Goal: Task Accomplishment & Management: Use online tool/utility

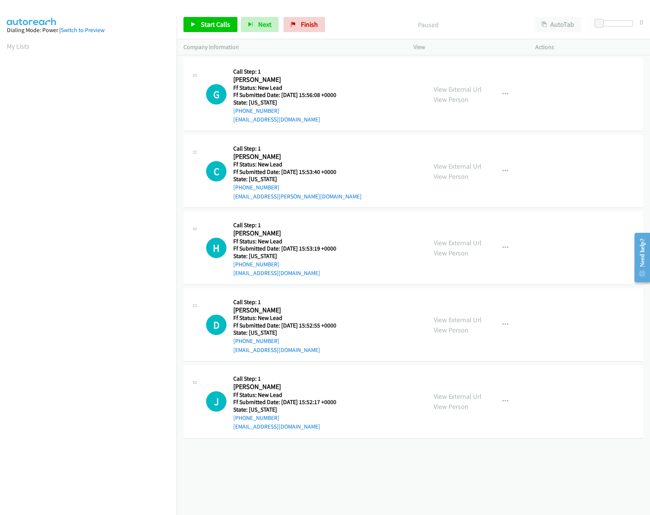
click at [422, 478] on div "+1 415-964-1034 Call failed - Please reload the list and try again The Callbar …" at bounding box center [413, 285] width 473 height 459
click at [450, 166] on link "View External Url" at bounding box center [458, 166] width 48 height 9
click at [456, 87] on link "View External Url" at bounding box center [458, 89] width 48 height 9
click at [214, 15] on div "Start Calls Pause Next Finish Paused AutoTab AutoTab 0" at bounding box center [413, 24] width 473 height 29
click at [213, 20] on span "Start Calls" at bounding box center [215, 24] width 29 height 9
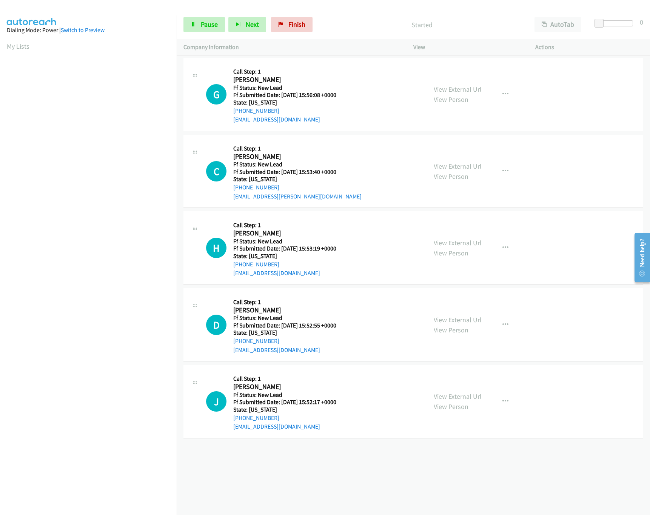
scroll to position [0, 3]
drag, startPoint x: 598, startPoint y: 22, endPoint x: 604, endPoint y: 22, distance: 5.7
click at [602, 22] on span at bounding box center [600, 23] width 9 height 9
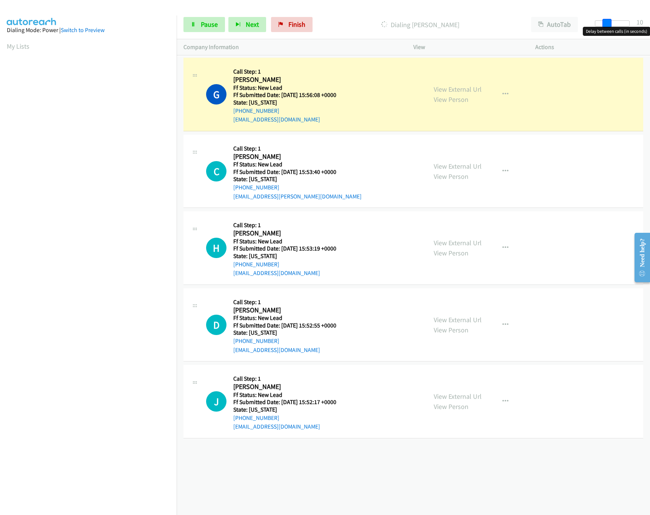
drag, startPoint x: 603, startPoint y: 22, endPoint x: 608, endPoint y: 20, distance: 5.4
click at [602, 20] on span at bounding box center [607, 23] width 9 height 9
click at [461, 244] on link "View External Url" at bounding box center [458, 243] width 48 height 9
click at [445, 163] on link "View External Url" at bounding box center [458, 166] width 48 height 9
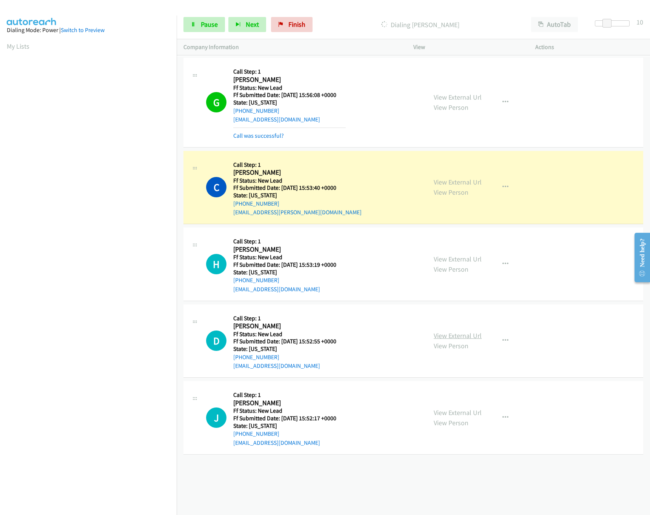
click at [458, 336] on link "View External Url" at bounding box center [458, 335] width 48 height 9
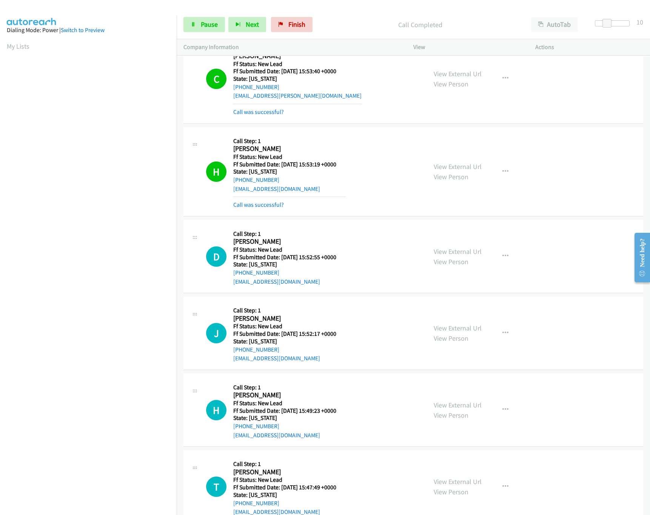
scroll to position [218, 0]
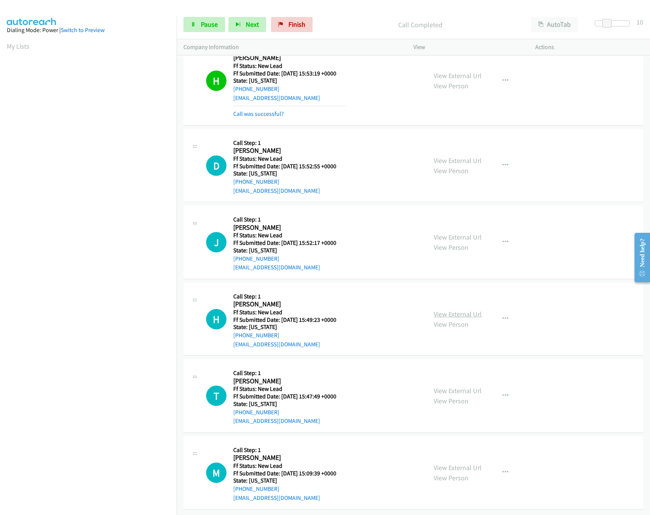
click at [451, 310] on link "View External Url" at bounding box center [458, 314] width 48 height 9
click at [462, 233] on link "View External Url" at bounding box center [458, 237] width 48 height 9
click at [455, 464] on link "View External Url" at bounding box center [458, 468] width 48 height 9
click at [472, 387] on link "View External Url" at bounding box center [458, 391] width 48 height 9
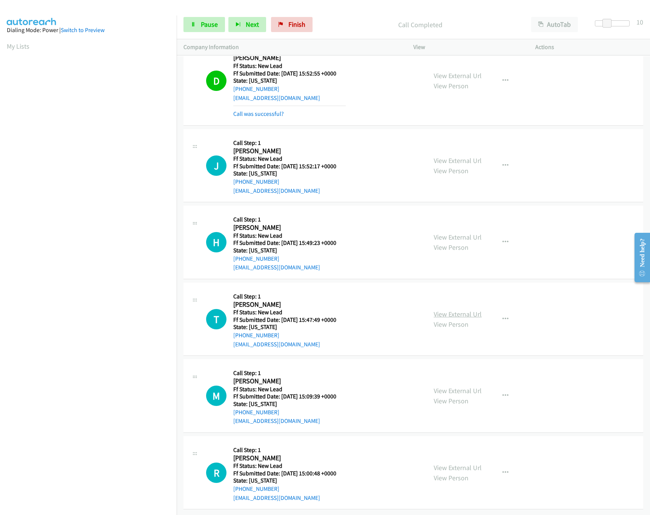
click at [437, 310] on link "View External Url" at bounding box center [458, 314] width 48 height 9
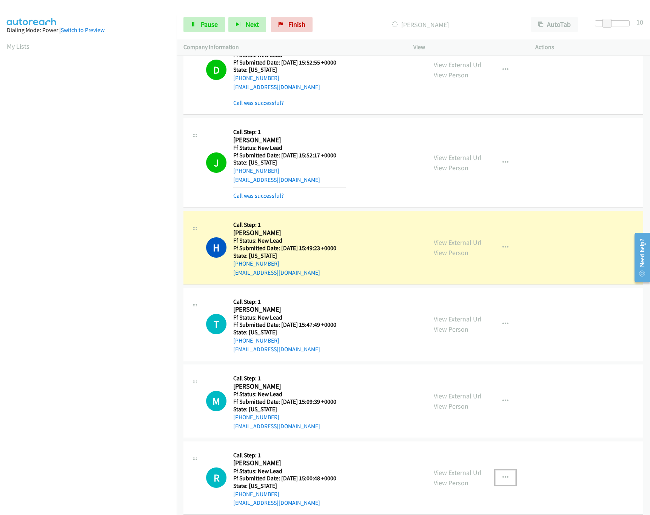
click at [495, 478] on button "button" at bounding box center [505, 477] width 20 height 15
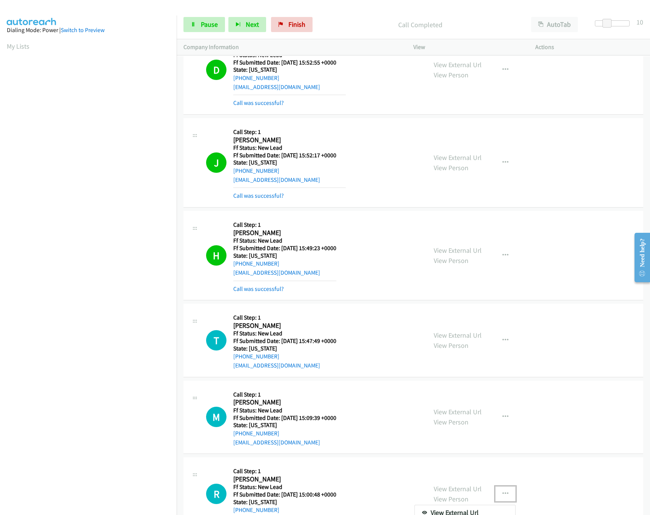
click at [496, 478] on div at bounding box center [325, 257] width 650 height 515
click at [507, 478] on button "button" at bounding box center [505, 494] width 20 height 15
click at [503, 478] on div at bounding box center [325, 257] width 650 height 515
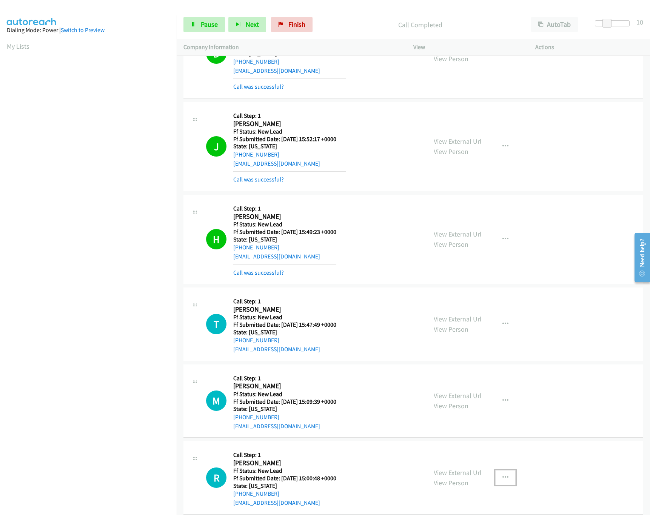
scroll to position [344, 0]
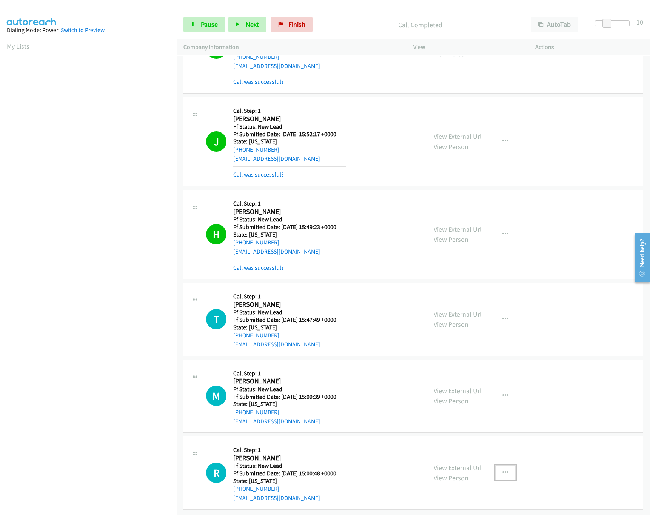
click at [504, 470] on icon "button" at bounding box center [505, 473] width 6 height 6
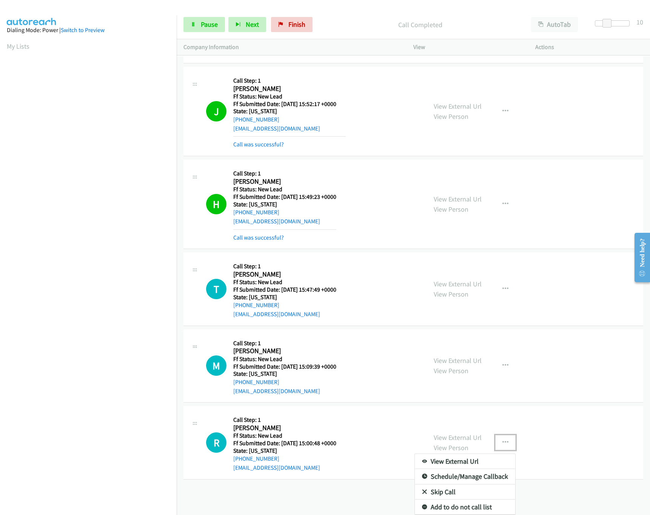
click at [456, 478] on link "Skip Call" at bounding box center [465, 492] width 100 height 15
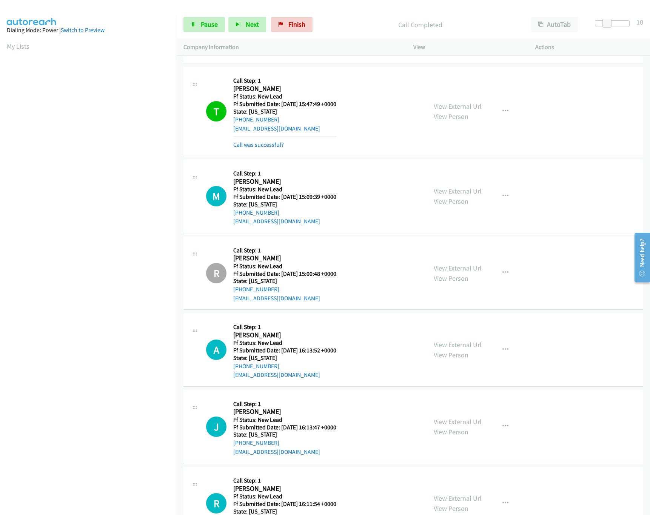
scroll to position [591, 0]
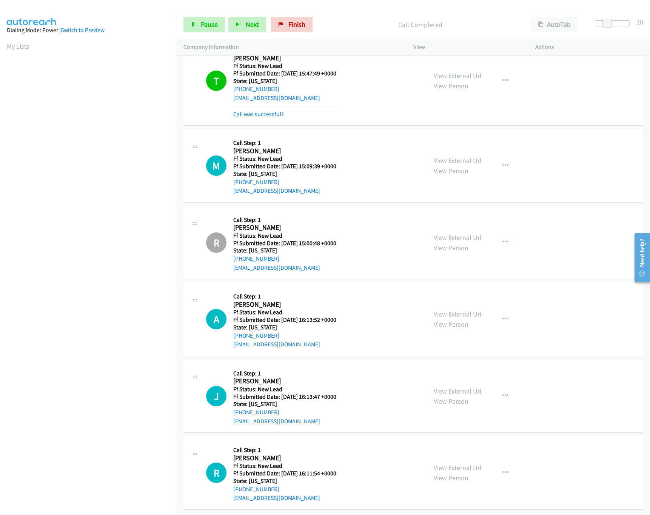
click at [456, 387] on link "View External Url" at bounding box center [458, 391] width 48 height 9
click at [450, 310] on link "View External Url" at bounding box center [458, 314] width 48 height 9
drag, startPoint x: 208, startPoint y: 26, endPoint x: 195, endPoint y: 26, distance: 12.8
click at [208, 26] on span "Pause" at bounding box center [209, 24] width 17 height 9
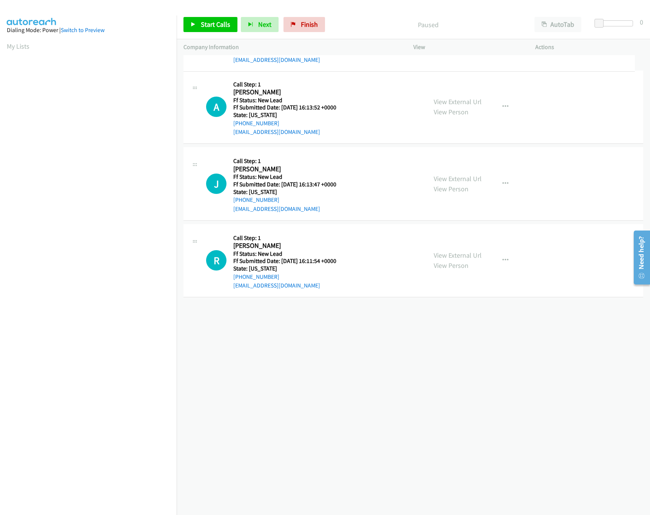
drag, startPoint x: 315, startPoint y: 326, endPoint x: 344, endPoint y: 37, distance: 290.9
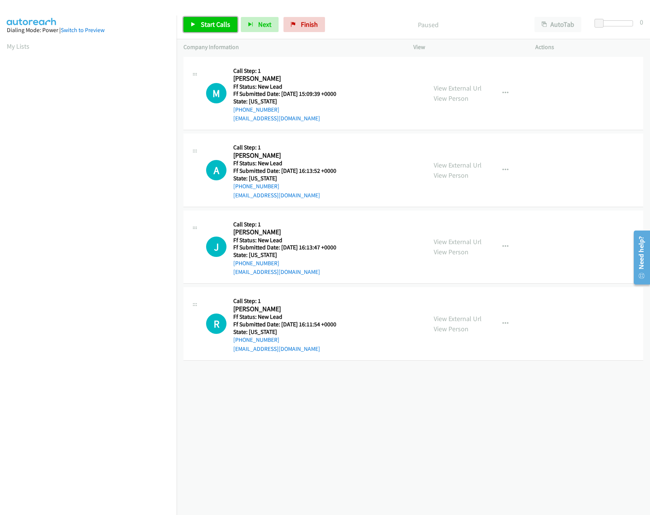
click at [206, 20] on span "Start Calls" at bounding box center [215, 24] width 29 height 9
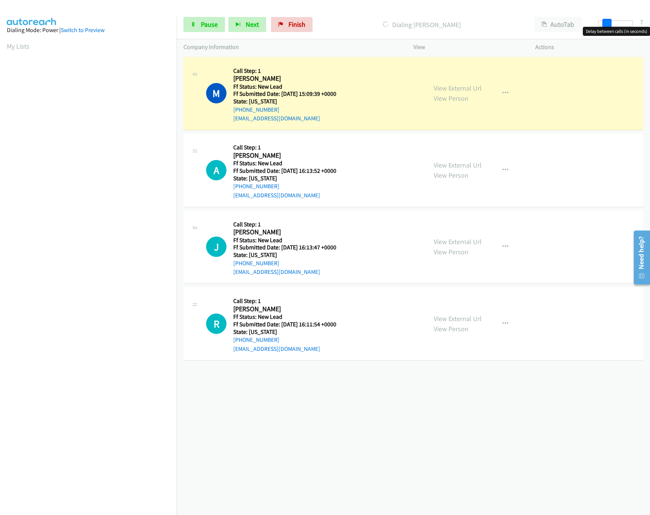
drag, startPoint x: 598, startPoint y: 24, endPoint x: 606, endPoint y: 24, distance: 7.6
click at [606, 24] on span at bounding box center [607, 23] width 9 height 9
click at [604, 24] on span at bounding box center [607, 23] width 9 height 9
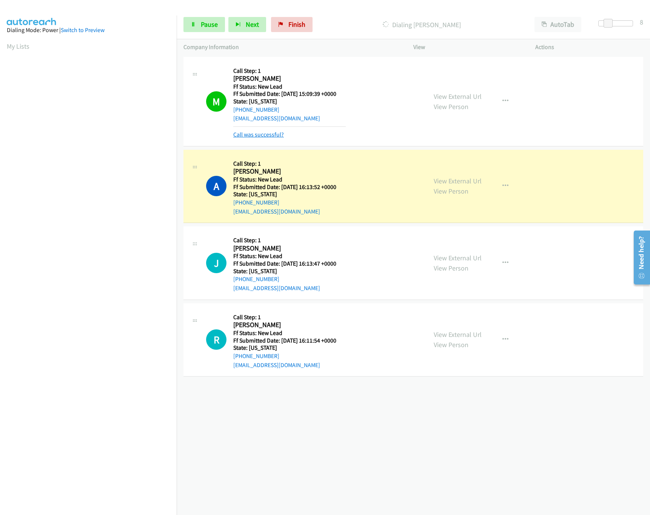
click at [253, 134] on link "Call was successful?" at bounding box center [258, 134] width 51 height 7
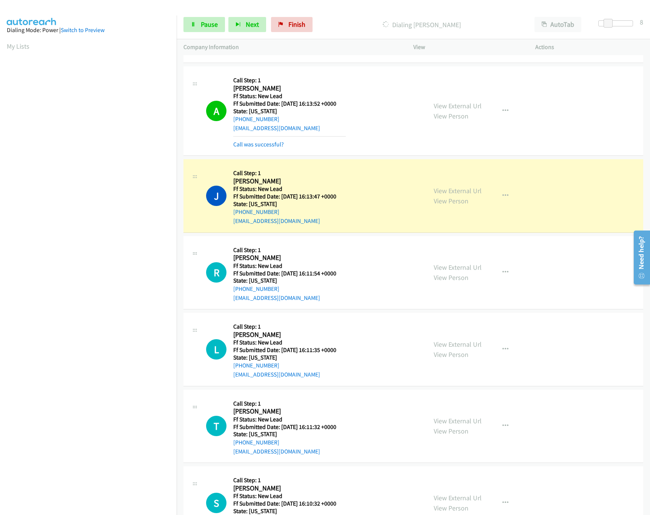
scroll to position [107, 0]
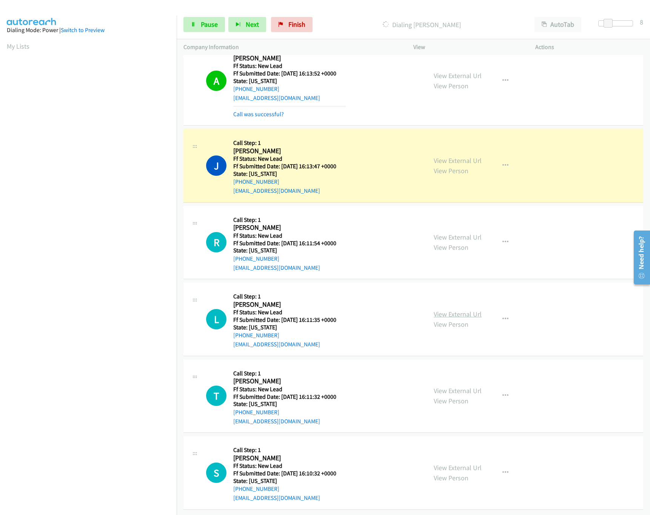
click at [468, 310] on link "View External Url" at bounding box center [458, 314] width 48 height 9
click at [466, 233] on link "View External Url" at bounding box center [458, 237] width 48 height 9
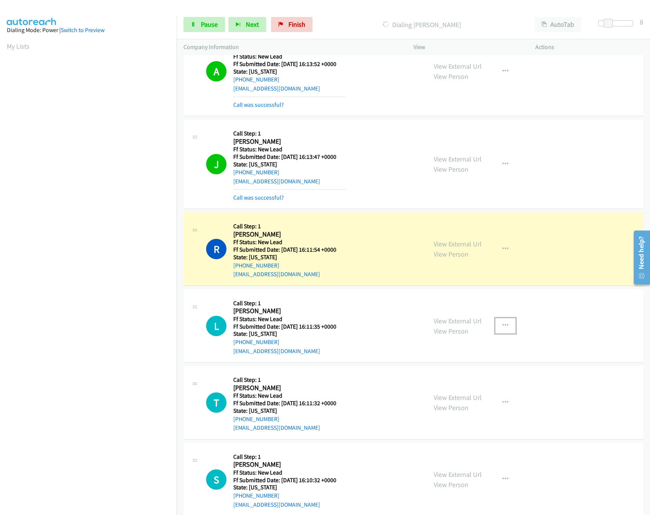
click at [503, 327] on icon "button" at bounding box center [505, 326] width 6 height 6
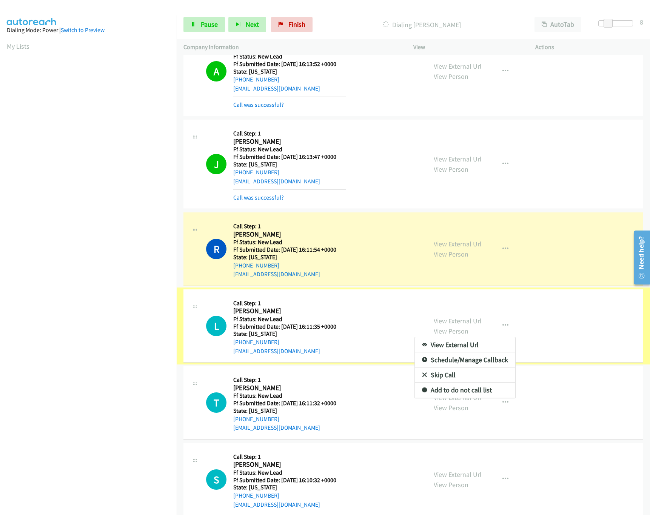
scroll to position [60, 0]
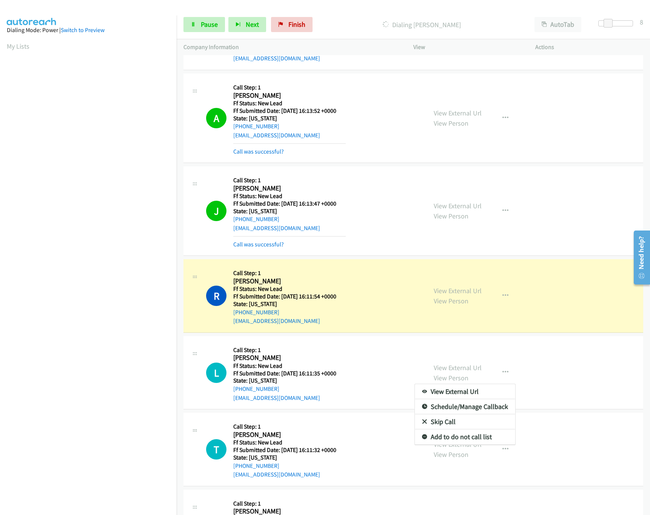
click at [431, 424] on link "Skip Call" at bounding box center [465, 422] width 100 height 15
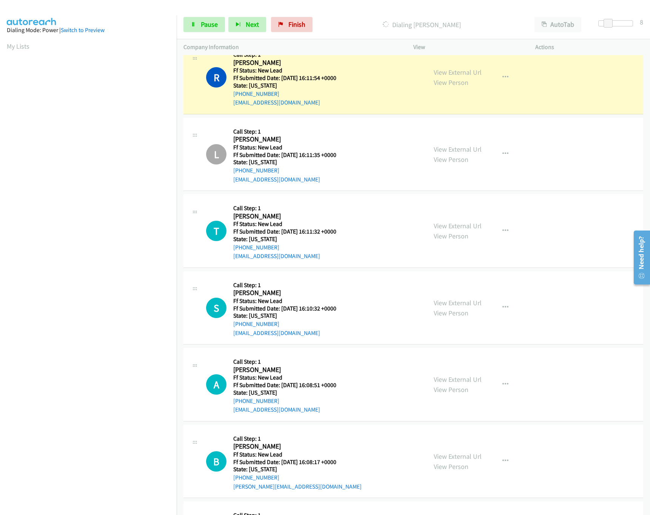
scroll to position [287, 0]
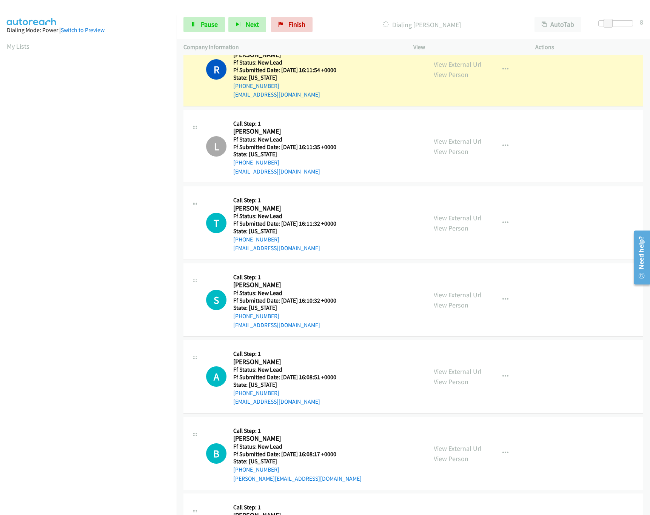
click at [441, 218] on link "View External Url" at bounding box center [458, 218] width 48 height 9
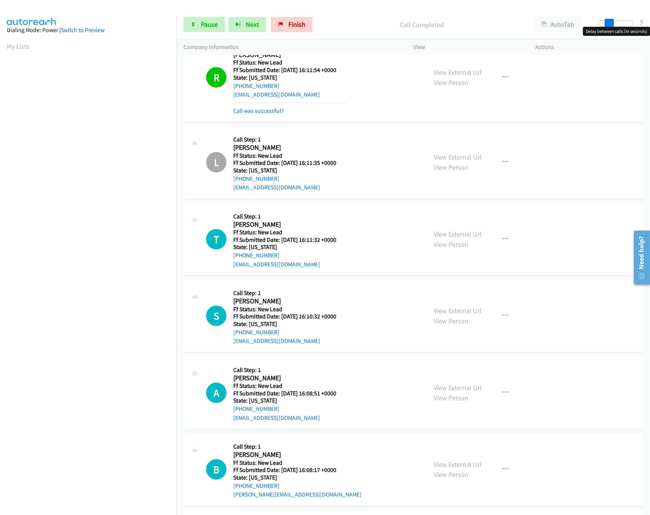
drag, startPoint x: 612, startPoint y: 20, endPoint x: 524, endPoint y: 23, distance: 87.6
click at [524, 23] on div "Start Calls Pause Next Finish Call Completed AutoTab AutoTab 9" at bounding box center [413, 24] width 473 height 29
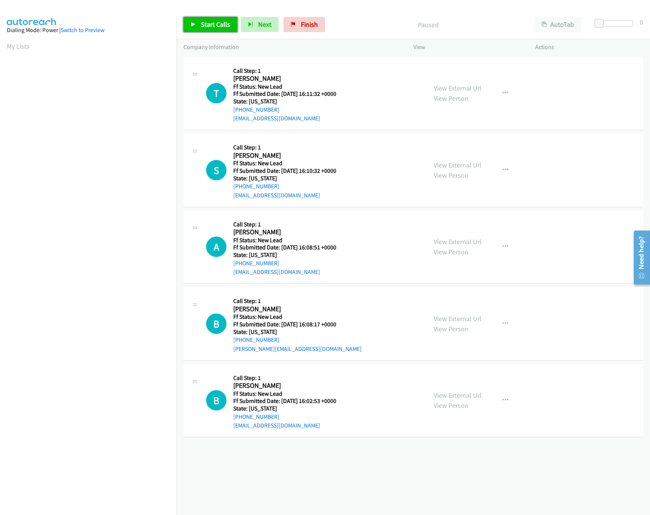
click at [203, 26] on span "Start Calls" at bounding box center [215, 24] width 29 height 9
click at [384, 12] on div "Start Calls Pause Next Finish Started AutoTab AutoTab 0" at bounding box center [413, 24] width 473 height 29
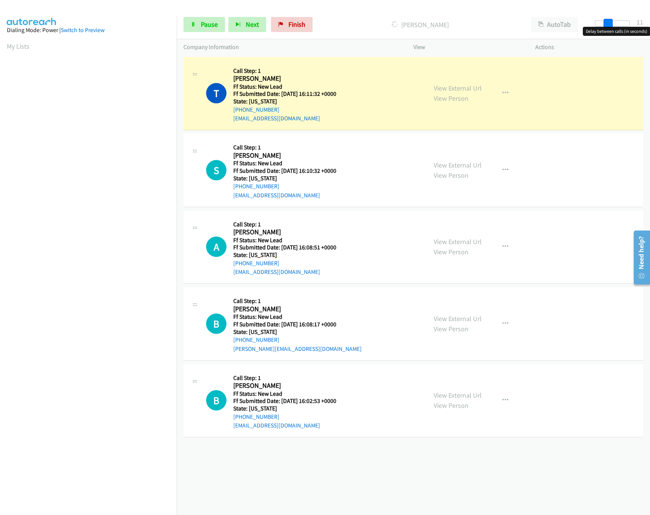
drag, startPoint x: 600, startPoint y: 23, endPoint x: 612, endPoint y: 24, distance: 12.5
click at [612, 24] on span at bounding box center [608, 23] width 9 height 9
drag, startPoint x: 195, startPoint y: 35, endPoint x: 199, endPoint y: 28, distance: 8.8
click at [197, 32] on div "Start Calls Pause Next Finish Dialing Tai Rodriguez AutoTab AutoTab 11" at bounding box center [413, 24] width 473 height 29
click at [196, 32] on link "Pause" at bounding box center [204, 24] width 42 height 15
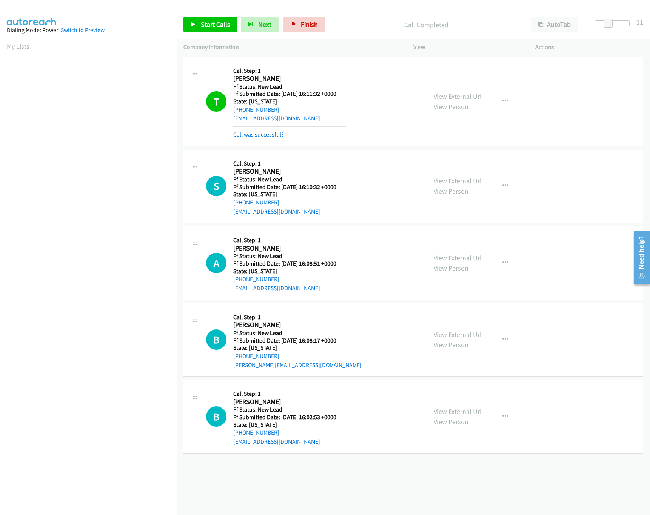
click at [245, 134] on link "Call was successful?" at bounding box center [258, 134] width 51 height 7
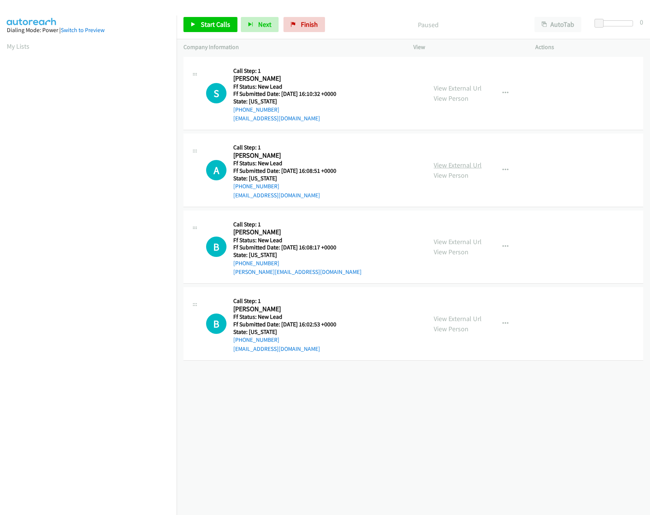
click at [437, 162] on link "View External Url" at bounding box center [458, 165] width 48 height 9
click at [456, 88] on link "View External Url" at bounding box center [458, 88] width 48 height 9
click at [195, 21] on link "Start Calls" at bounding box center [210, 24] width 54 height 15
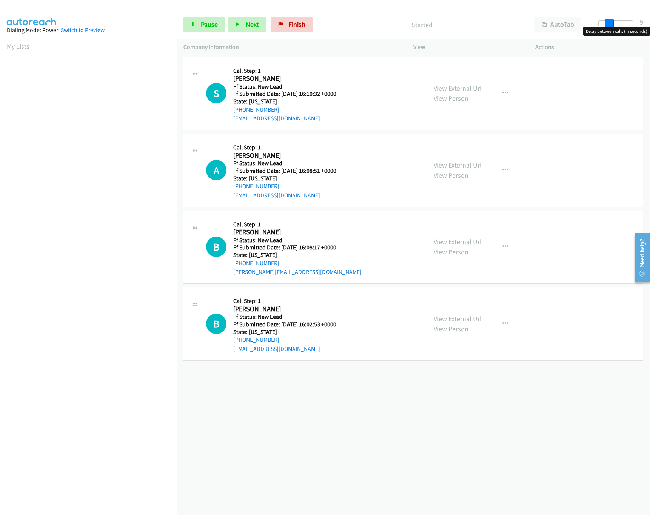
drag, startPoint x: 599, startPoint y: 22, endPoint x: 609, endPoint y: 20, distance: 9.5
click at [609, 20] on span at bounding box center [609, 23] width 9 height 9
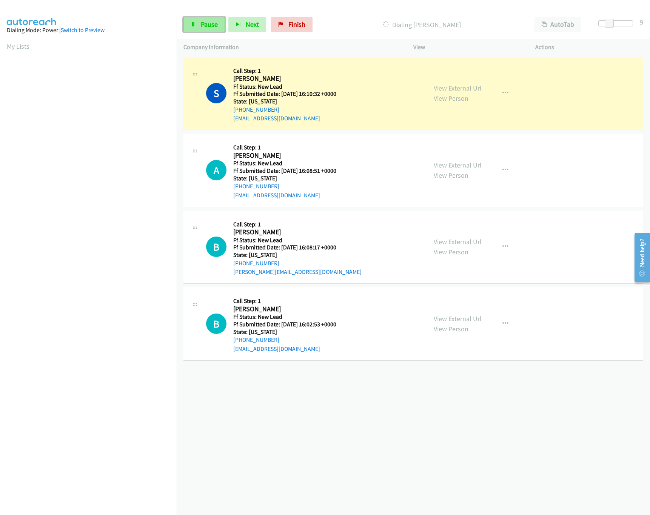
click at [196, 26] on link "Pause" at bounding box center [204, 24] width 42 height 15
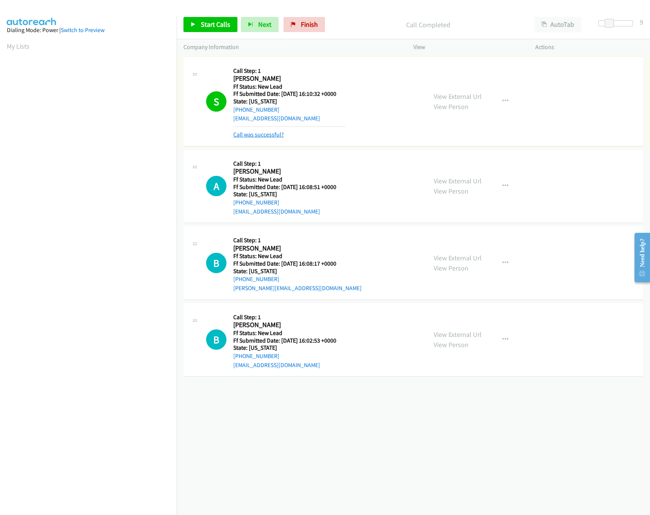
click at [252, 131] on link "Call was successful?" at bounding box center [258, 134] width 51 height 7
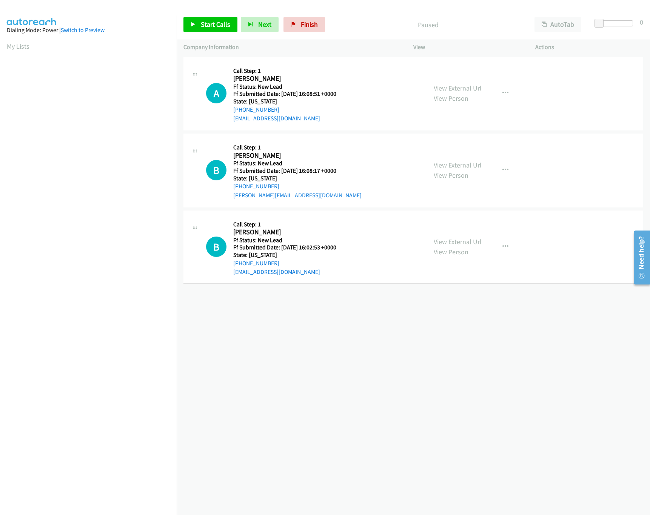
drag, startPoint x: 308, startPoint y: 340, endPoint x: 289, endPoint y: 197, distance: 144.3
click at [310, 332] on div "[PHONE_NUMBER] Call failed - Please reload the list and try again The Callbar F…" at bounding box center [413, 285] width 473 height 460
click at [218, 28] on span "Start Calls" at bounding box center [215, 24] width 29 height 9
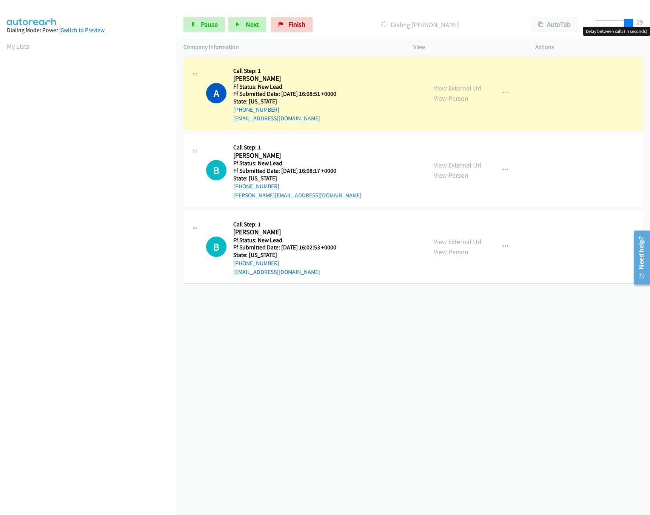
click at [630, 24] on div at bounding box center [612, 23] width 35 height 6
click at [311, 383] on div "+1 415-964-1034 Call failed - Please reload the list and try again The Callbar …" at bounding box center [413, 285] width 473 height 460
click at [459, 163] on link "View External Url" at bounding box center [458, 165] width 48 height 9
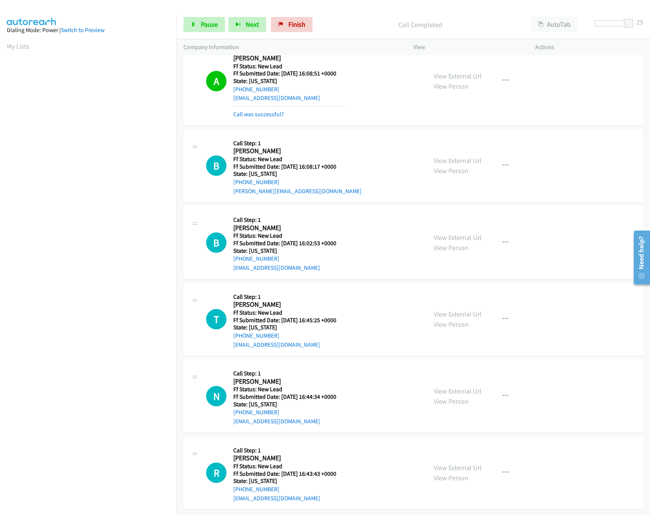
scroll to position [30, 0]
click at [452, 310] on link "View External Url" at bounding box center [458, 314] width 48 height 9
click at [469, 233] on link "View External Url" at bounding box center [458, 237] width 48 height 9
click at [614, 25] on div at bounding box center [612, 23] width 35 height 6
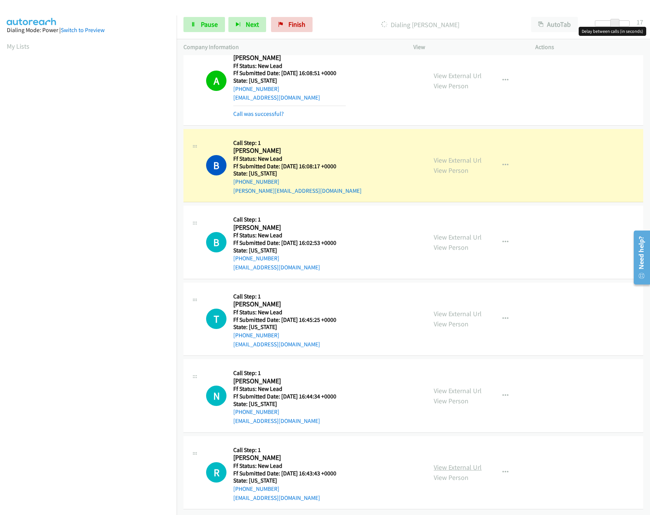
click at [447, 463] on link "View External Url" at bounding box center [458, 467] width 48 height 9
click at [457, 387] on link "View External Url" at bounding box center [458, 391] width 48 height 9
drag, startPoint x: 614, startPoint y: 24, endPoint x: 604, endPoint y: 24, distance: 10.6
click at [604, 24] on span at bounding box center [604, 23] width 9 height 9
click at [605, 23] on span at bounding box center [605, 23] width 9 height 9
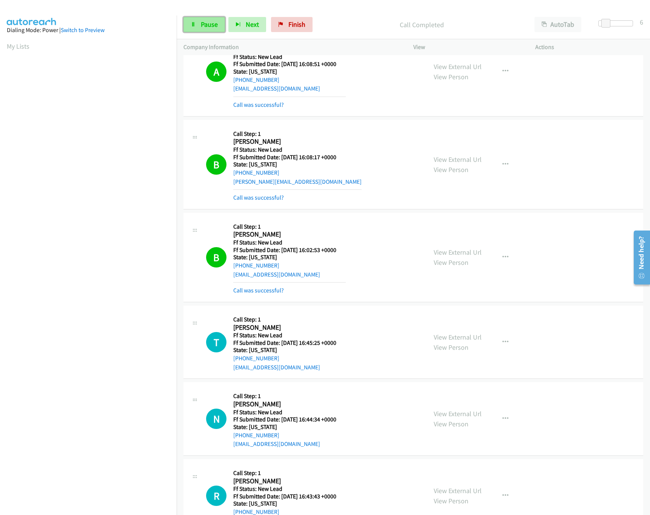
click at [201, 24] on span "Pause" at bounding box center [209, 24] width 17 height 9
click at [270, 282] on hr at bounding box center [289, 282] width 113 height 0
click at [270, 288] on link "Call was successful?" at bounding box center [258, 290] width 51 height 7
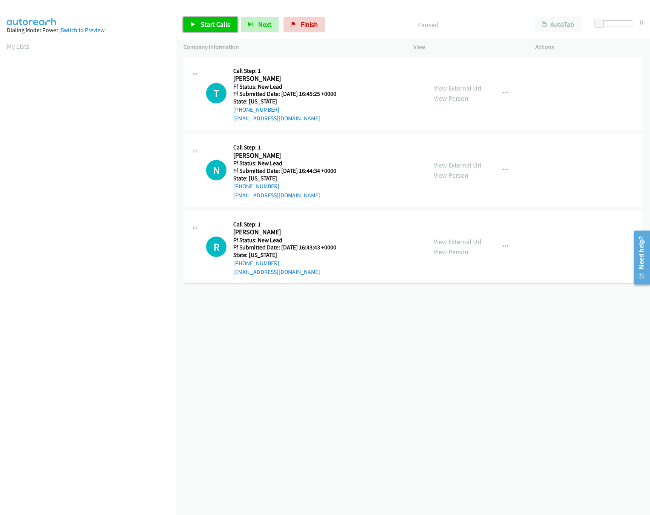
click at [199, 31] on link "Start Calls" at bounding box center [210, 24] width 54 height 15
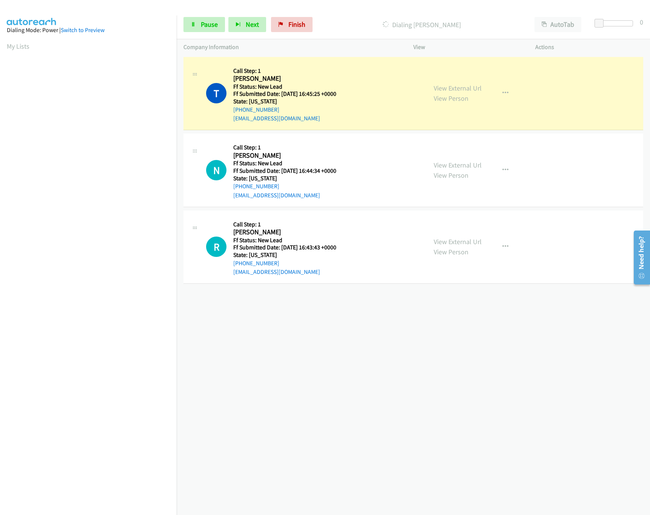
click at [383, 383] on div "[PHONE_NUMBER] Call failed - Please reload the list and try again The Callbar F…" at bounding box center [413, 285] width 473 height 460
click at [611, 21] on div at bounding box center [615, 23] width 35 height 6
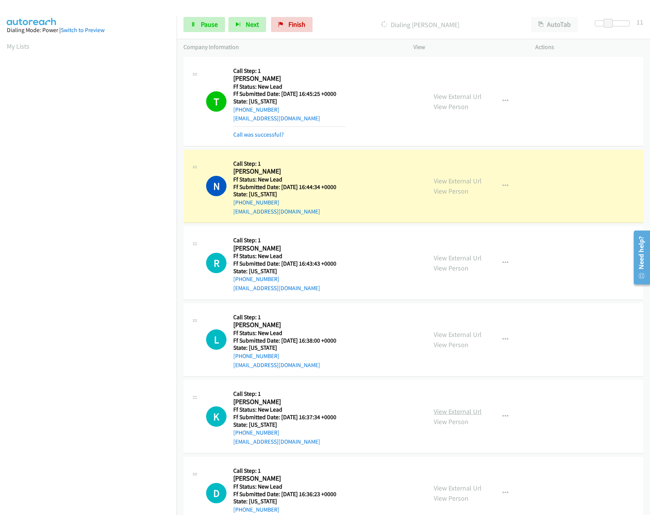
click at [435, 415] on link "View External Url" at bounding box center [458, 411] width 48 height 9
click at [460, 336] on link "View External Url" at bounding box center [458, 334] width 48 height 9
click at [210, 26] on span "Pause" at bounding box center [209, 24] width 17 height 9
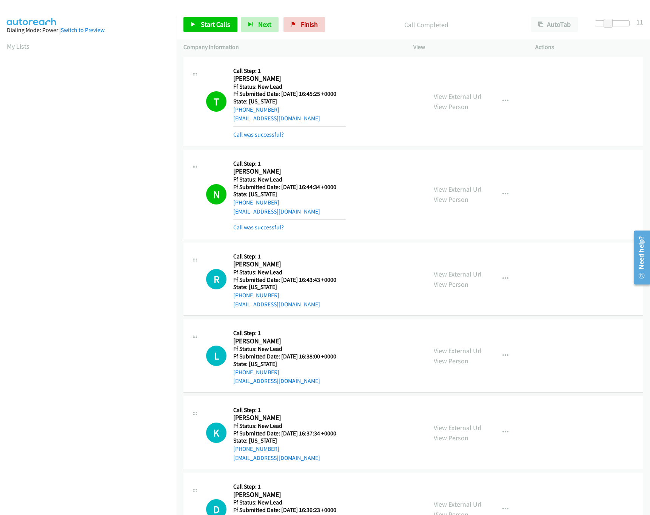
click at [245, 230] on link "Call was successful?" at bounding box center [258, 227] width 51 height 7
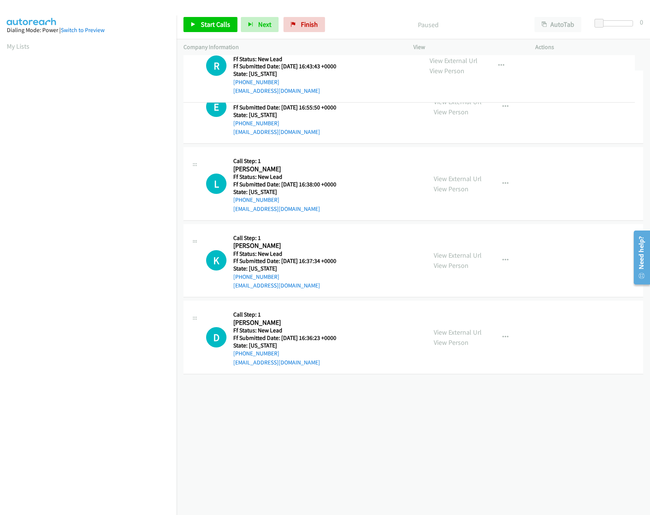
drag, startPoint x: 309, startPoint y: 179, endPoint x: 310, endPoint y: 52, distance: 126.9
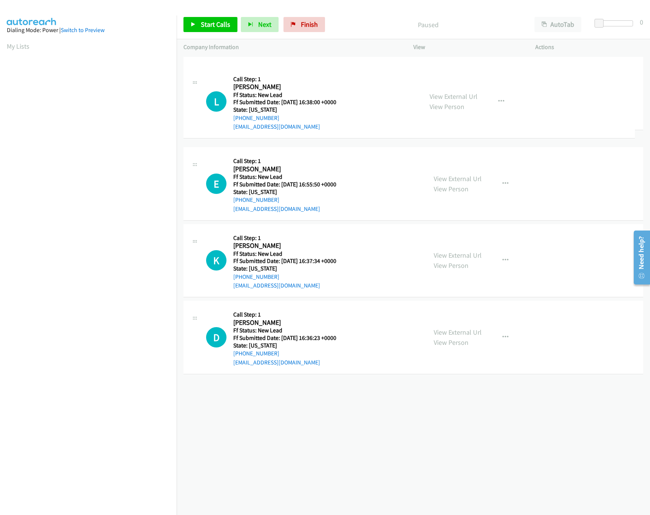
drag, startPoint x: 299, startPoint y: 264, endPoint x: 290, endPoint y: 118, distance: 146.0
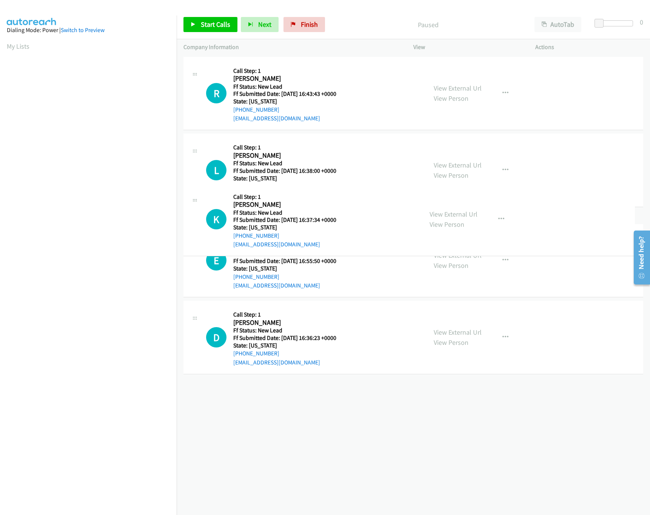
drag, startPoint x: 296, startPoint y: 338, endPoint x: 296, endPoint y: 231, distance: 106.5
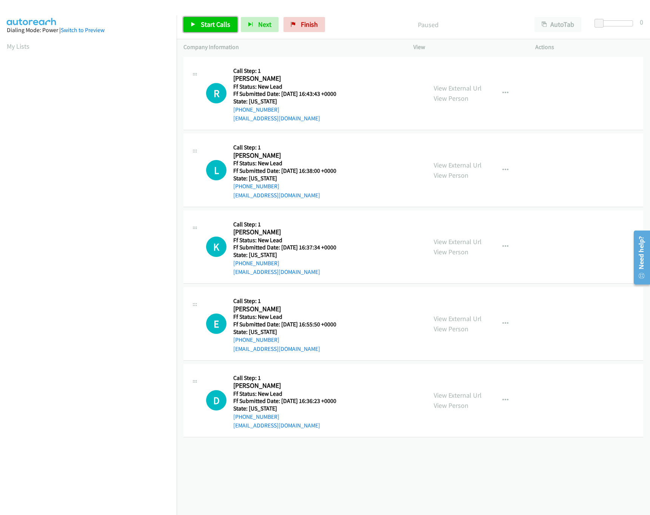
click at [184, 24] on link "Start Calls" at bounding box center [210, 24] width 54 height 15
drag, startPoint x: 600, startPoint y: 22, endPoint x: 609, endPoint y: 20, distance: 9.3
click at [609, 20] on span at bounding box center [608, 23] width 9 height 9
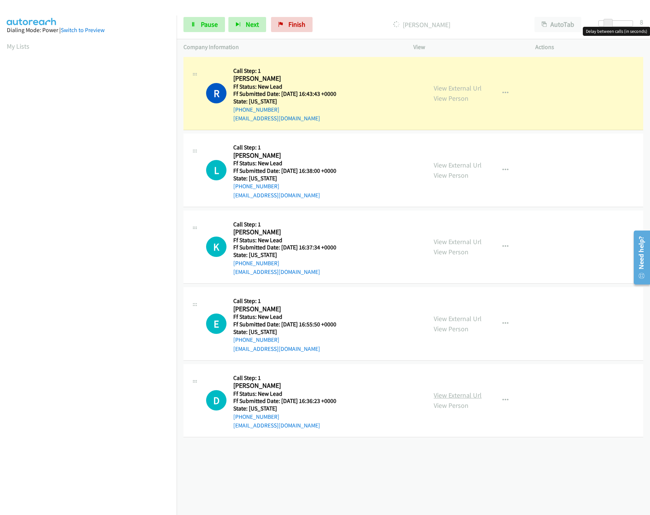
click at [446, 396] on link "View External Url" at bounding box center [458, 395] width 48 height 9
click at [453, 318] on link "View External Url" at bounding box center [458, 318] width 48 height 9
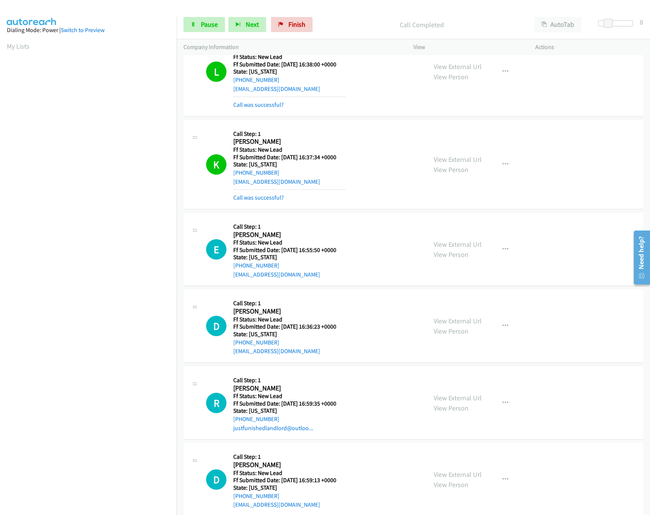
scroll to position [217, 0]
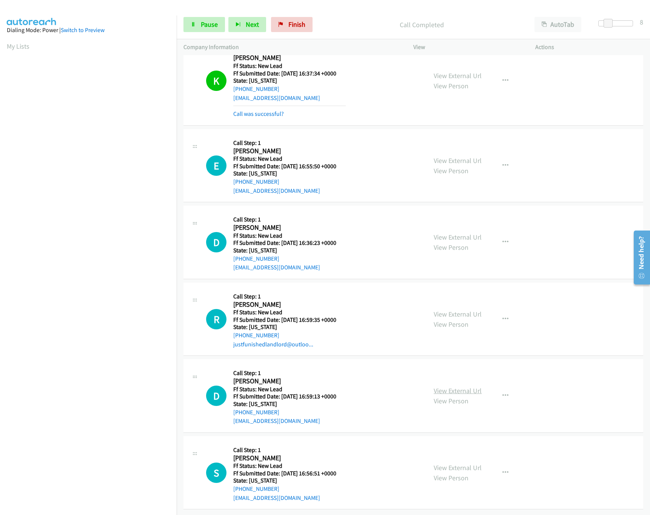
click at [448, 387] on link "View External Url" at bounding box center [458, 391] width 48 height 9
click at [456, 310] on div "View External Url View Person" at bounding box center [458, 319] width 48 height 20
click at [461, 297] on div "View External Url View Person View External Url Email Schedule/Manage Callback …" at bounding box center [491, 320] width 129 height 60
click at [461, 310] on link "View External Url" at bounding box center [458, 314] width 48 height 9
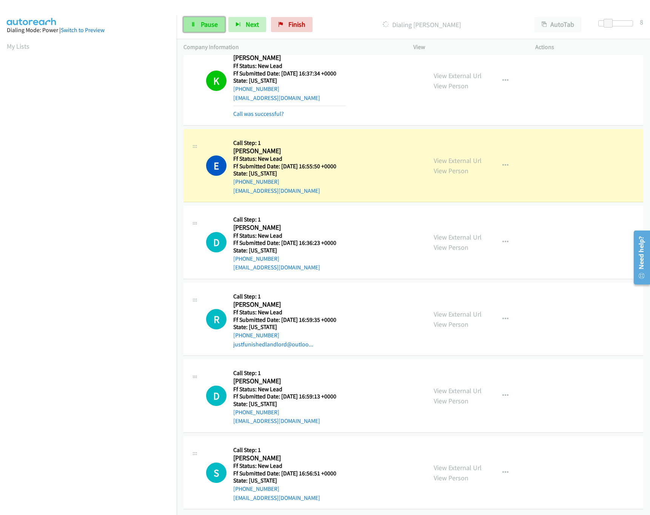
click at [200, 31] on link "Pause" at bounding box center [204, 24] width 42 height 15
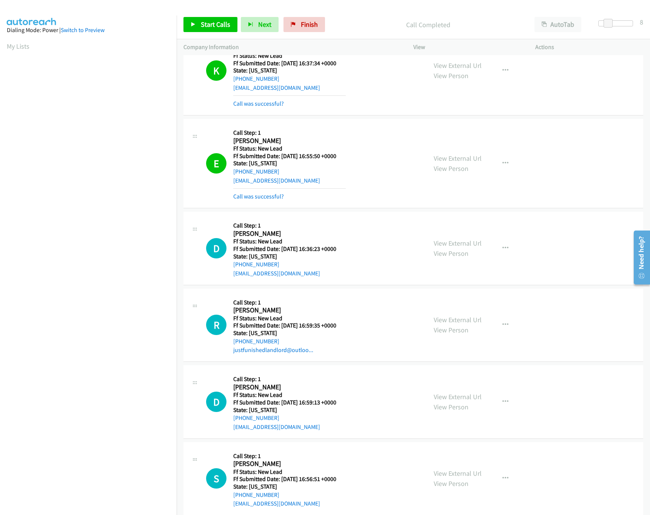
click at [262, 192] on mb0 "Call was successful?" at bounding box center [289, 194] width 113 height 13
click at [263, 198] on link "Call was successful?" at bounding box center [258, 196] width 51 height 7
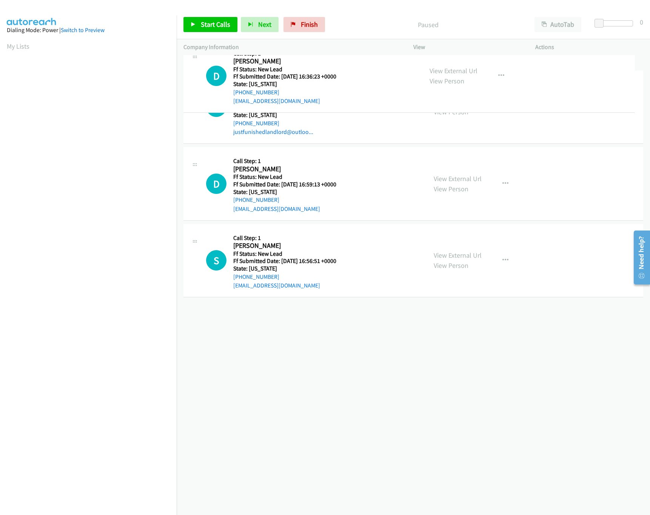
drag, startPoint x: 317, startPoint y: 313, endPoint x: 303, endPoint y: 48, distance: 265.4
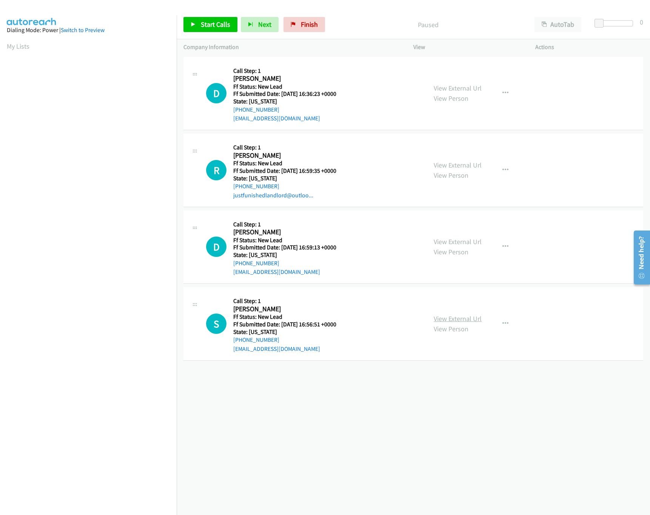
click at [436, 323] on link "View External Url" at bounding box center [458, 318] width 48 height 9
click at [198, 27] on link "Start Calls" at bounding box center [210, 24] width 54 height 15
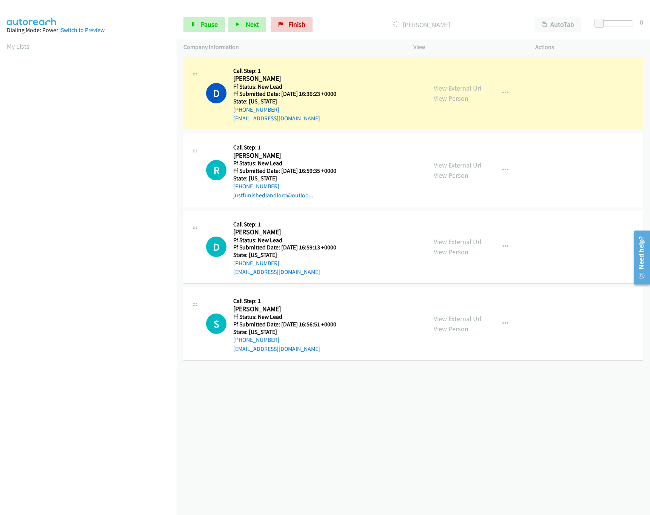
drag, startPoint x: 614, startPoint y: 30, endPoint x: 612, endPoint y: 22, distance: 8.2
click at [614, 30] on div at bounding box center [616, 26] width 48 height 12
click at [610, 22] on div at bounding box center [612, 23] width 35 height 6
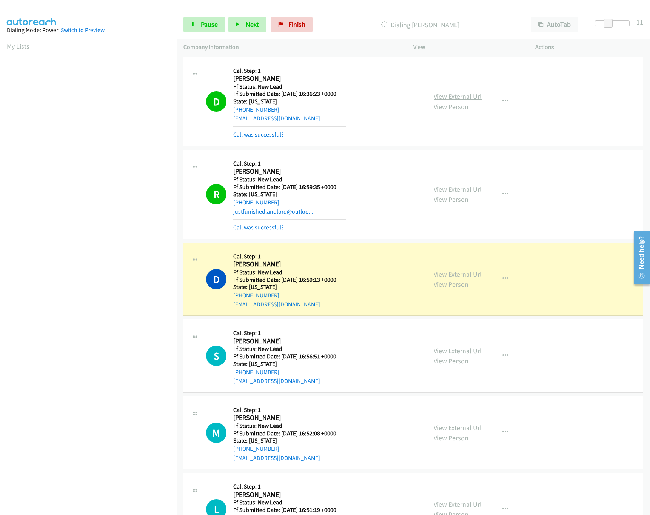
click at [449, 99] on link "View External Url" at bounding box center [458, 96] width 48 height 9
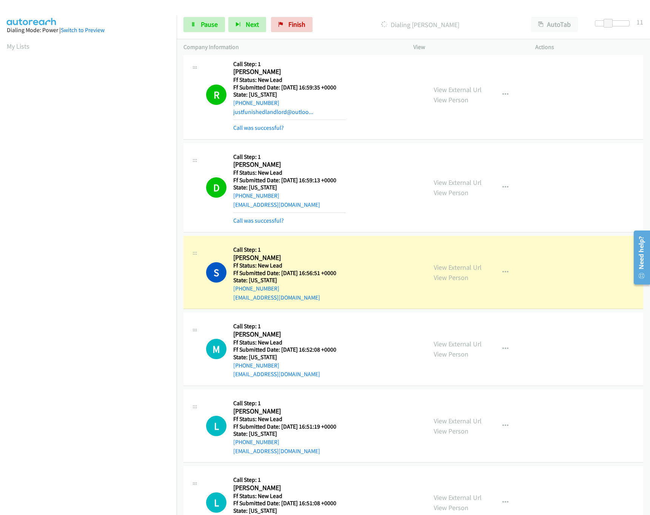
scroll to position [140, 0]
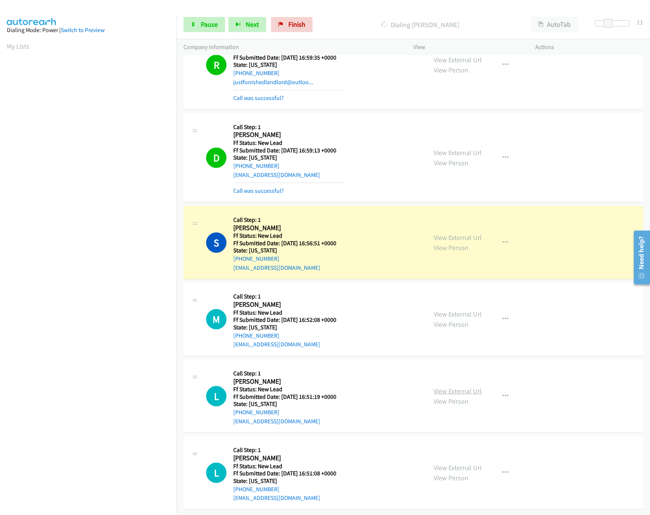
click at [439, 387] on link "View External Url" at bounding box center [458, 391] width 48 height 9
click at [456, 310] on link "View External Url" at bounding box center [458, 314] width 48 height 9
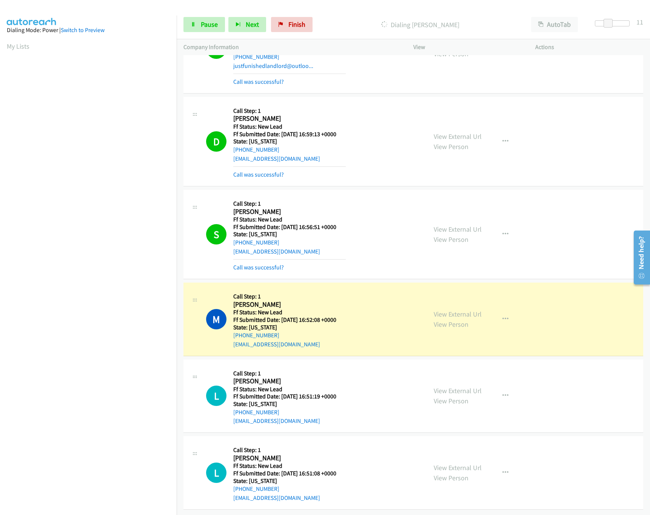
scroll to position [156, 0]
click at [453, 464] on link "View External Url" at bounding box center [458, 468] width 48 height 9
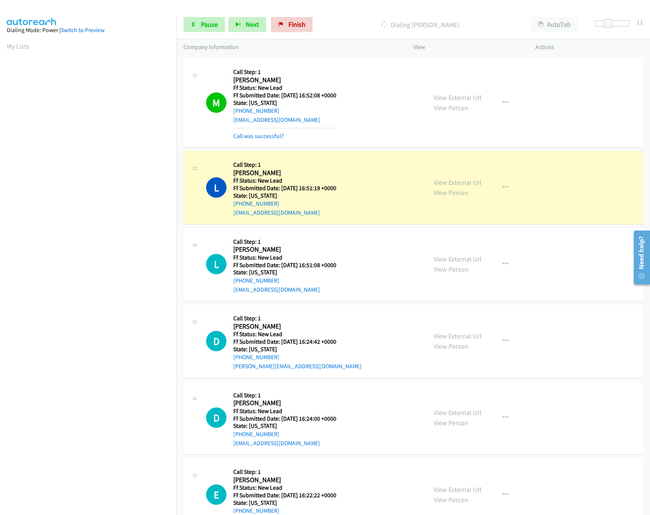
scroll to position [403, 0]
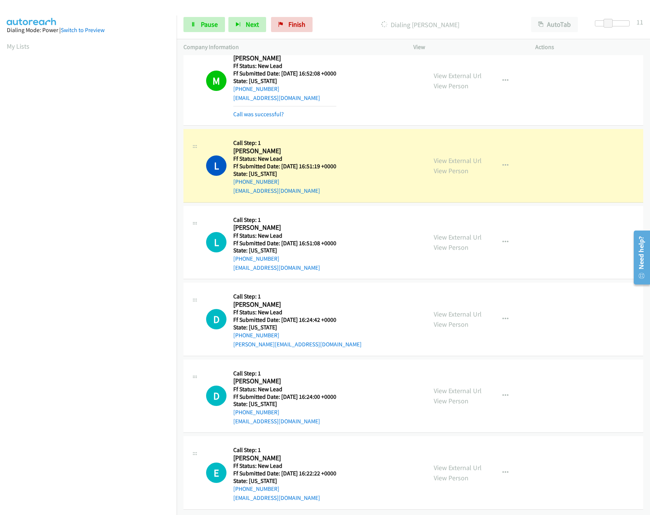
drag, startPoint x: 451, startPoint y: 381, endPoint x: 451, endPoint y: 364, distance: 16.6
click at [451, 387] on link "View External Url" at bounding box center [458, 391] width 48 height 9
click at [452, 310] on link "View External Url" at bounding box center [458, 314] width 48 height 9
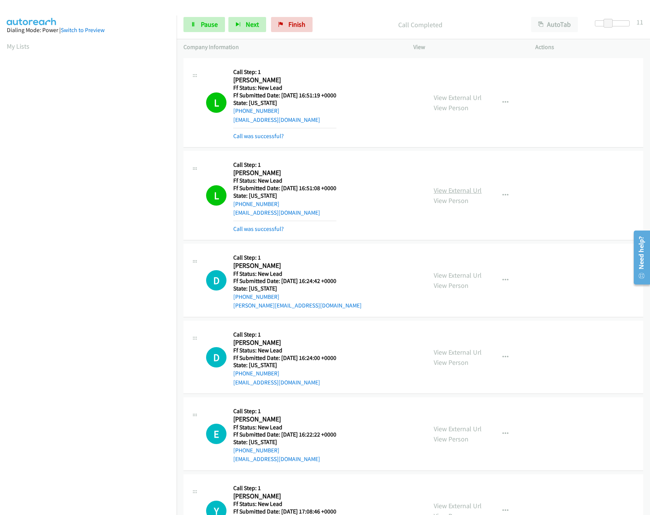
scroll to position [513, 0]
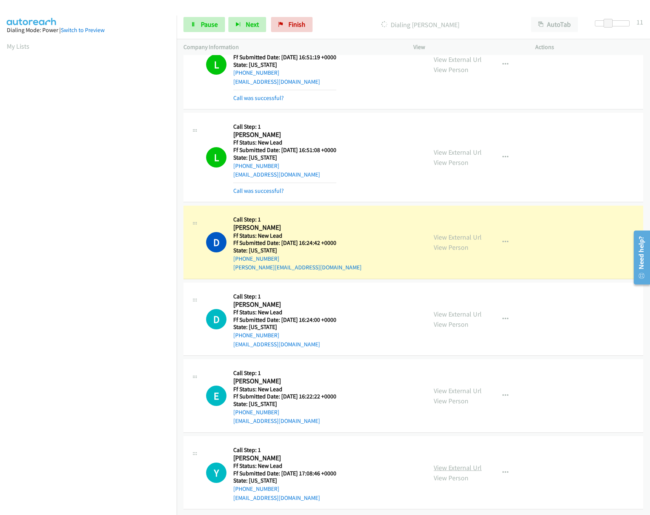
click at [442, 464] on link "View External Url" at bounding box center [458, 468] width 48 height 9
click at [472, 387] on link "View External Url" at bounding box center [458, 391] width 48 height 9
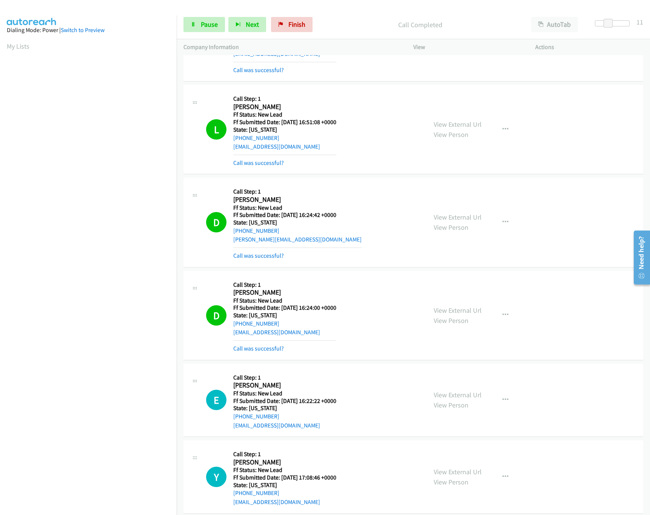
scroll to position [776, 0]
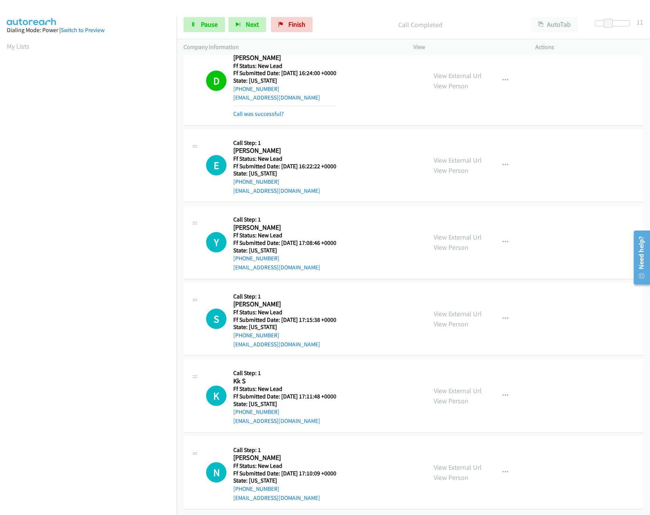
click at [461, 387] on link "View External Url" at bounding box center [458, 391] width 48 height 9
click at [455, 310] on link "View External Url" at bounding box center [458, 314] width 48 height 9
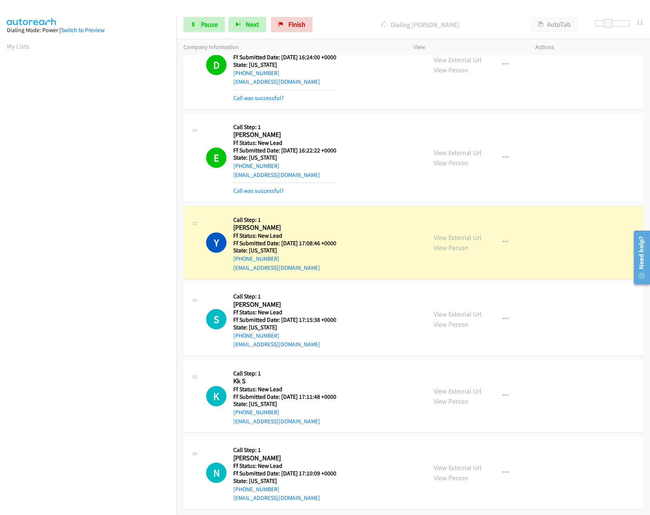
scroll to position [793, 0]
click at [445, 464] on link "View External Url" at bounding box center [458, 468] width 48 height 9
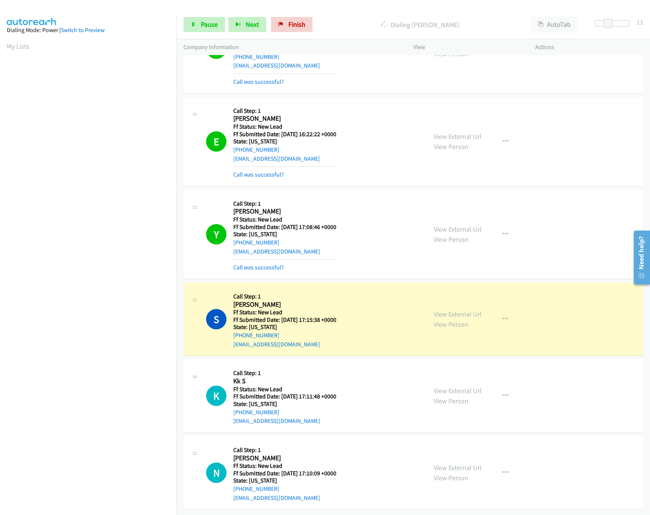
scroll to position [809, 0]
click at [277, 264] on link "Call was successful?" at bounding box center [258, 267] width 51 height 7
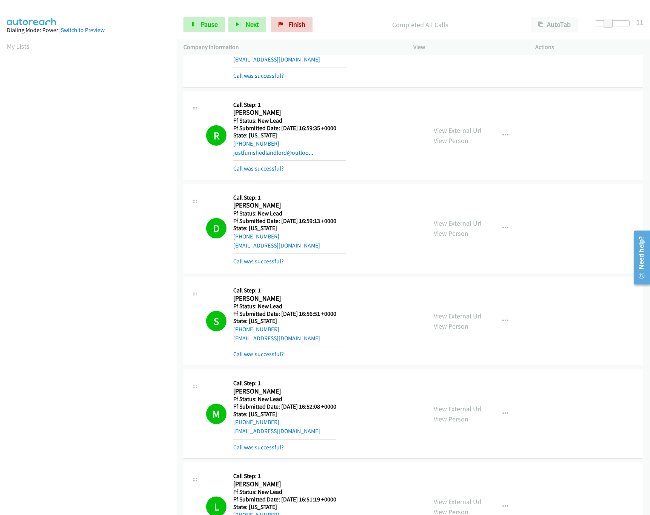
scroll to position [0, 0]
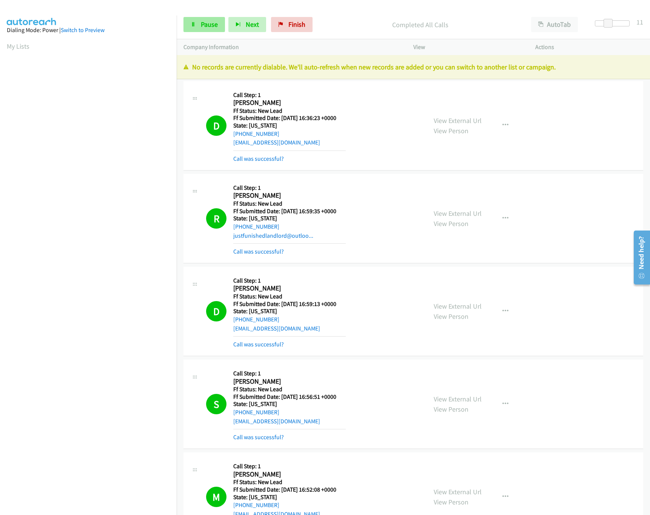
drag, startPoint x: 208, startPoint y: 33, endPoint x: 208, endPoint y: 29, distance: 4.5
click at [208, 33] on div "Start Calls Pause Next Finish Completed All Calls AutoTab AutoTab 11" at bounding box center [413, 24] width 473 height 29
click at [208, 24] on span "Pause" at bounding box center [209, 24] width 17 height 9
click at [311, 26] on span "Finish" at bounding box center [309, 24] width 17 height 9
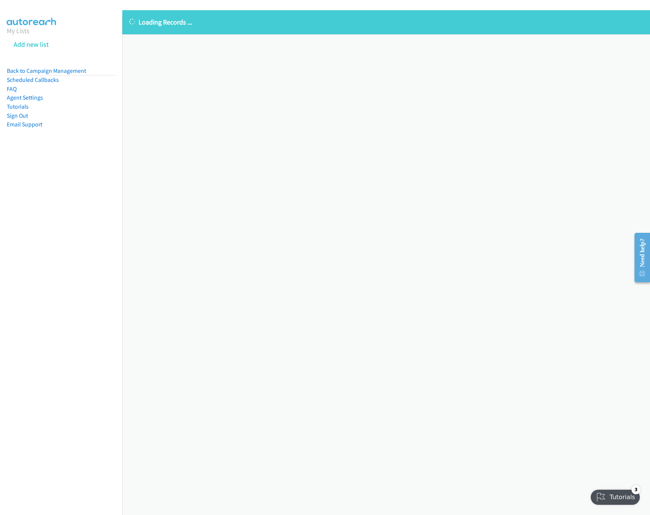
click at [356, 298] on div "Loading Records ... Sorry, something went wrong please try again." at bounding box center [386, 262] width 528 height 505
click at [159, 49] on div "Loading Records ... Sorry, something went wrong please try again." at bounding box center [386, 262] width 528 height 505
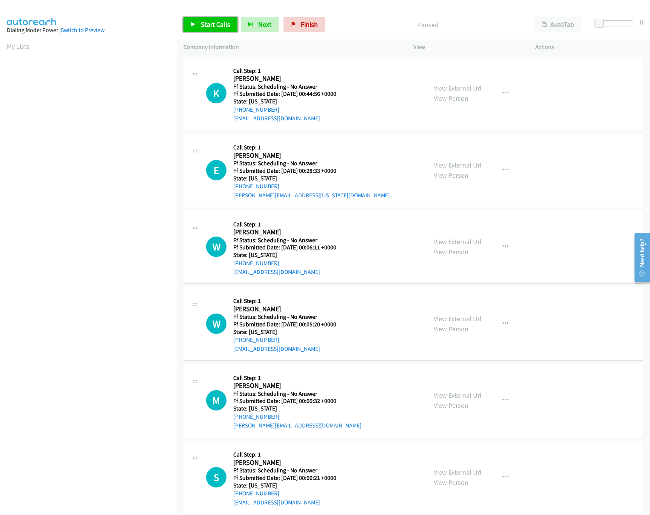
click at [207, 24] on span "Start Calls" at bounding box center [215, 24] width 29 height 9
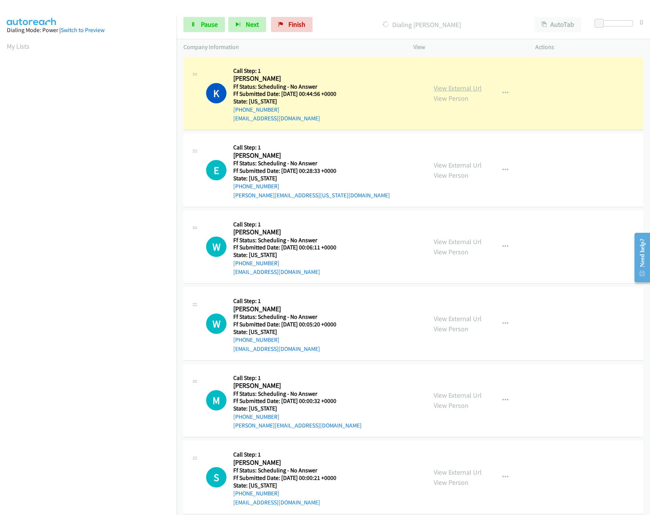
click at [448, 89] on link "View External Url" at bounding box center [458, 88] width 48 height 9
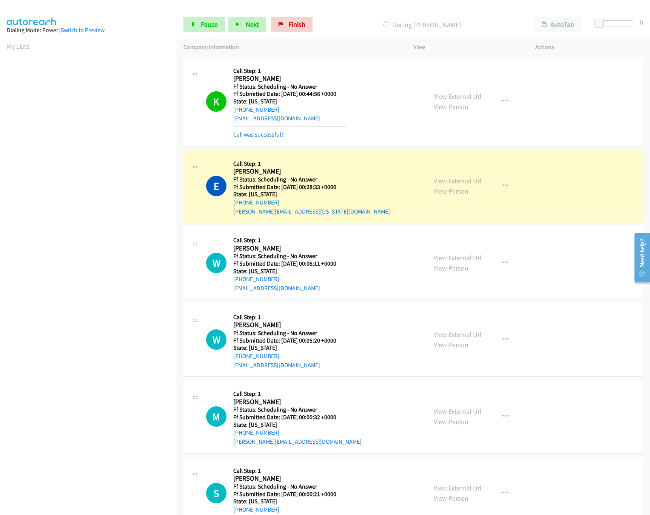
click at [443, 183] on link "View External Url" at bounding box center [458, 181] width 48 height 9
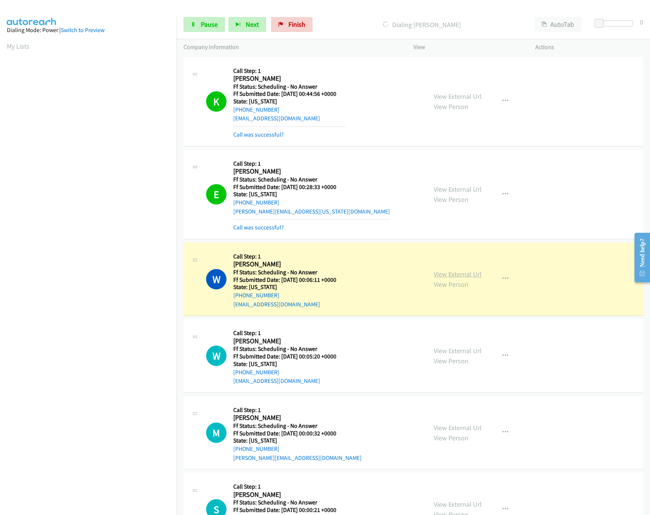
click at [455, 271] on link "View External Url" at bounding box center [458, 274] width 48 height 9
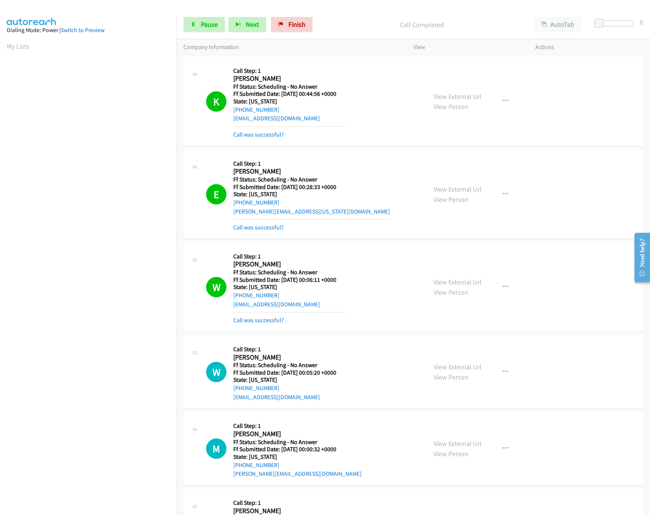
scroll to position [75, 0]
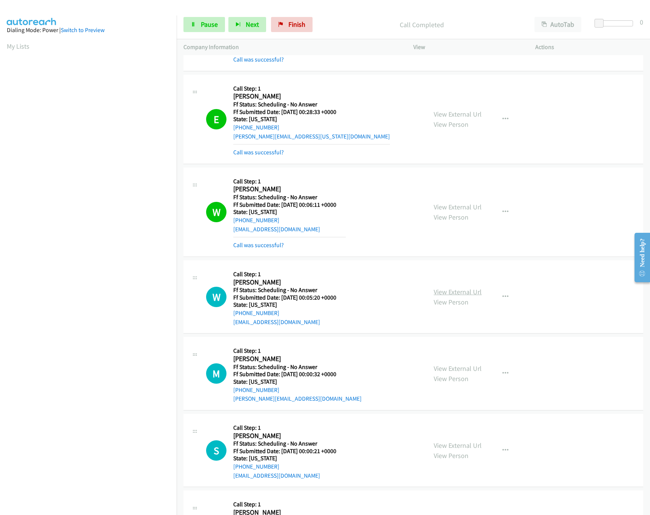
click at [453, 291] on link "View External Url" at bounding box center [458, 292] width 48 height 9
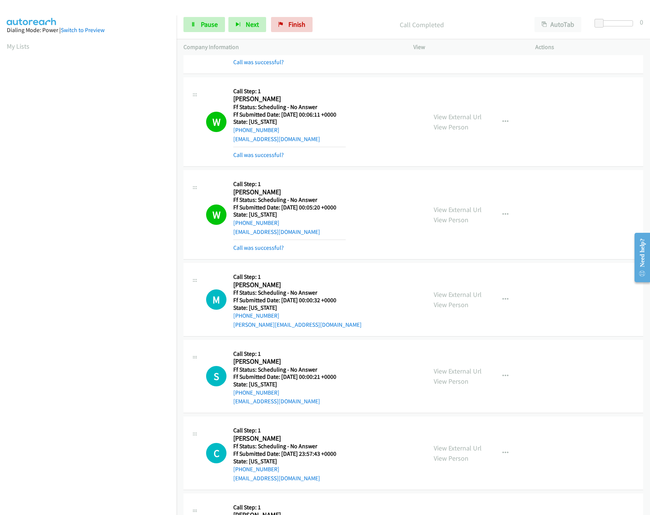
scroll to position [227, 0]
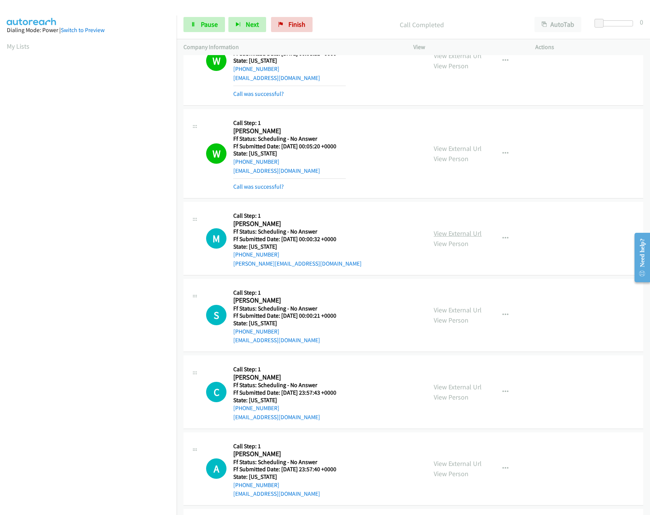
click at [442, 231] on link "View External Url" at bounding box center [458, 233] width 48 height 9
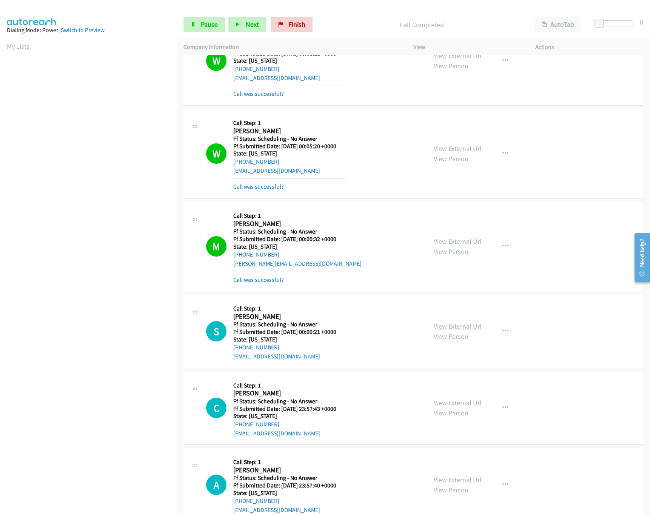
click at [453, 328] on link "View External Url" at bounding box center [458, 326] width 48 height 9
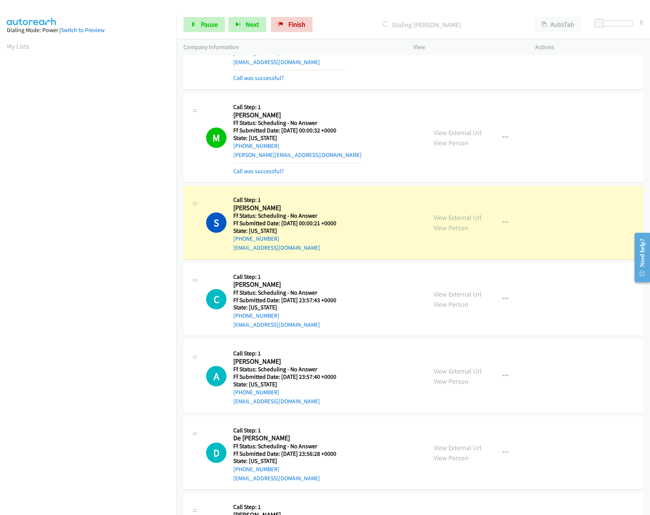
scroll to position [378, 0]
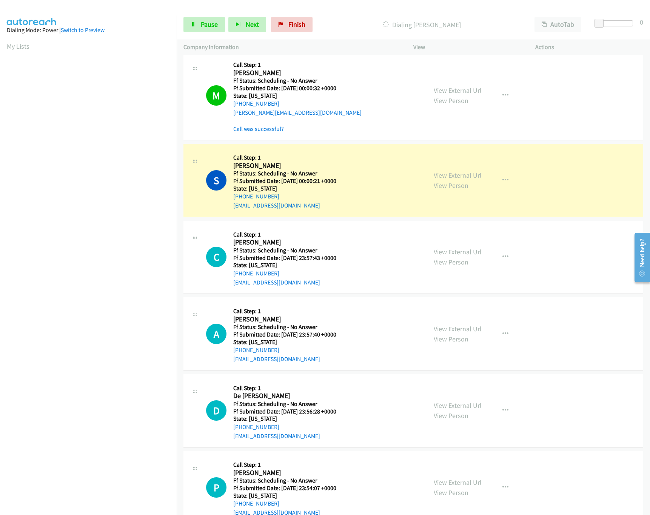
drag, startPoint x: 283, startPoint y: 198, endPoint x: 233, endPoint y: 197, distance: 50.6
click at [233, 197] on div "+1 717-844-0315" at bounding box center [289, 196] width 113 height 9
copy link "+1 717-844-0315"
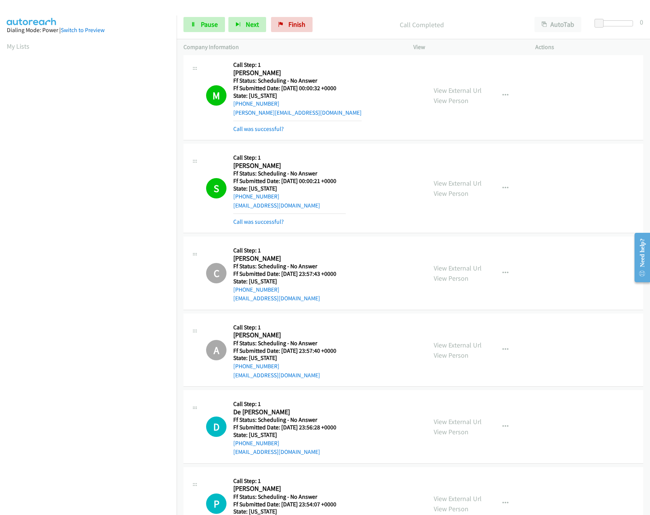
click at [213, 14] on div "Start Calls Pause Next Finish Call Completed AutoTab AutoTab 0" at bounding box center [413, 24] width 473 height 29
click at [214, 17] on link "Pause" at bounding box center [204, 24] width 42 height 15
click at [208, 23] on span "Pause" at bounding box center [209, 24] width 17 height 9
click at [194, 25] on icon at bounding box center [193, 24] width 5 height 5
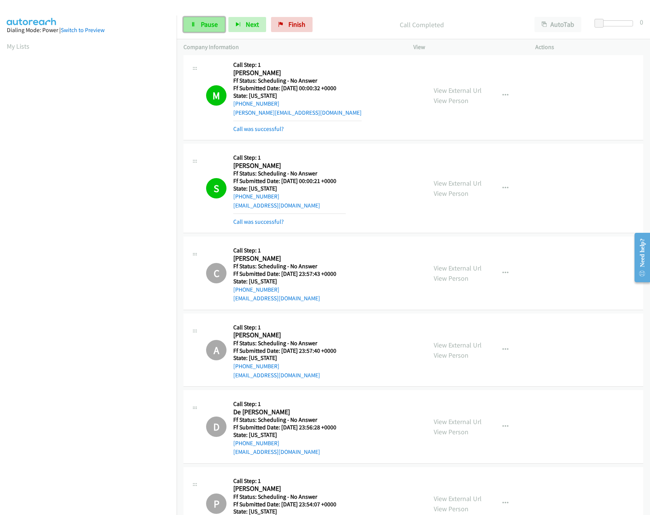
click at [194, 25] on icon at bounding box center [193, 24] width 5 height 5
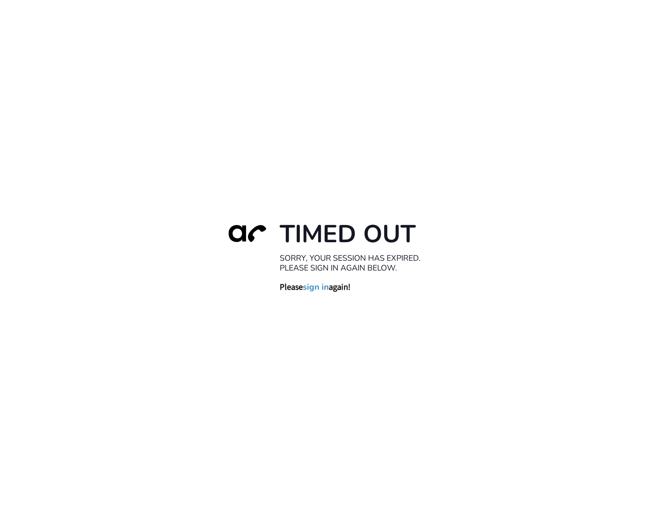
click at [210, 120] on div "Timed Out Sorry, your session has expired. Please sign in again below. Please s…" at bounding box center [325, 257] width 650 height 515
click at [322, 291] on link "sign in" at bounding box center [316, 287] width 26 height 11
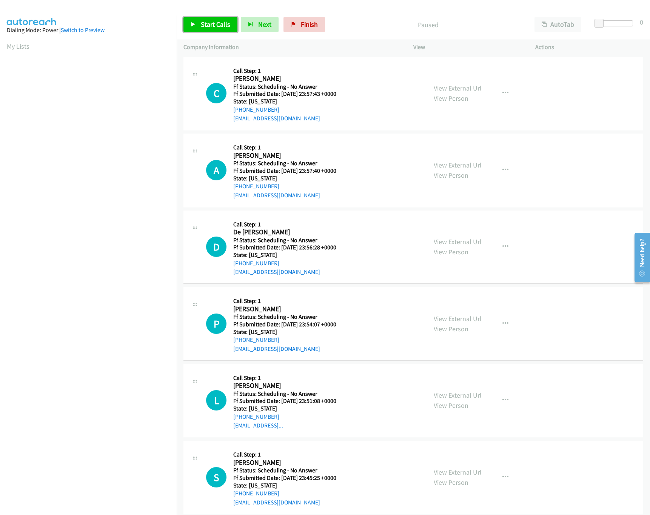
click at [214, 29] on link "Start Calls" at bounding box center [210, 24] width 54 height 15
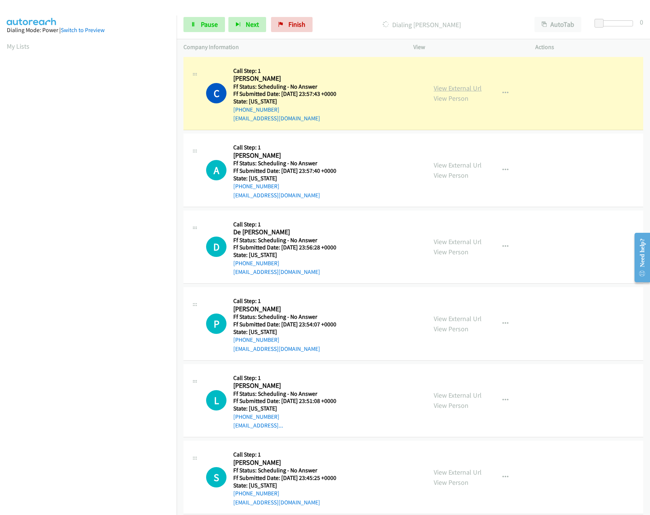
click at [448, 86] on link "View External Url" at bounding box center [458, 88] width 48 height 9
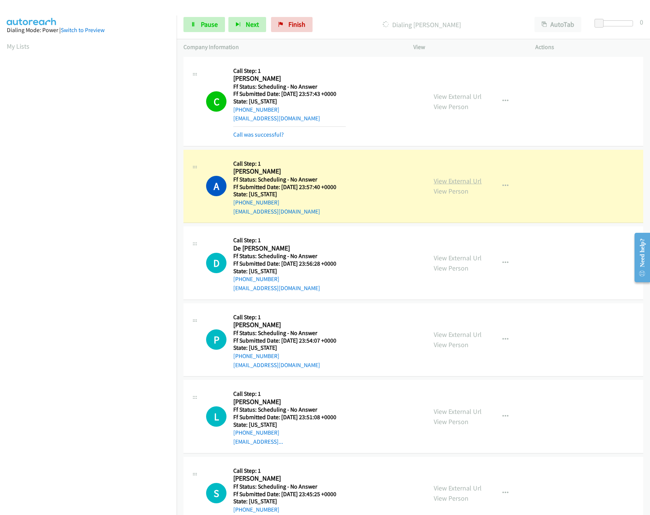
click at [448, 177] on link "View External Url" at bounding box center [458, 181] width 48 height 9
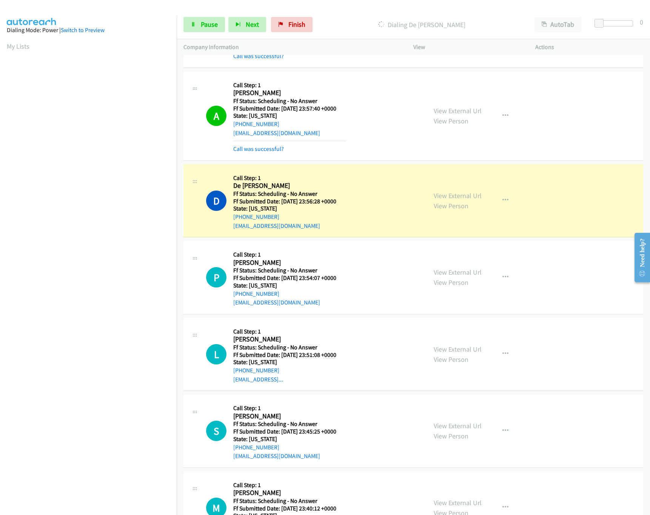
scroll to position [151, 0]
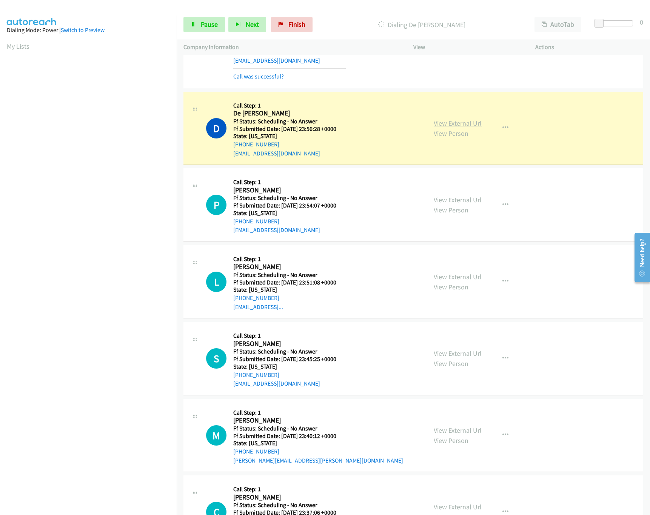
click at [452, 120] on link "View External Url" at bounding box center [458, 123] width 48 height 9
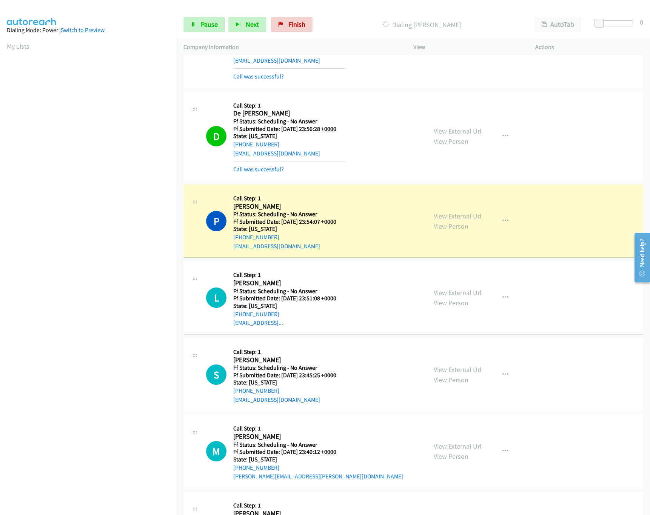
click at [447, 212] on link "View External Url" at bounding box center [458, 216] width 48 height 9
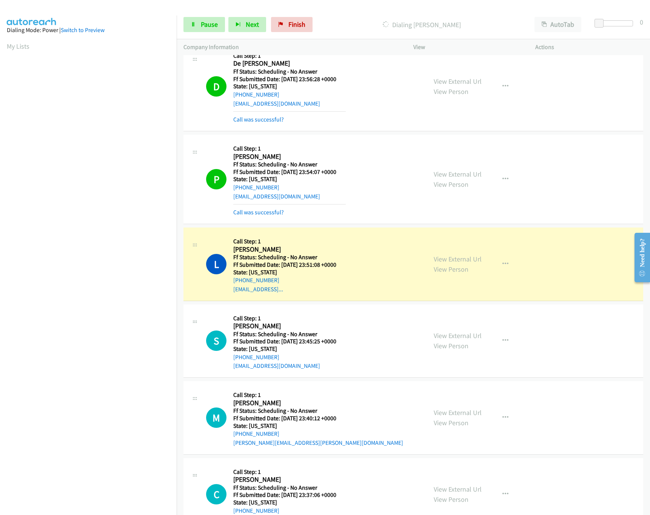
scroll to position [227, 0]
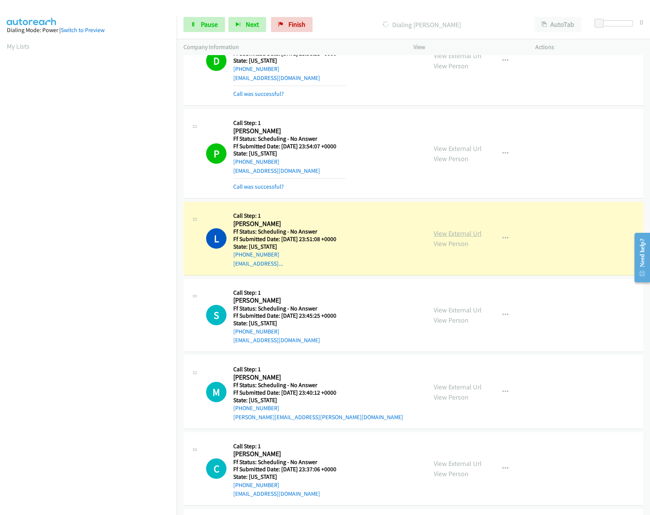
click at [440, 235] on link "View External Url" at bounding box center [458, 233] width 48 height 9
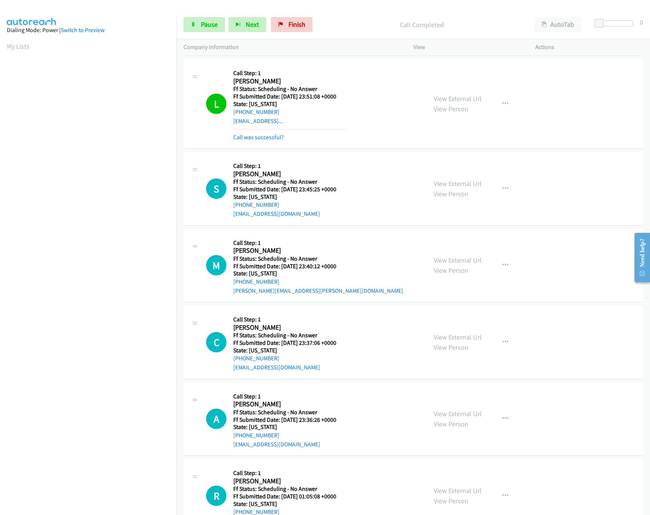
scroll to position [378, 0]
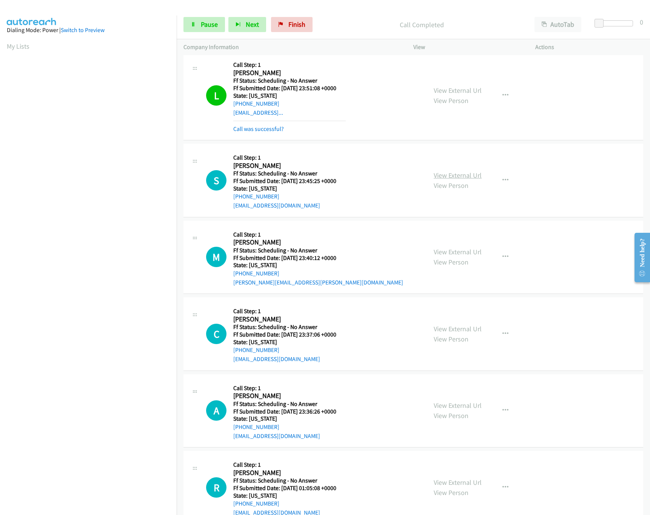
click at [442, 178] on link "View External Url" at bounding box center [458, 175] width 48 height 9
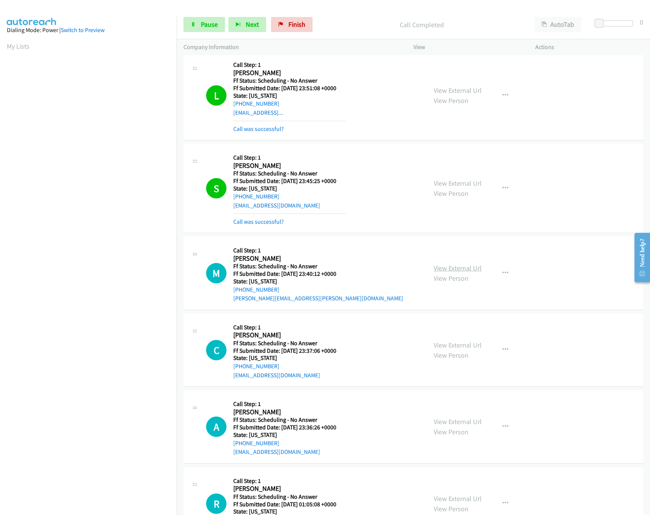
click at [449, 267] on link "View External Url" at bounding box center [458, 268] width 48 height 9
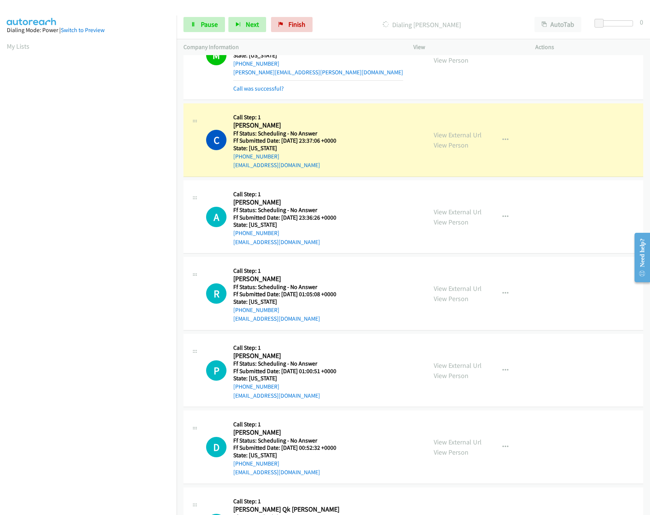
scroll to position [604, 0]
click at [455, 138] on link "View External Url" at bounding box center [458, 134] width 48 height 9
click at [444, 212] on link "View External Url" at bounding box center [458, 211] width 48 height 9
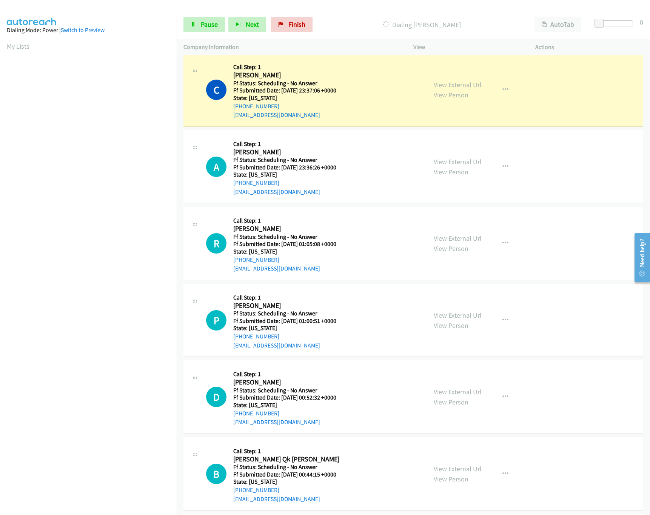
scroll to position [680, 0]
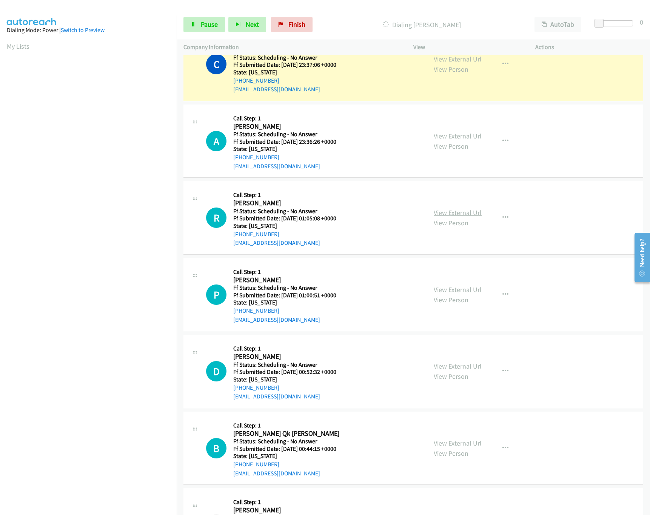
click at [454, 214] on link "View External Url" at bounding box center [458, 212] width 48 height 9
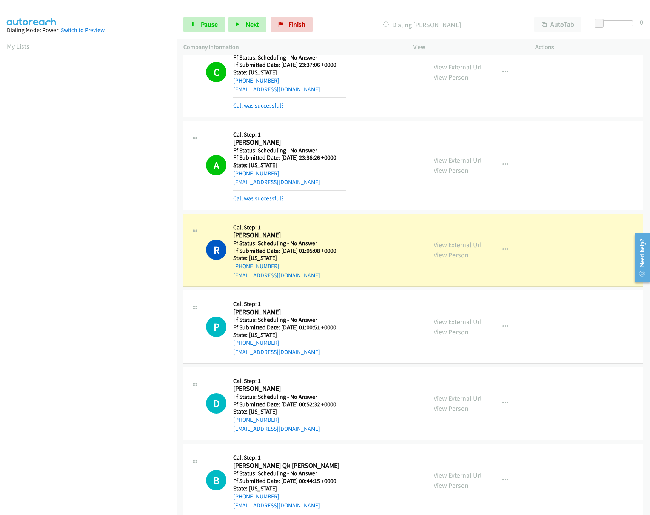
scroll to position [831, 0]
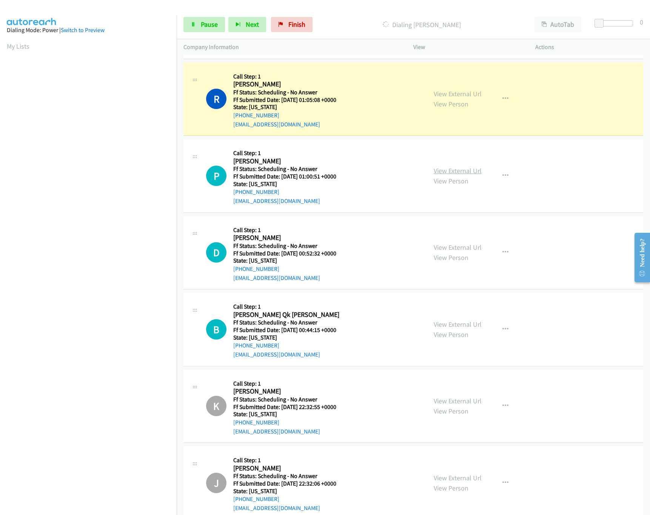
click at [453, 174] on link "View External Url" at bounding box center [458, 170] width 48 height 9
click at [208, 22] on span "Pause" at bounding box center [209, 24] width 17 height 9
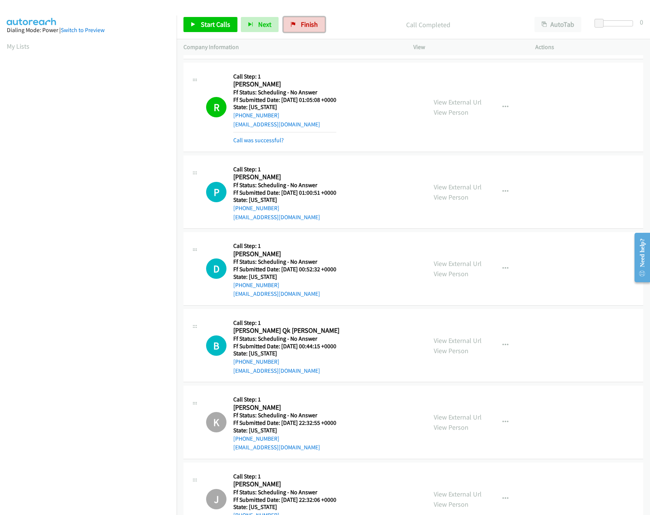
drag, startPoint x: 307, startPoint y: 25, endPoint x: 378, endPoint y: 39, distance: 72.6
click at [307, 25] on span "Finish" at bounding box center [309, 24] width 17 height 9
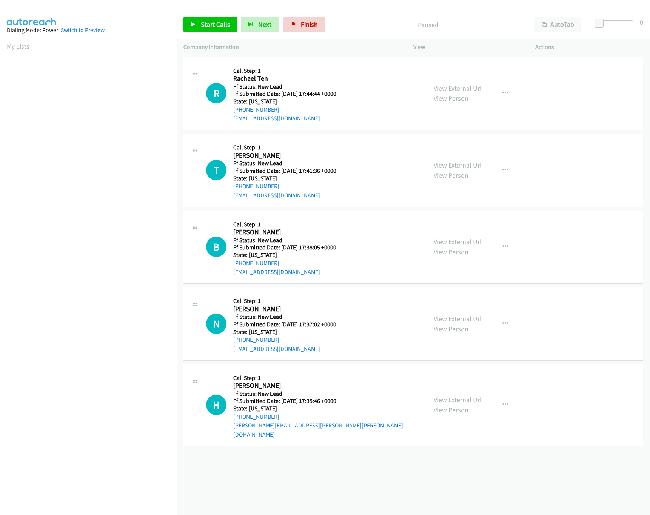
click at [468, 166] on link "View External Url" at bounding box center [458, 165] width 48 height 9
click at [472, 87] on link "View External Url" at bounding box center [458, 88] width 48 height 9
click at [227, 24] on span "Start Calls" at bounding box center [215, 24] width 29 height 9
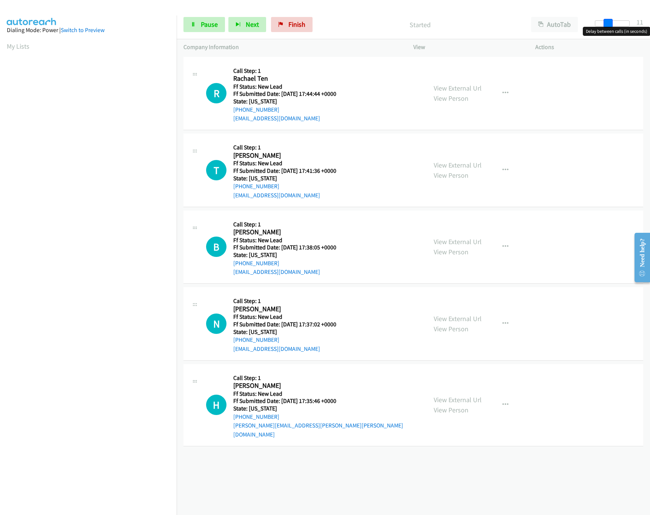
drag, startPoint x: 599, startPoint y: 19, endPoint x: 612, endPoint y: 20, distance: 12.5
click at [612, 20] on span at bounding box center [608, 23] width 9 height 9
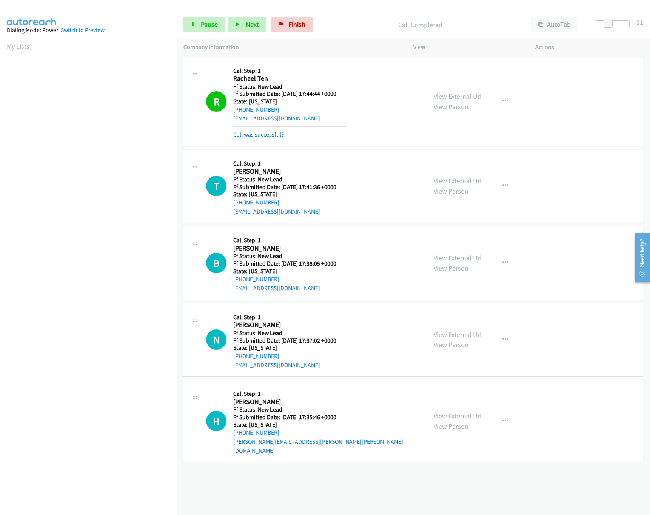
click at [457, 412] on link "View External Url" at bounding box center [458, 416] width 48 height 9
click at [468, 337] on link "View External Url" at bounding box center [458, 334] width 48 height 9
click at [443, 254] on link "View External Url" at bounding box center [458, 258] width 48 height 9
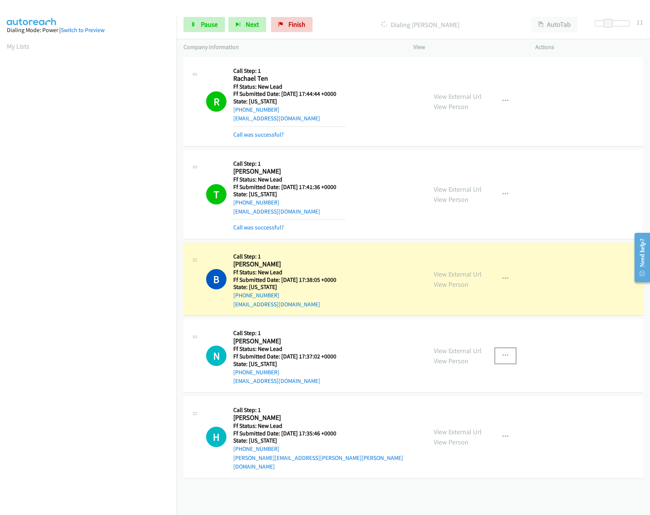
click at [502, 358] on icon "button" at bounding box center [505, 356] width 6 height 6
click at [446, 407] on link "Skip Call" at bounding box center [465, 405] width 100 height 15
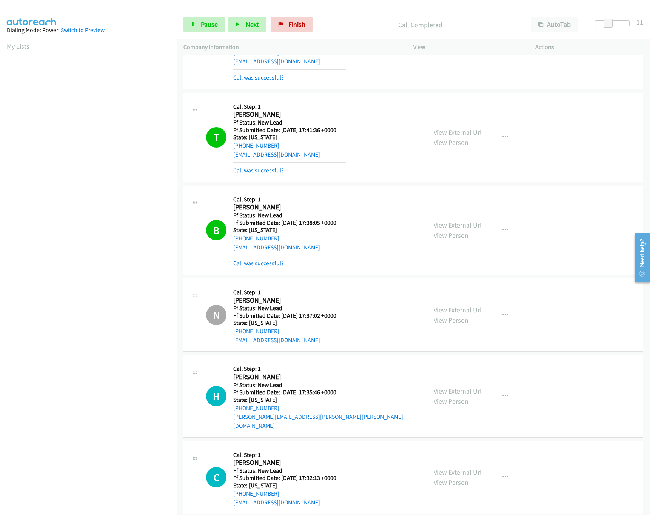
scroll to position [63, 0]
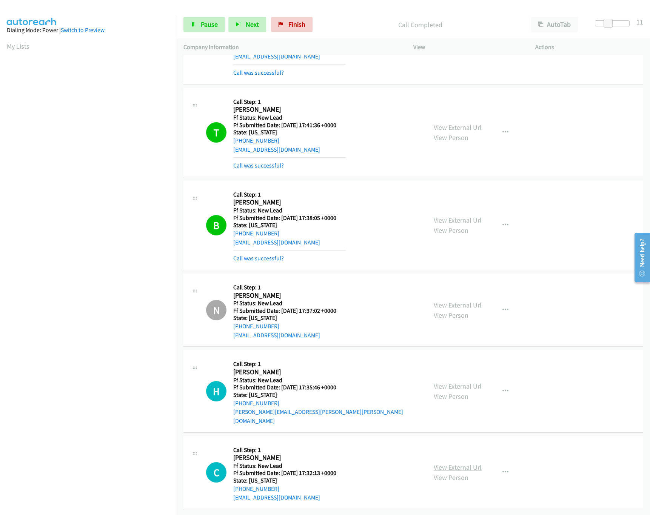
click at [442, 463] on link "View External Url" at bounding box center [458, 467] width 48 height 9
click at [194, 28] on link "Pause" at bounding box center [204, 24] width 42 height 15
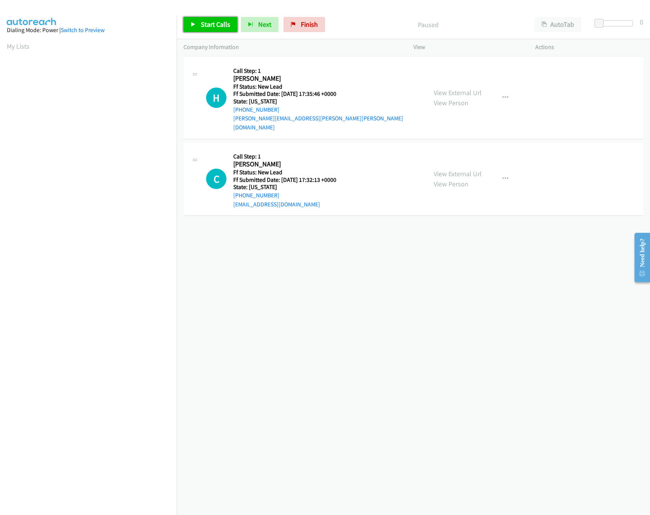
click at [219, 27] on span "Start Calls" at bounding box center [215, 24] width 29 height 9
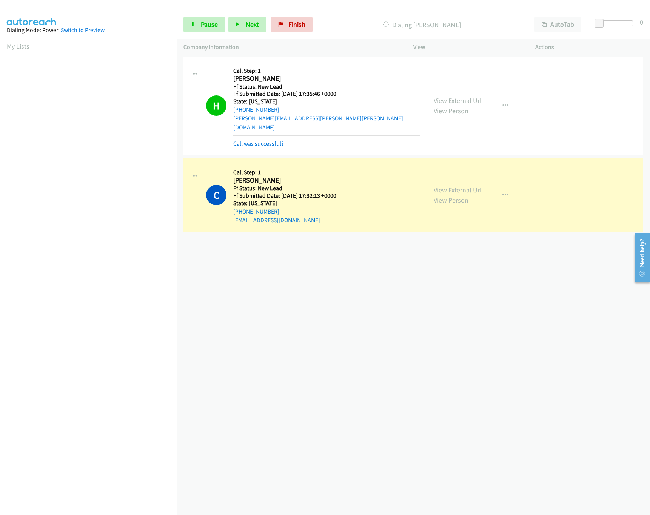
drag, startPoint x: 407, startPoint y: 319, endPoint x: 402, endPoint y: 317, distance: 5.0
click at [403, 319] on div "+1 415-964-1034 Call failed - Please reload the list and try again The Callbar …" at bounding box center [413, 285] width 473 height 460
click at [208, 25] on span "Pause" at bounding box center [209, 24] width 17 height 9
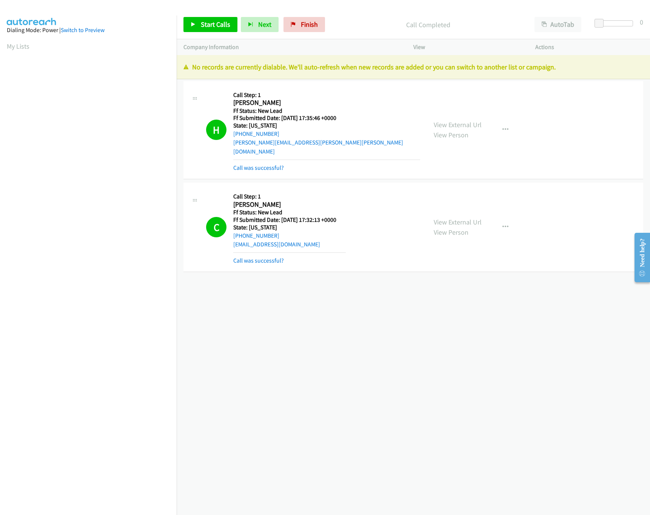
drag, startPoint x: 368, startPoint y: 350, endPoint x: 361, endPoint y: 325, distance: 26.0
click at [368, 350] on div "+1 415-964-1034 Call failed - Please reload the list and try again The Callbar …" at bounding box center [413, 285] width 473 height 460
click at [317, 31] on link "Finish" at bounding box center [305, 24] width 42 height 15
click at [315, 10] on div "Start Calls Pause Next Finish Call Completed AutoTab AutoTab 0" at bounding box center [413, 24] width 473 height 29
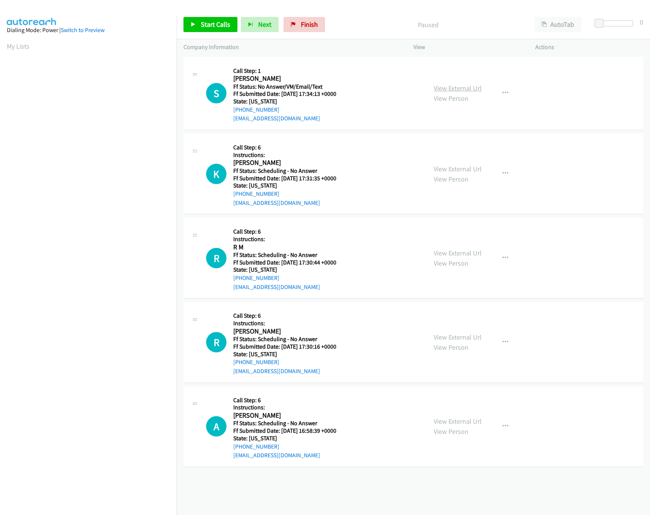
click at [439, 86] on link "View External Url" at bounding box center [458, 88] width 48 height 9
click at [197, 31] on link "Start Calls" at bounding box center [210, 24] width 54 height 15
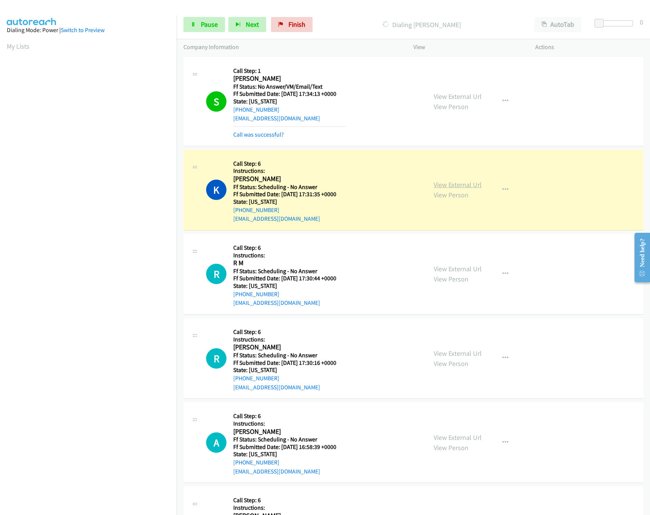
click at [438, 183] on link "View External Url" at bounding box center [458, 184] width 48 height 9
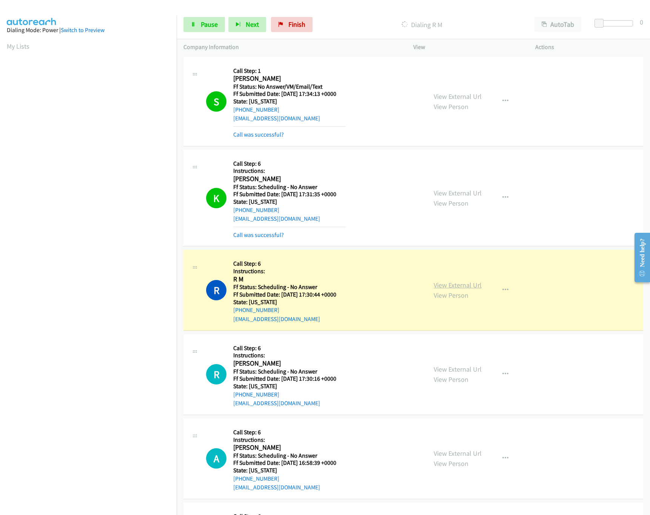
click at [438, 285] on link "View External Url" at bounding box center [458, 285] width 48 height 9
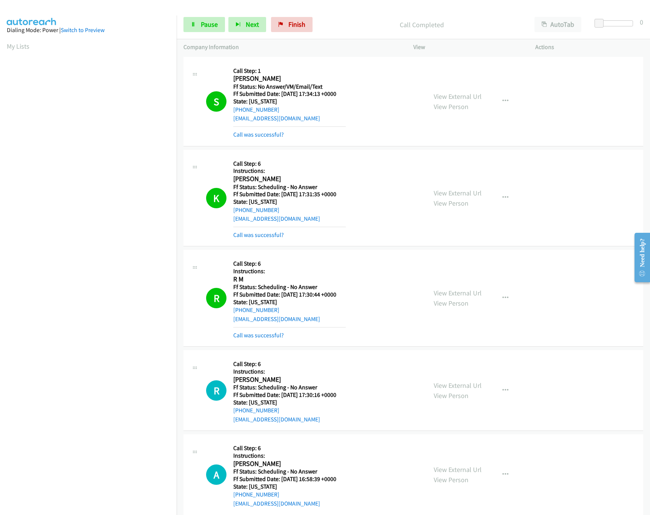
click at [443, 373] on div "View External Url View Person View External Url Email Schedule/Manage Callback …" at bounding box center [491, 390] width 129 height 67
click at [472, 390] on link "View External Url" at bounding box center [458, 385] width 48 height 9
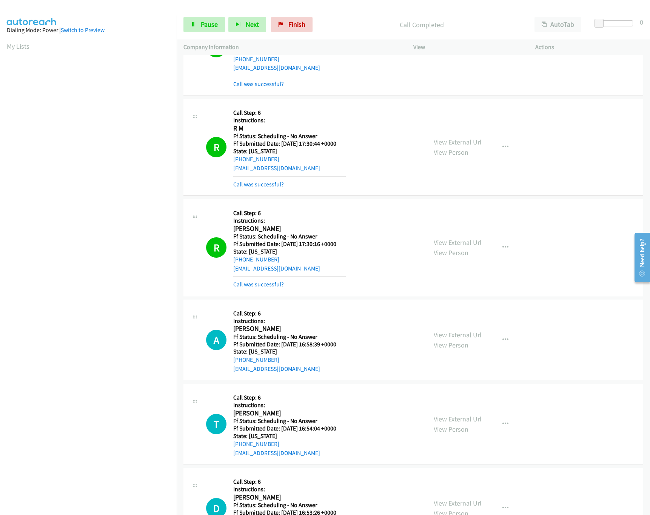
scroll to position [227, 0]
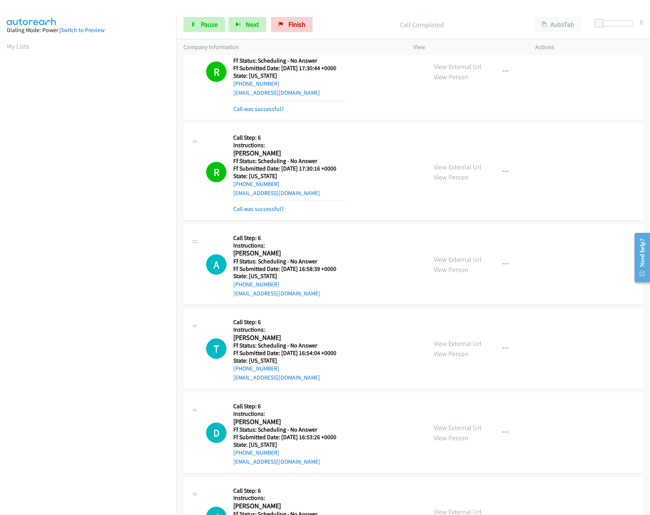
click at [447, 265] on div "View External Url View Person" at bounding box center [458, 264] width 48 height 20
click at [449, 261] on link "View External Url" at bounding box center [458, 259] width 48 height 9
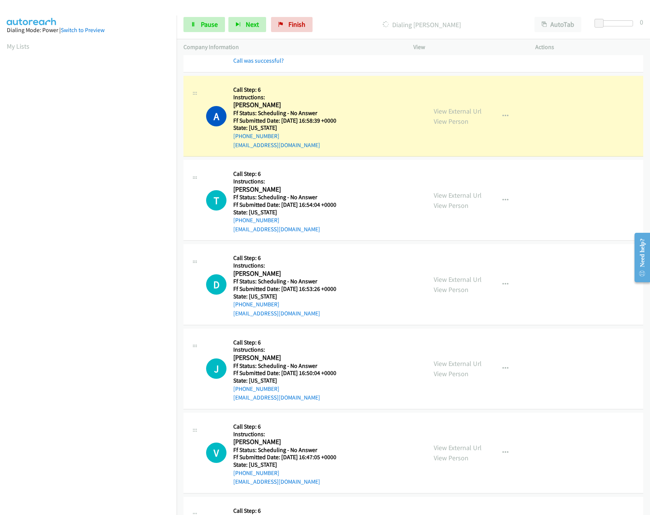
scroll to position [378, 0]
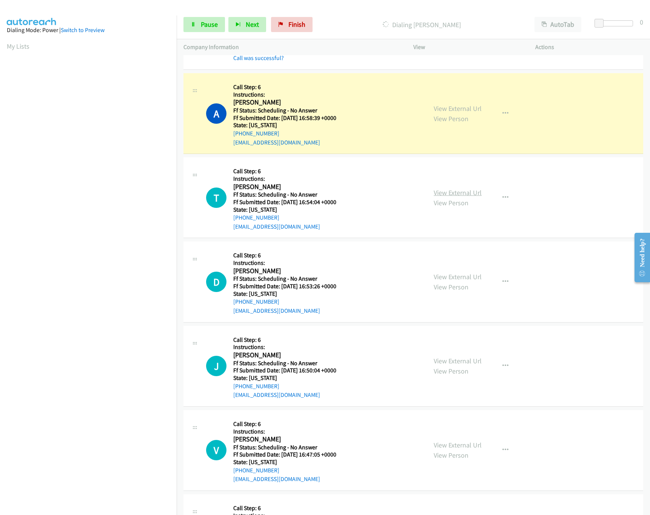
click at [446, 197] on link "View External Url" at bounding box center [458, 192] width 48 height 9
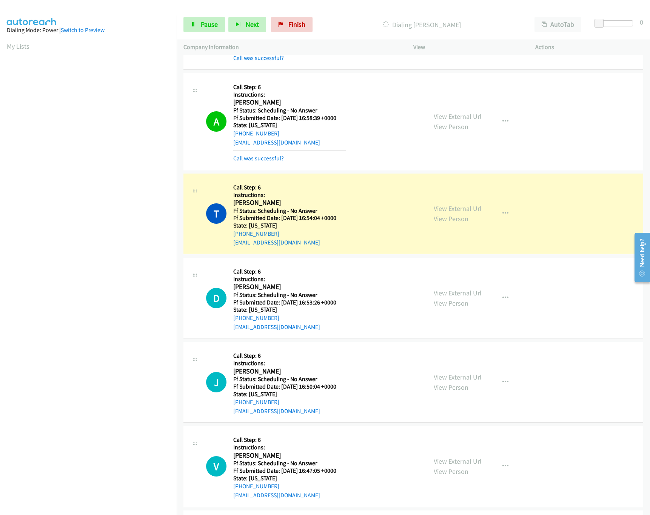
scroll to position [453, 0]
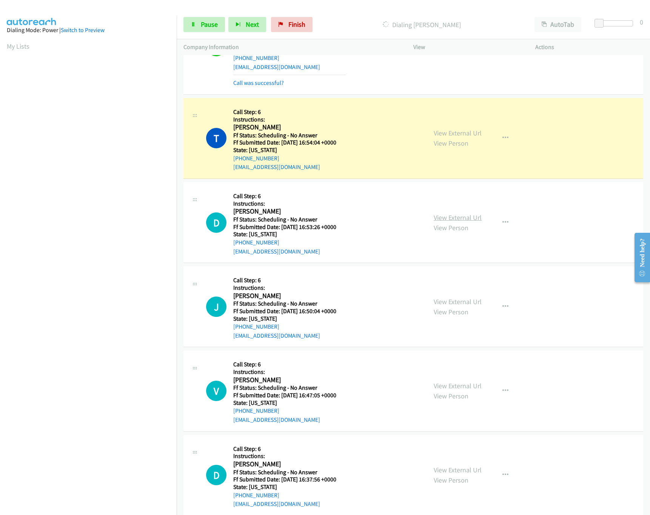
click at [452, 221] on link "View External Url" at bounding box center [458, 217] width 48 height 9
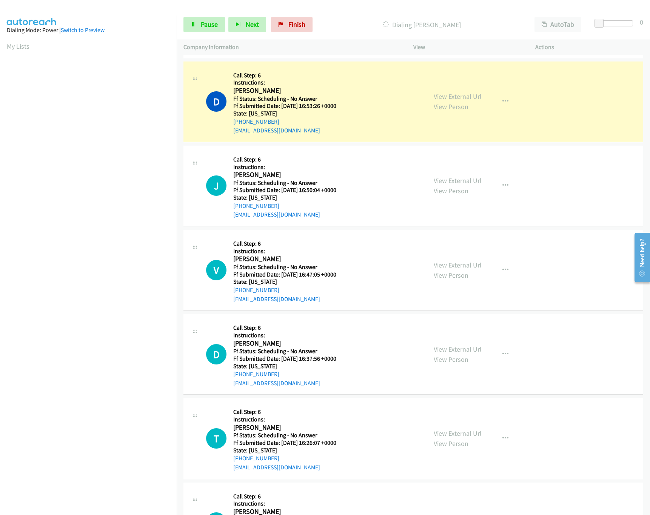
scroll to position [604, 0]
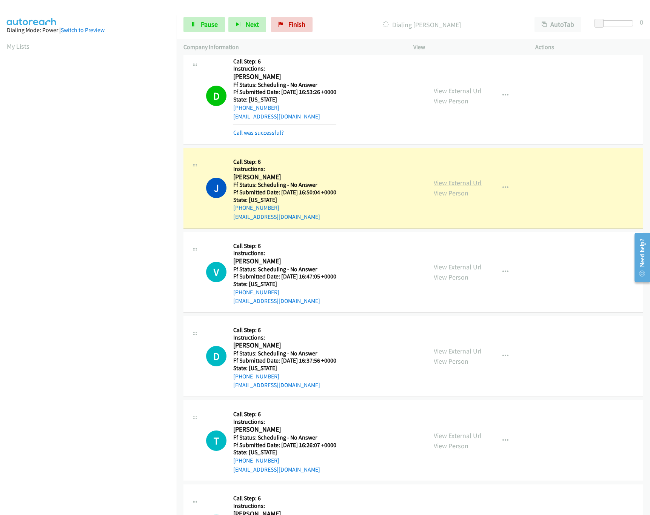
click at [465, 181] on link "View External Url" at bounding box center [458, 183] width 48 height 9
click at [458, 271] on link "View External Url" at bounding box center [458, 267] width 48 height 9
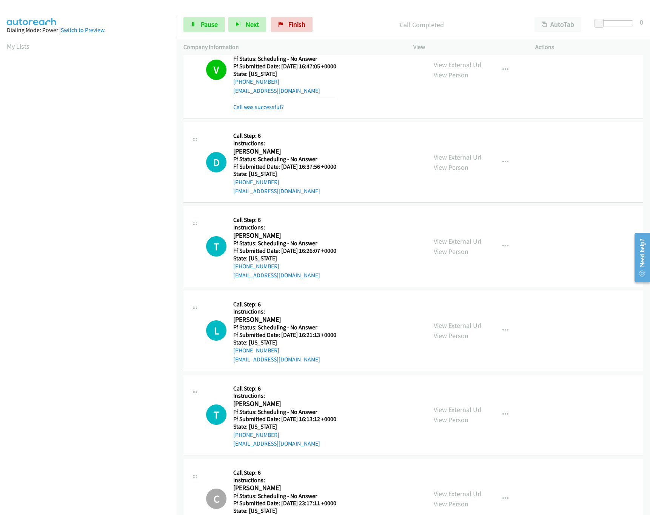
scroll to position [838, 0]
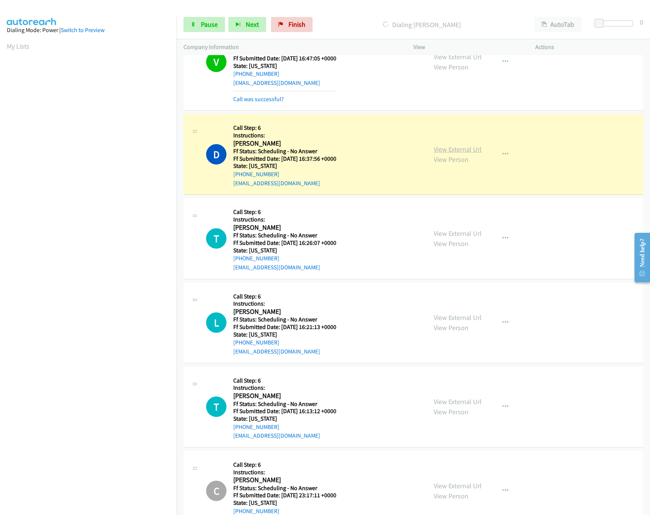
click at [442, 149] on link "View External Url" at bounding box center [458, 149] width 48 height 9
click at [446, 233] on link "View External Url" at bounding box center [458, 233] width 48 height 9
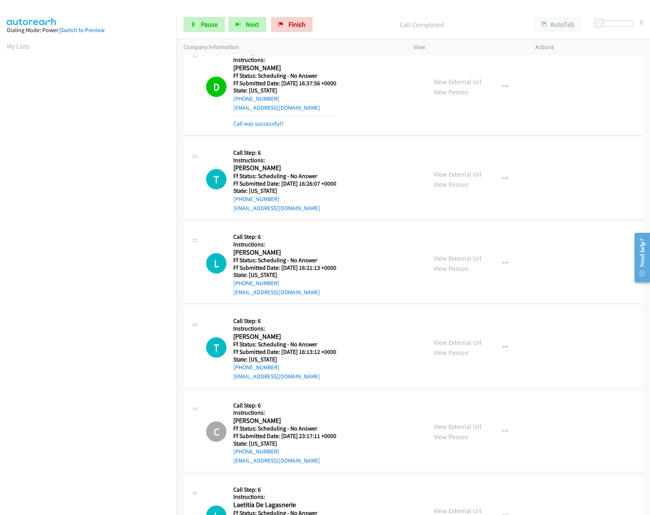
scroll to position [989, 0]
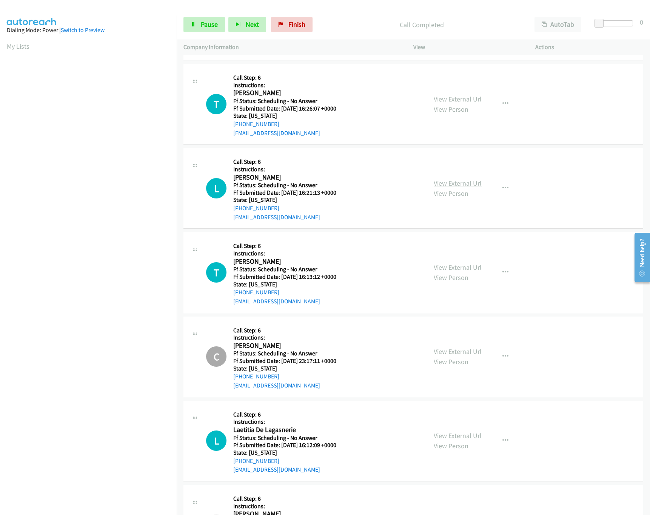
click at [449, 188] on link "View External Url" at bounding box center [458, 183] width 48 height 9
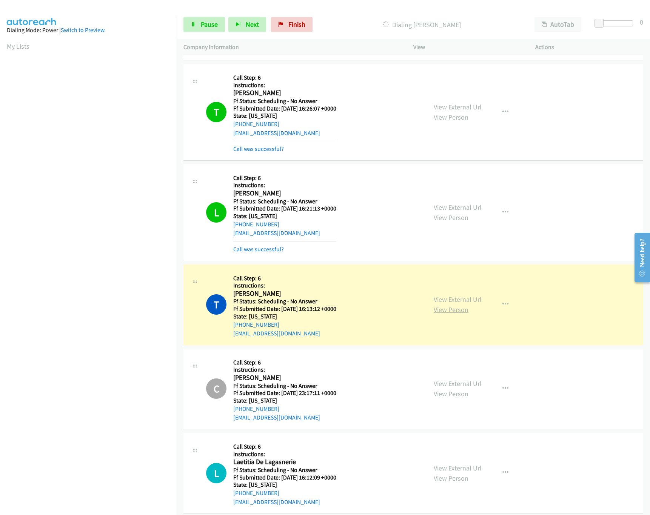
click at [445, 310] on link "View Person" at bounding box center [451, 309] width 35 height 9
click at [452, 301] on link "View External Url" at bounding box center [458, 299] width 48 height 9
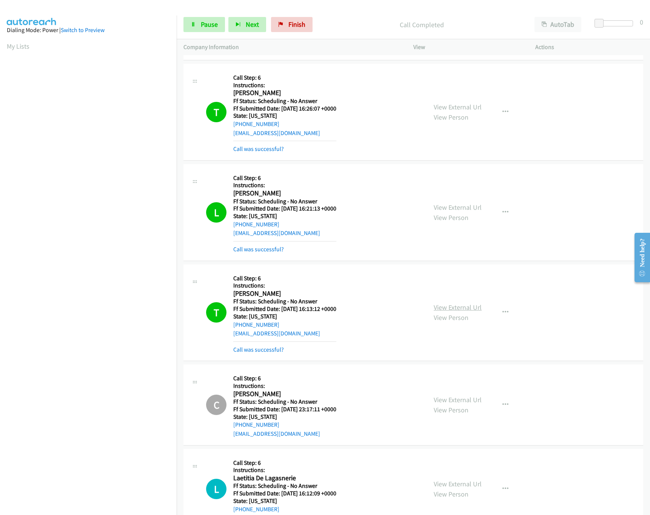
click at [455, 311] on link "View External Url" at bounding box center [458, 307] width 48 height 9
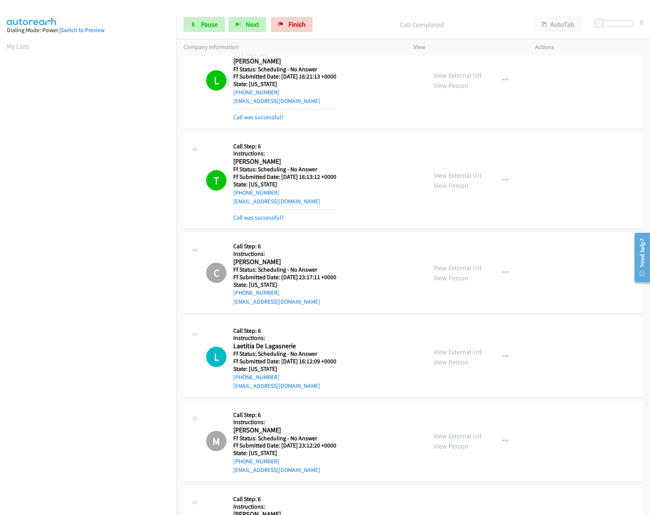
scroll to position [1140, 0]
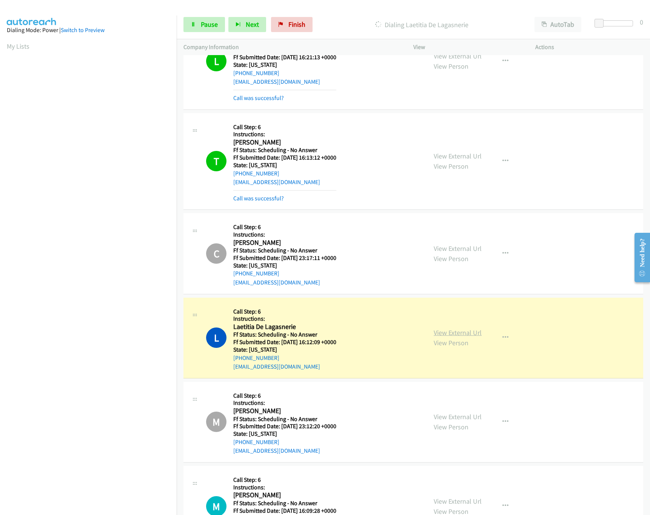
click at [449, 337] on link "View External Url" at bounding box center [458, 332] width 48 height 9
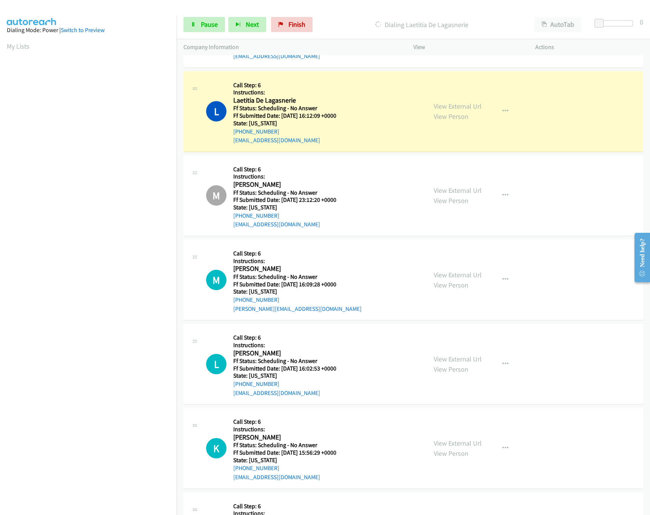
scroll to position [1442, 0]
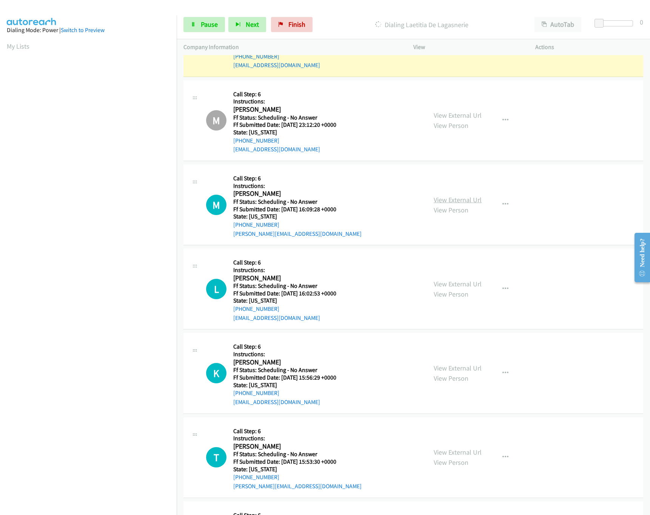
click at [443, 202] on link "View External Url" at bounding box center [458, 200] width 48 height 9
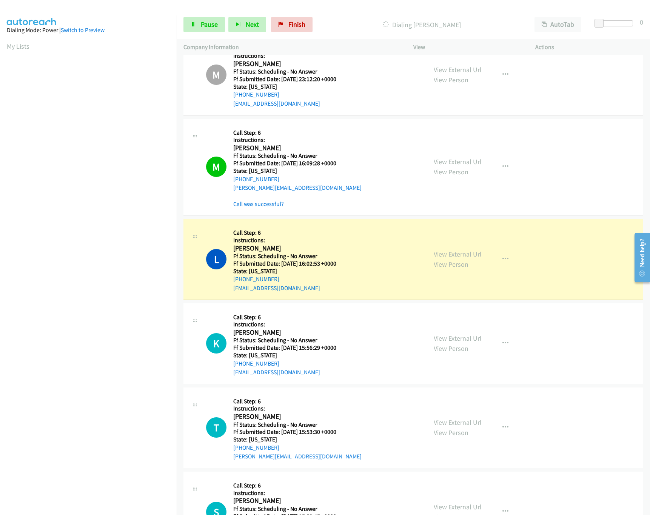
scroll to position [1594, 0]
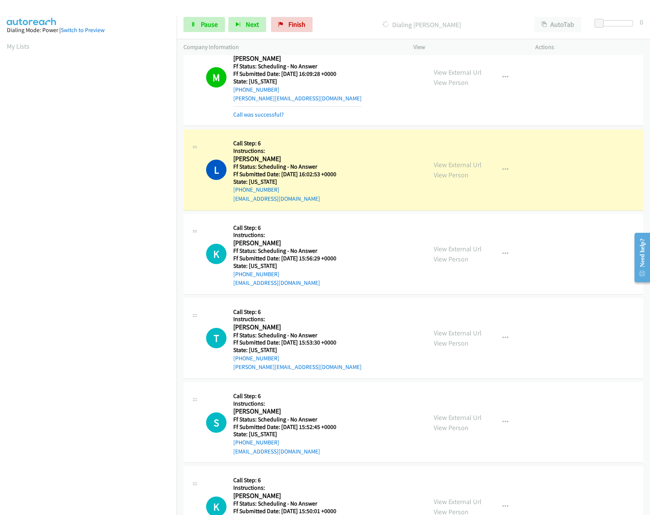
click at [470, 175] on div "View External Url View Person" at bounding box center [458, 170] width 48 height 20
click at [470, 169] on link "View External Url" at bounding box center [458, 164] width 48 height 9
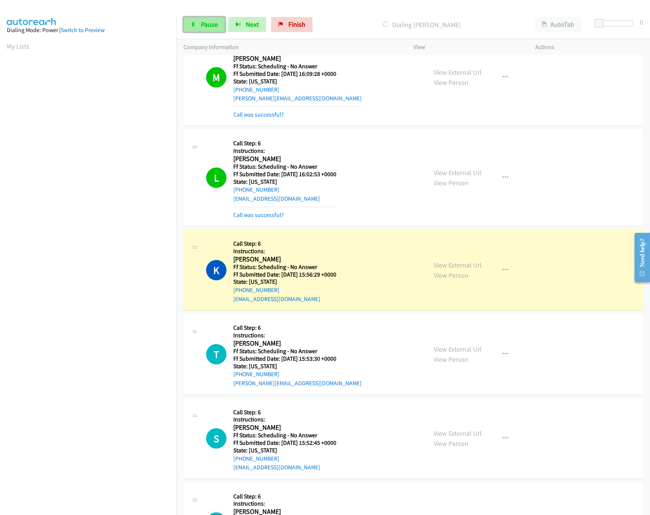
click at [206, 32] on link "Pause" at bounding box center [204, 24] width 42 height 15
click at [465, 270] on link "View External Url" at bounding box center [458, 265] width 48 height 9
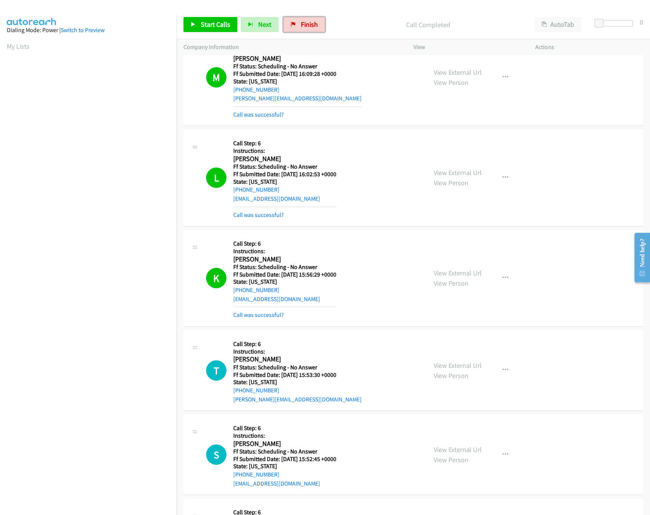
drag, startPoint x: 298, startPoint y: 26, endPoint x: 367, endPoint y: 41, distance: 70.3
click at [298, 26] on link "Finish" at bounding box center [305, 24] width 42 height 15
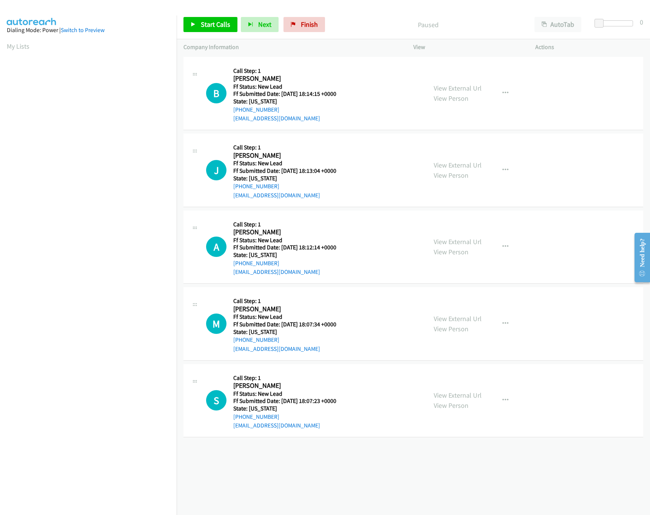
click at [281, 446] on div "[PHONE_NUMBER] Call failed - Please reload the list and try again The Callbar F…" at bounding box center [413, 285] width 473 height 460
click at [458, 161] on link "View External Url" at bounding box center [458, 165] width 48 height 9
click at [460, 86] on link "View External Url" at bounding box center [458, 88] width 48 height 9
click at [448, 242] on link "View External Url" at bounding box center [458, 241] width 48 height 9
click at [225, 24] on span "Start Calls" at bounding box center [215, 24] width 29 height 9
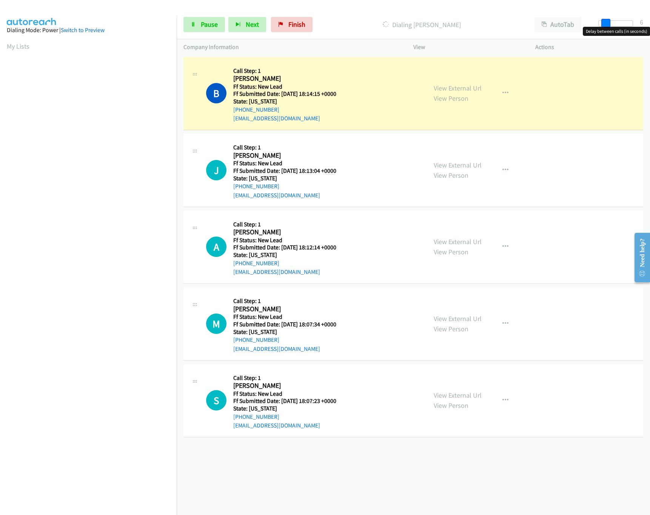
drag, startPoint x: 603, startPoint y: 22, endPoint x: 610, endPoint y: 21, distance: 7.6
click at [610, 21] on span at bounding box center [605, 23] width 9 height 9
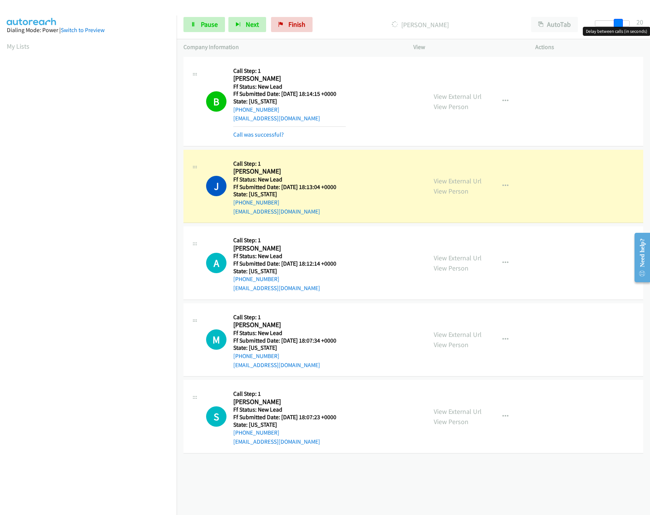
drag, startPoint x: 608, startPoint y: 23, endPoint x: 624, endPoint y: 26, distance: 16.1
click at [623, 26] on span at bounding box center [618, 23] width 9 height 9
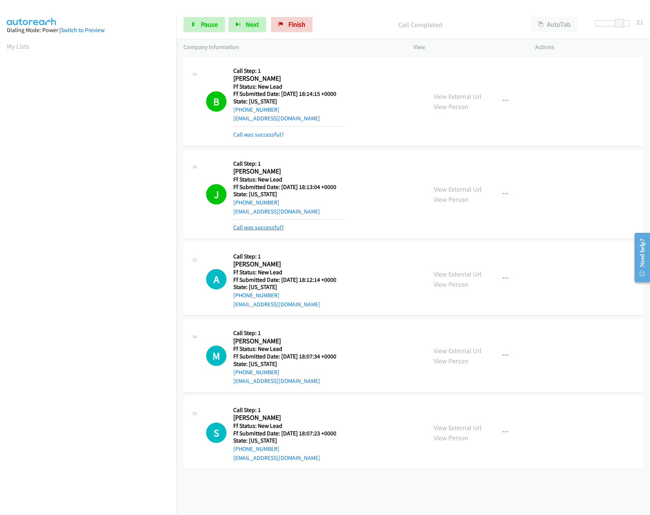
click at [280, 225] on link "Call was successful?" at bounding box center [258, 227] width 51 height 7
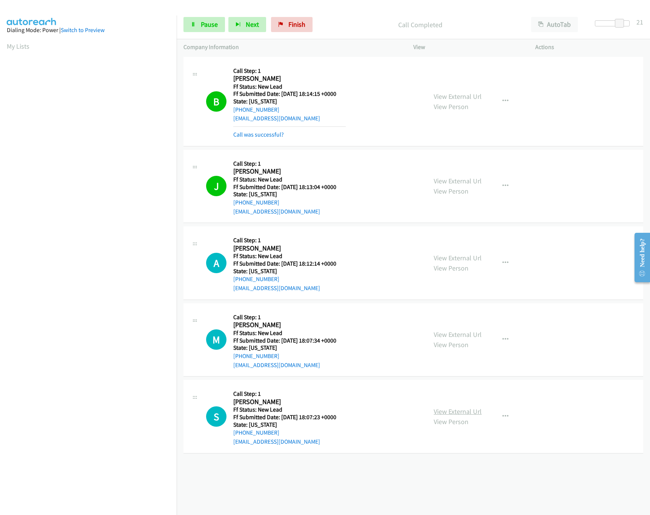
click at [450, 412] on link "View External Url" at bounding box center [458, 411] width 48 height 9
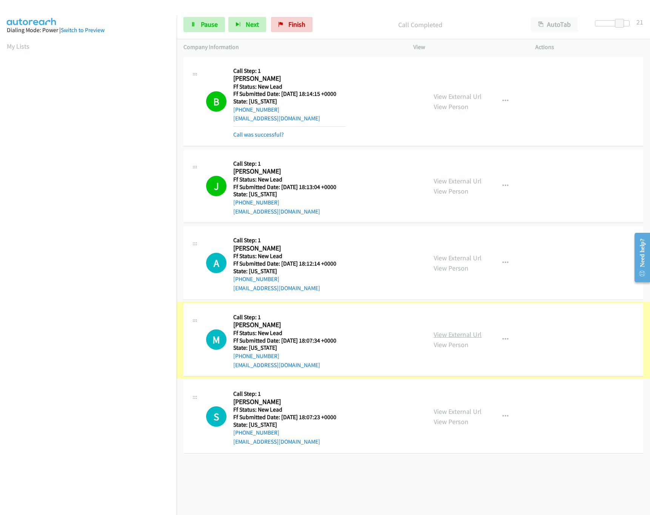
click at [461, 335] on link "View External Url" at bounding box center [458, 334] width 48 height 9
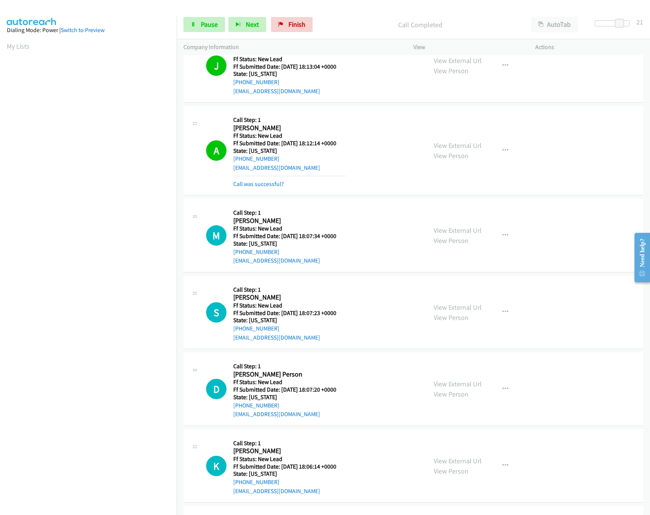
scroll to position [200, 0]
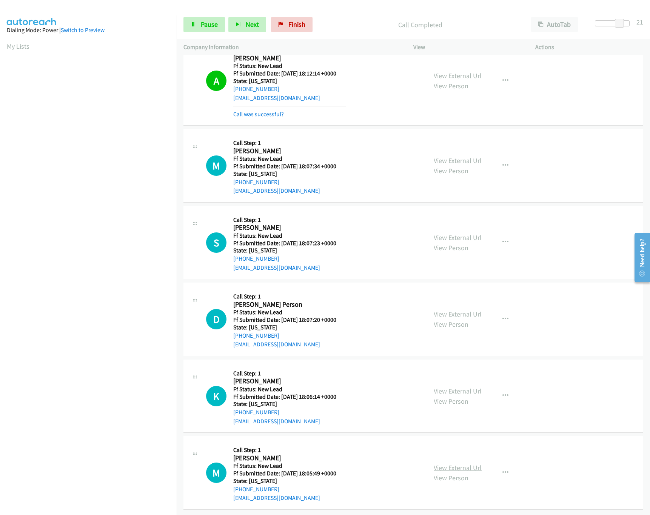
click at [453, 464] on link "View External Url" at bounding box center [458, 468] width 48 height 9
click at [473, 387] on link "View External Url" at bounding box center [458, 391] width 48 height 9
click at [470, 310] on link "View External Url" at bounding box center [458, 314] width 48 height 9
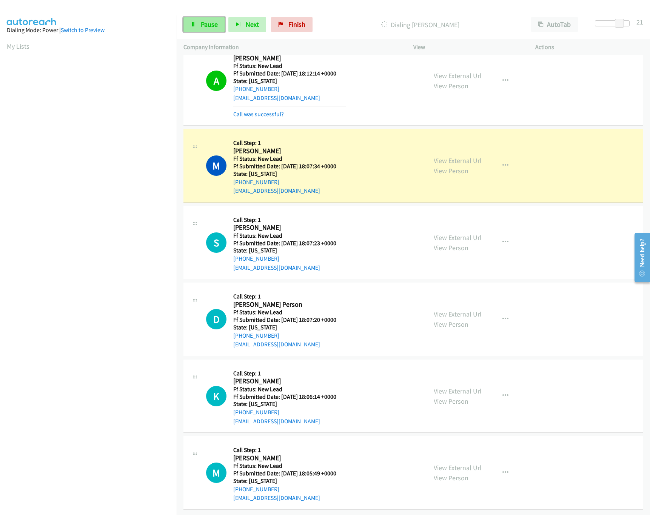
click at [206, 23] on span "Pause" at bounding box center [209, 24] width 17 height 9
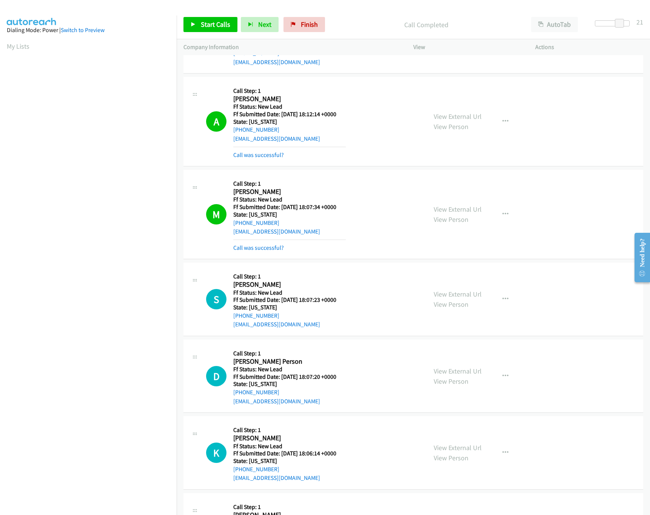
scroll to position [143, 0]
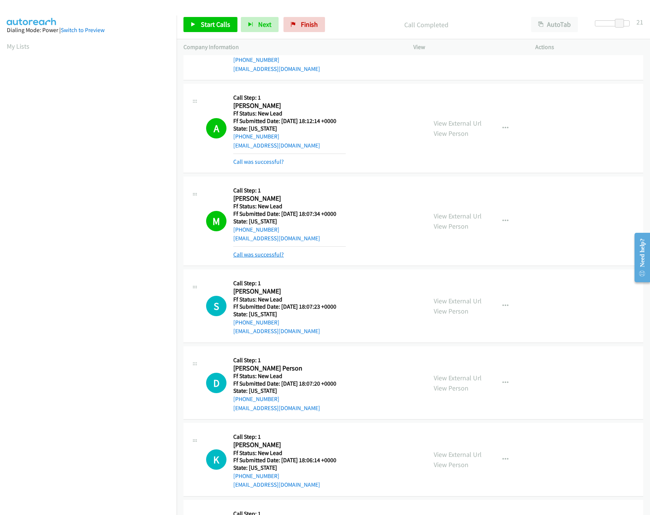
click at [272, 251] on link "Call was successful?" at bounding box center [258, 254] width 51 height 7
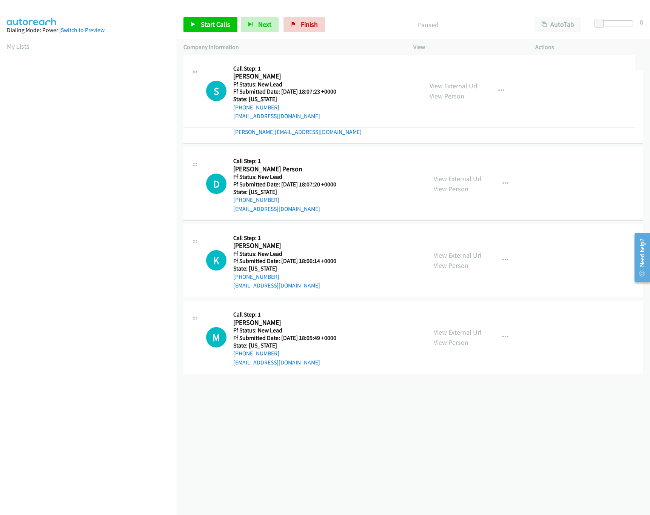
drag, startPoint x: 265, startPoint y: 169, endPoint x: 272, endPoint y: 90, distance: 79.5
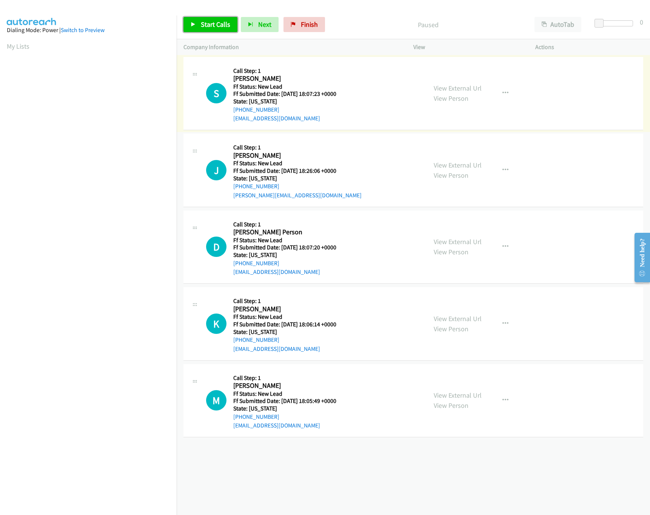
click at [210, 25] on span "Start Calls" at bounding box center [215, 24] width 29 height 9
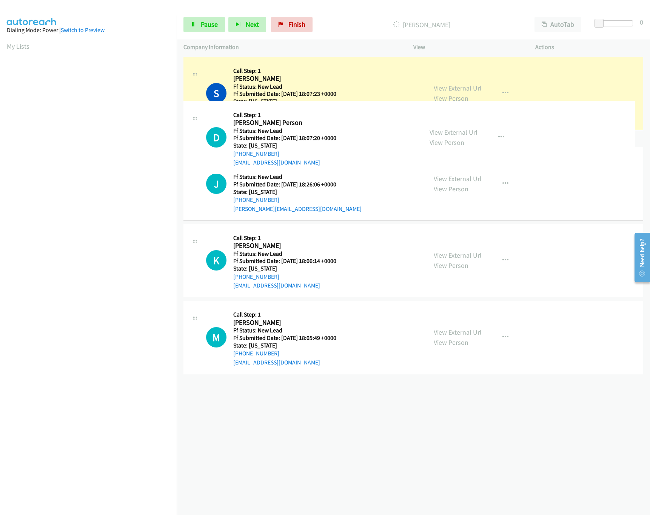
drag, startPoint x: 379, startPoint y: 244, endPoint x: 363, endPoint y: 134, distance: 111.0
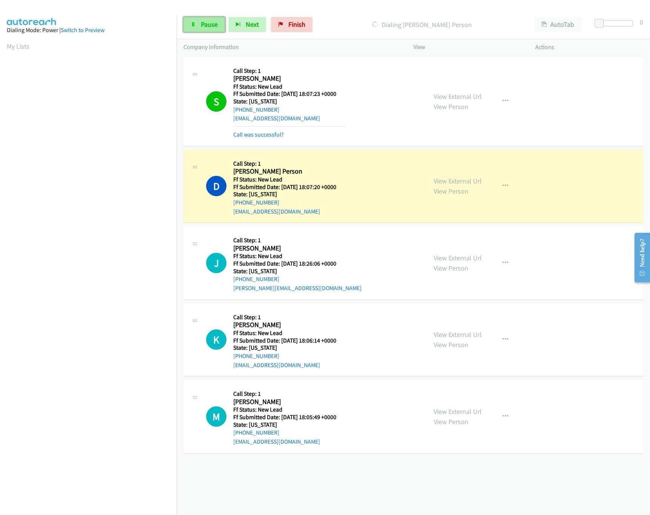
click at [204, 18] on link "Pause" at bounding box center [204, 24] width 42 height 15
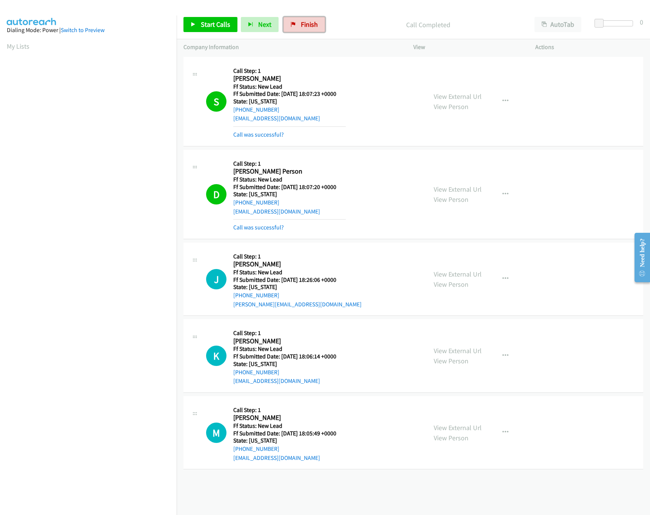
click at [306, 19] on link "Finish" at bounding box center [305, 24] width 42 height 15
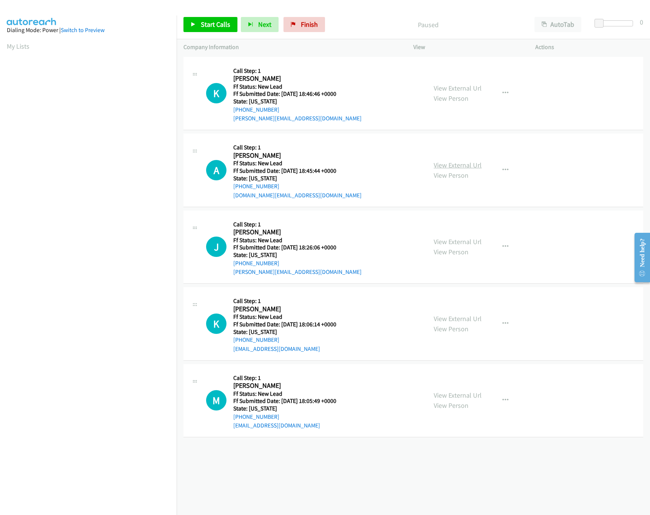
click at [471, 167] on link "View External Url" at bounding box center [458, 165] width 48 height 9
click at [470, 87] on link "View External Url" at bounding box center [458, 88] width 48 height 9
click at [359, 474] on div "[PHONE_NUMBER] Call failed - Please reload the list and try again The Callbar F…" at bounding box center [413, 285] width 473 height 460
click at [213, 17] on link "Start Calls" at bounding box center [210, 24] width 54 height 15
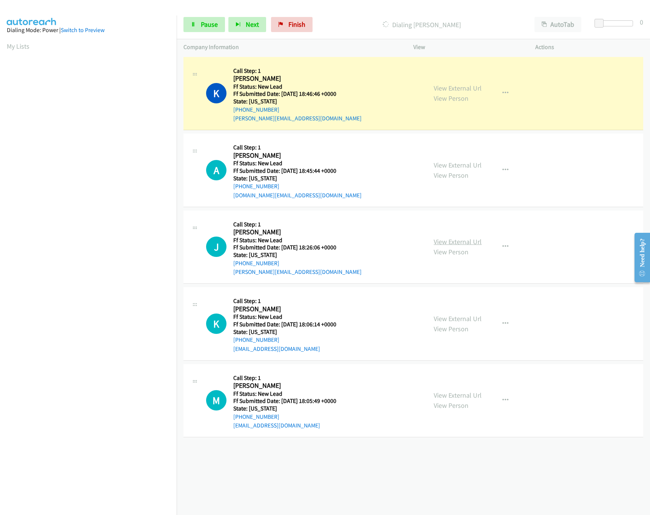
drag, startPoint x: 475, startPoint y: 243, endPoint x: 458, endPoint y: 241, distance: 17.1
click at [475, 243] on link "View External Url" at bounding box center [458, 241] width 48 height 9
drag, startPoint x: 597, startPoint y: 23, endPoint x: 606, endPoint y: 23, distance: 8.7
click at [606, 23] on span at bounding box center [605, 23] width 9 height 9
click at [601, 23] on span at bounding box center [605, 23] width 9 height 9
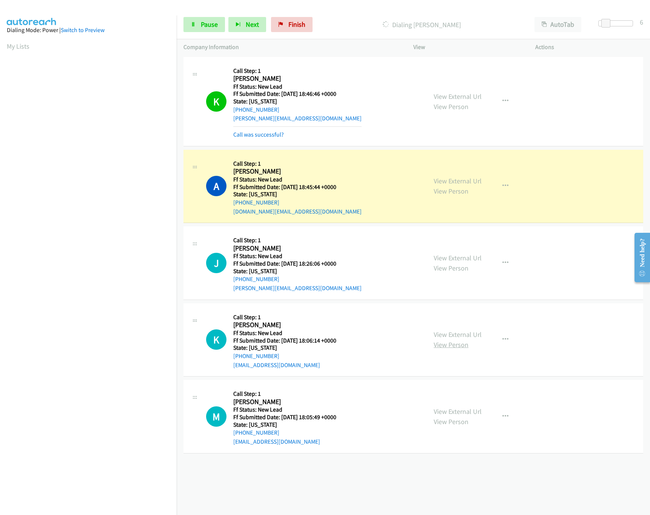
click at [461, 342] on link "View Person" at bounding box center [451, 345] width 35 height 9
click at [450, 333] on link "View External Url" at bounding box center [458, 334] width 48 height 9
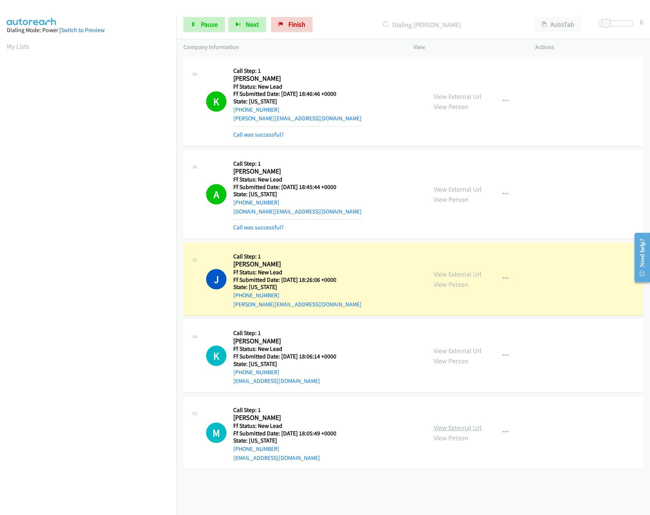
click at [463, 429] on link "View External Url" at bounding box center [458, 428] width 48 height 9
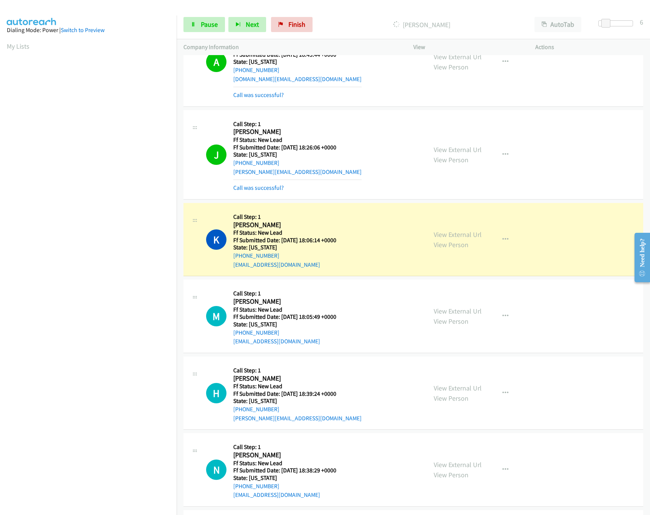
scroll to position [217, 0]
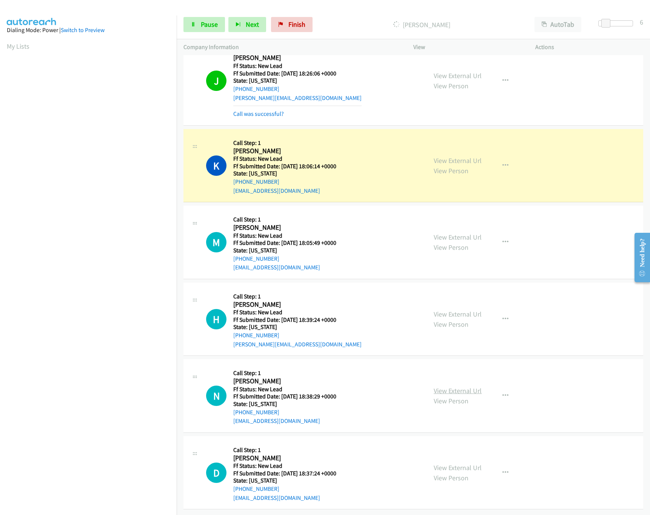
click at [446, 387] on link "View External Url" at bounding box center [458, 391] width 48 height 9
click at [462, 310] on link "View External Url" at bounding box center [458, 314] width 48 height 9
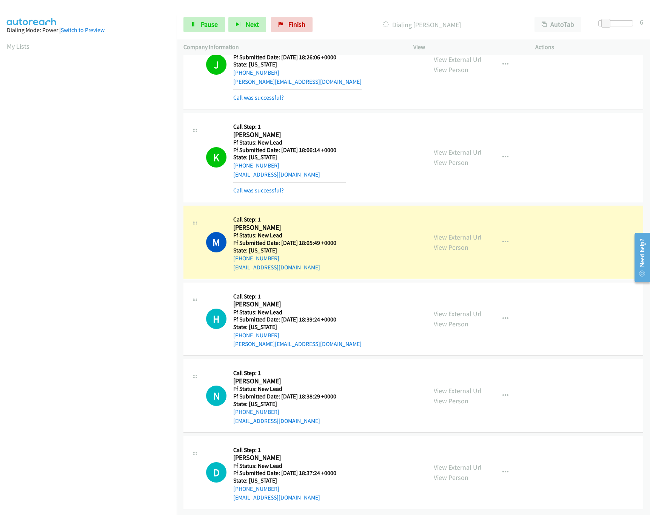
scroll to position [233, 0]
click at [455, 463] on link "View External Url" at bounding box center [458, 467] width 48 height 9
click at [196, 25] on link "Pause" at bounding box center [204, 24] width 42 height 15
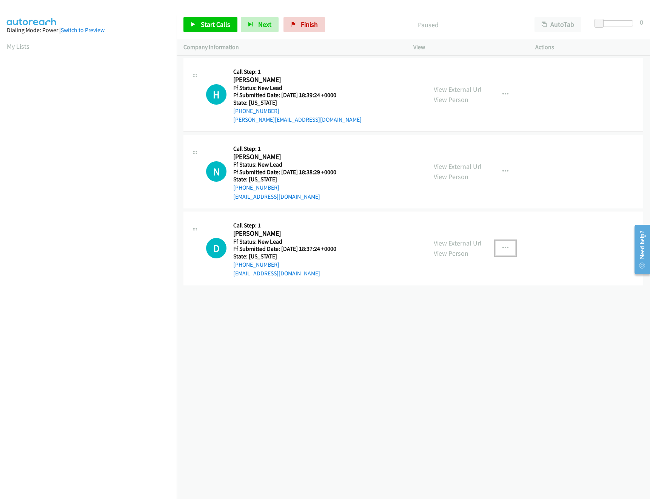
click at [502, 245] on icon "button" at bounding box center [505, 248] width 6 height 6
click at [441, 297] on link "Skip Call" at bounding box center [465, 297] width 100 height 15
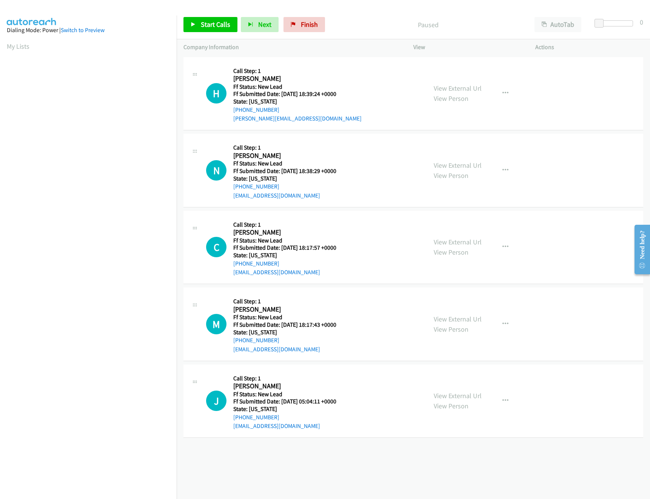
click at [193, 465] on div "[PHONE_NUMBER] Call failed - Please reload the list and try again The Callbar F…" at bounding box center [413, 277] width 473 height 444
click at [225, 23] on span "Start Calls" at bounding box center [215, 24] width 29 height 9
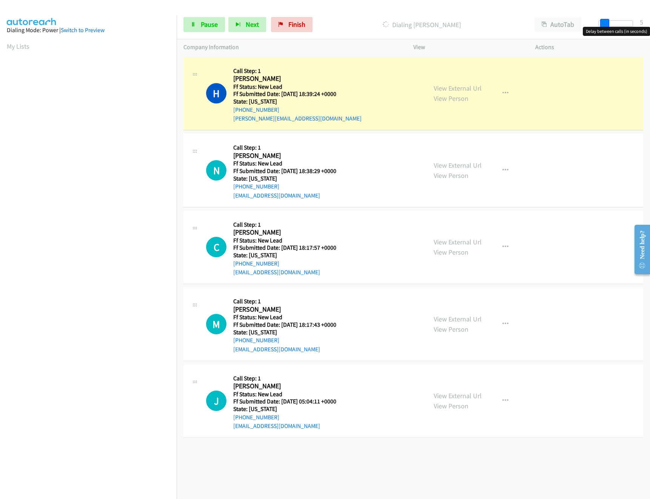
drag, startPoint x: 597, startPoint y: 23, endPoint x: 603, endPoint y: 23, distance: 5.3
click at [603, 23] on span at bounding box center [604, 23] width 9 height 9
click at [607, 20] on span at bounding box center [607, 23] width 9 height 9
click at [448, 240] on link "View External Url" at bounding box center [458, 241] width 48 height 9
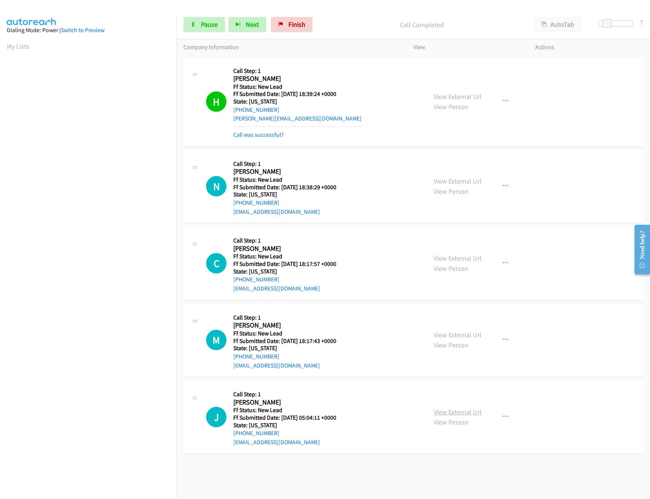
click at [455, 408] on link "View External Url" at bounding box center [458, 411] width 48 height 9
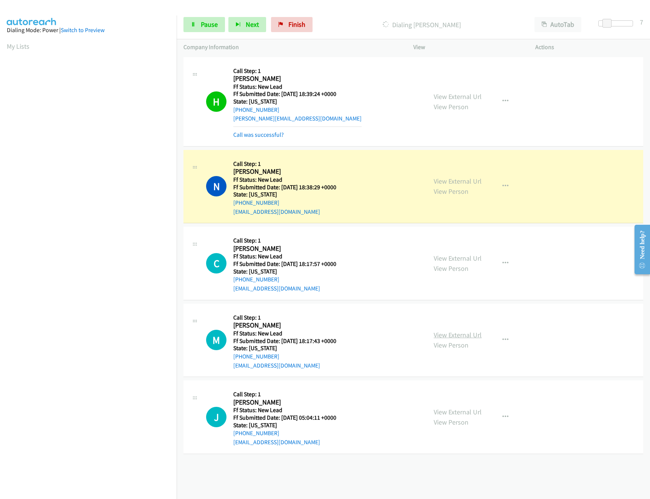
click at [454, 334] on link "View External Url" at bounding box center [458, 334] width 48 height 9
click at [503, 414] on icon "button" at bounding box center [505, 417] width 6 height 6
click at [452, 465] on link "Skip Call" at bounding box center [465, 466] width 100 height 15
drag, startPoint x: 597, startPoint y: 21, endPoint x: 579, endPoint y: 20, distance: 18.1
click at [579, 20] on div "Start Calls Pause Next Finish Dialing [PERSON_NAME] AutoTab AutoTab 0" at bounding box center [413, 24] width 473 height 29
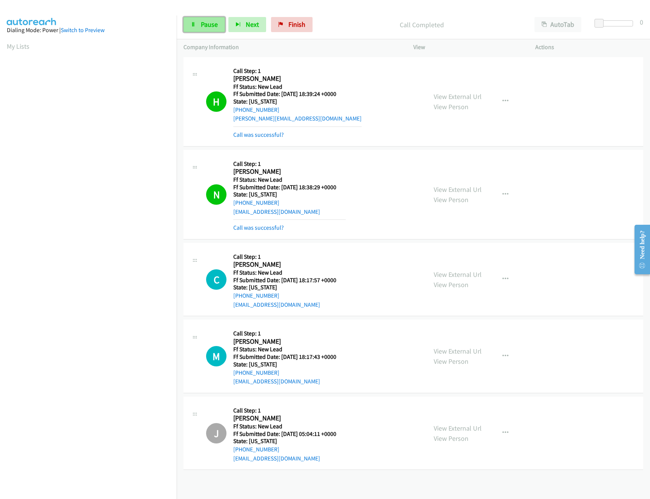
click at [207, 23] on span "Pause" at bounding box center [209, 24] width 17 height 9
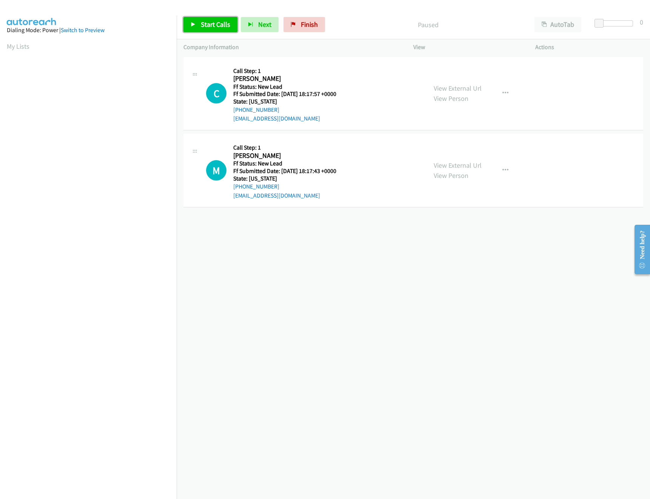
click at [206, 29] on link "Start Calls" at bounding box center [210, 24] width 54 height 15
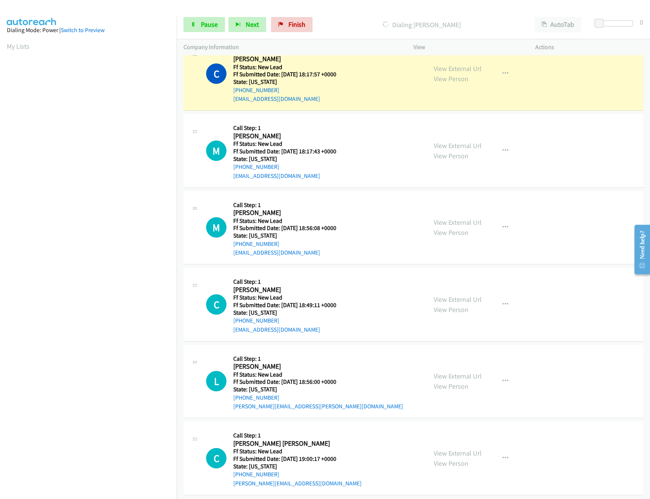
scroll to position [31, 0]
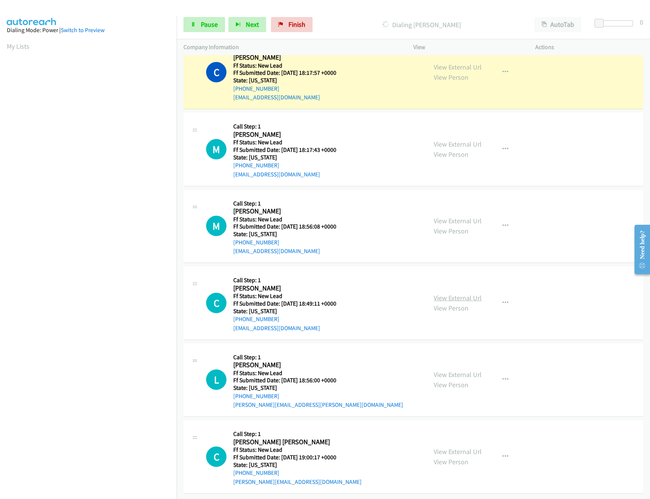
click at [472, 293] on link "View External Url" at bounding box center [458, 297] width 48 height 9
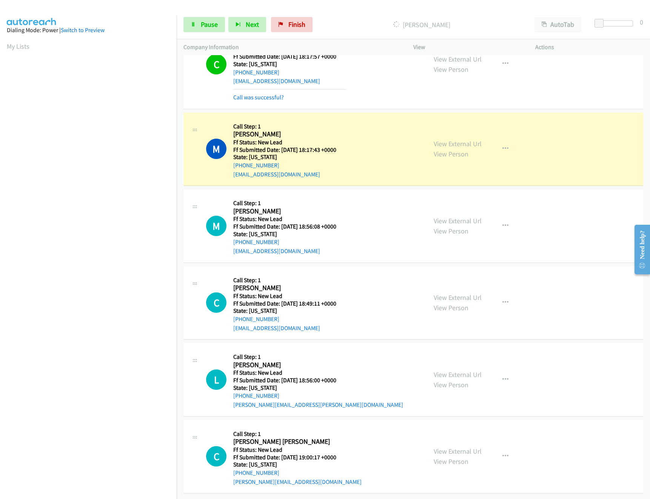
scroll to position [46, 0]
click at [445, 216] on link "View External Url" at bounding box center [458, 220] width 48 height 9
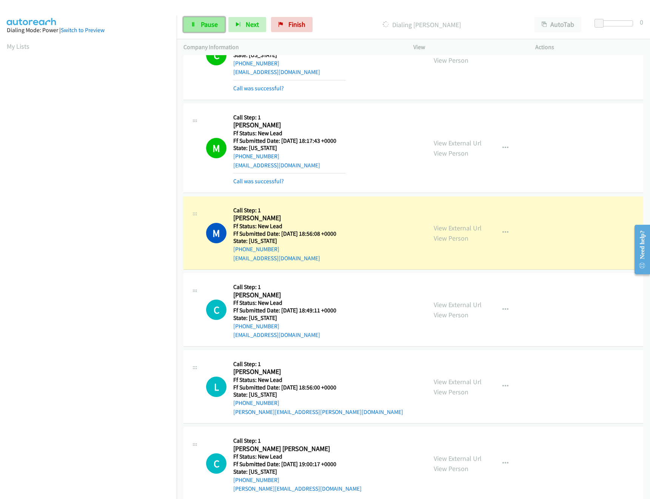
click at [204, 26] on span "Pause" at bounding box center [209, 24] width 17 height 9
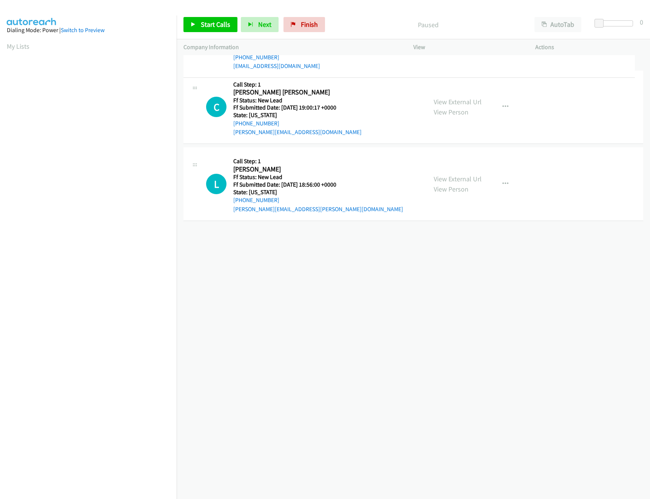
drag, startPoint x: 285, startPoint y: 264, endPoint x: 321, endPoint y: 58, distance: 209.5
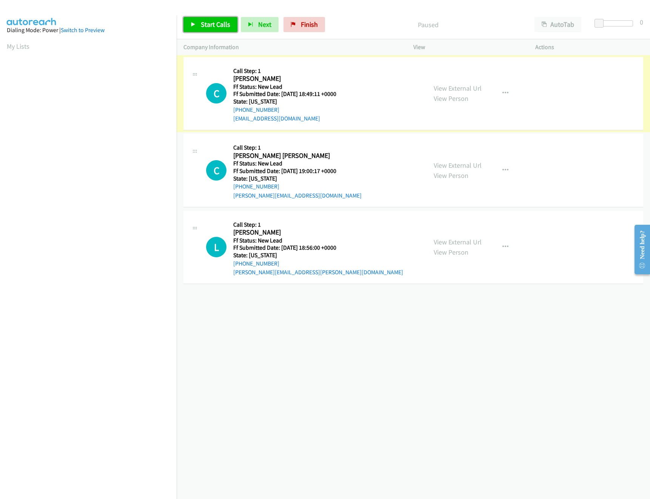
click at [223, 26] on span "Start Calls" at bounding box center [215, 24] width 29 height 9
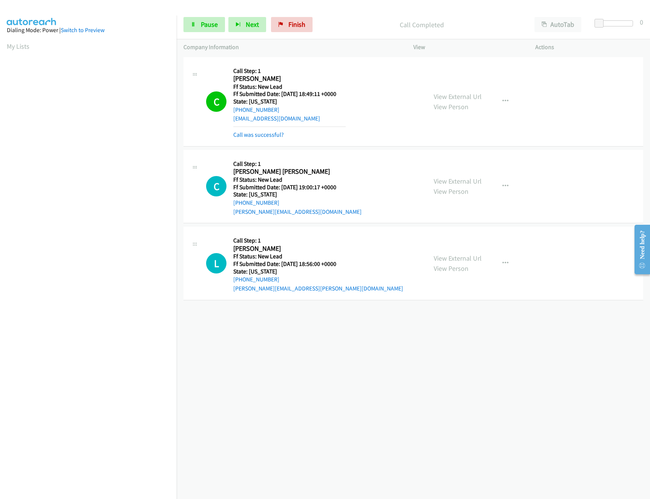
click at [366, 406] on div "[PHONE_NUMBER] Call failed - Please reload the list and try again The Callbar F…" at bounding box center [413, 277] width 473 height 444
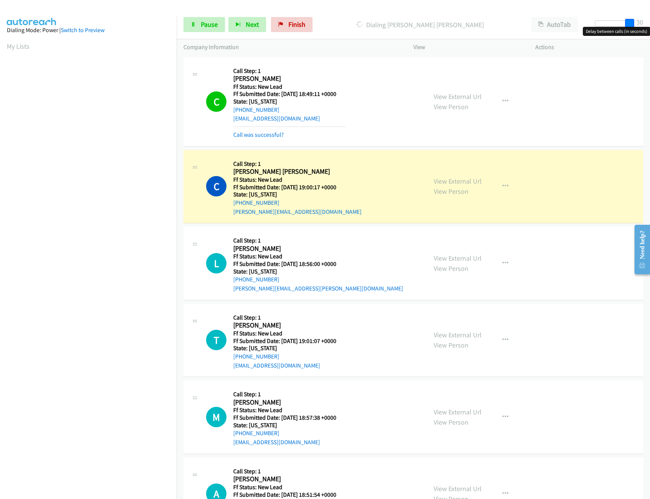
drag, startPoint x: 597, startPoint y: 24, endPoint x: 633, endPoint y: 24, distance: 35.9
click at [633, 24] on span at bounding box center [629, 23] width 9 height 9
click at [451, 178] on link "View External Url" at bounding box center [458, 181] width 48 height 9
click at [615, 21] on div at bounding box center [612, 23] width 35 height 6
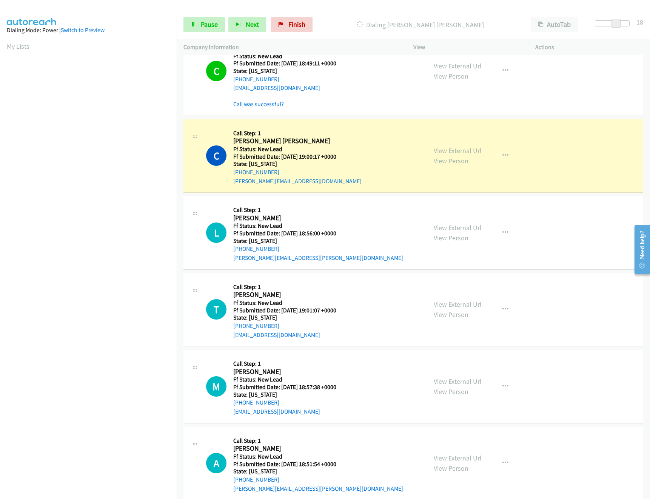
scroll to position [46, 0]
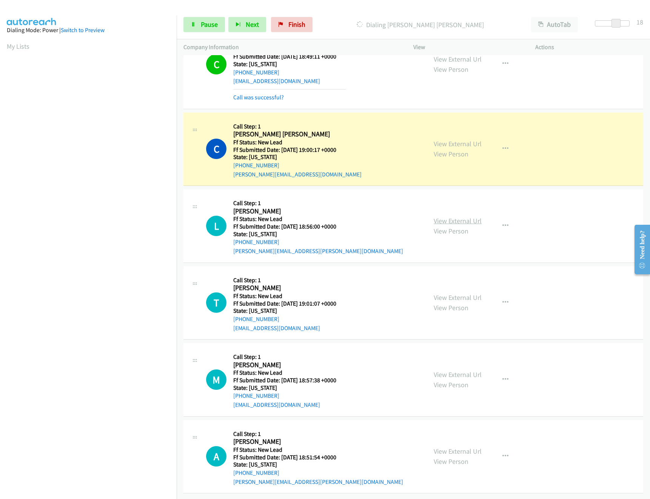
click at [452, 216] on link "View External Url" at bounding box center [458, 220] width 48 height 9
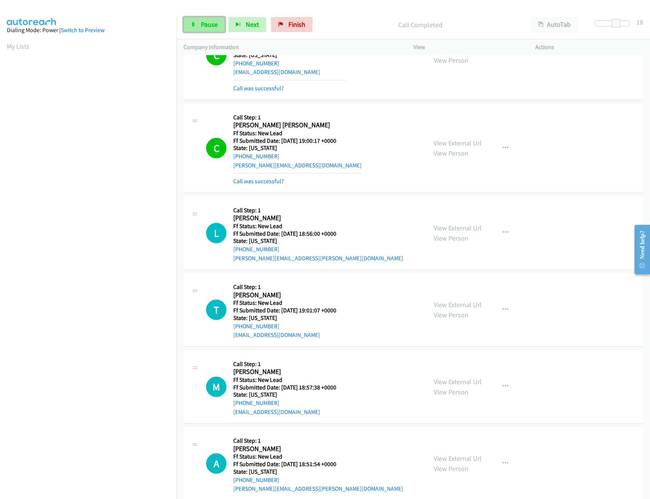
click at [201, 26] on span "Pause" at bounding box center [209, 24] width 17 height 9
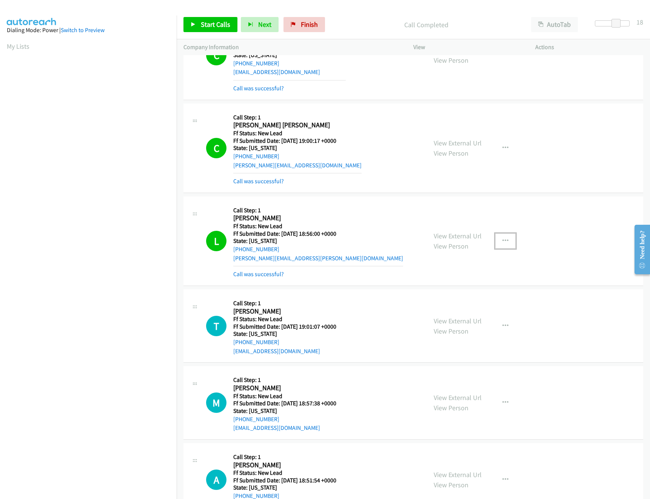
click at [497, 245] on button "button" at bounding box center [505, 240] width 20 height 15
click at [458, 293] on link "Skip Call" at bounding box center [465, 289] width 100 height 15
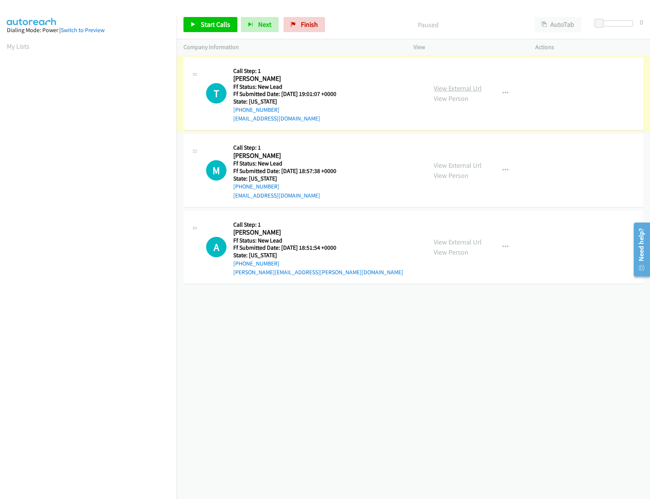
drag, startPoint x: 449, startPoint y: 89, endPoint x: 448, endPoint y: 85, distance: 4.5
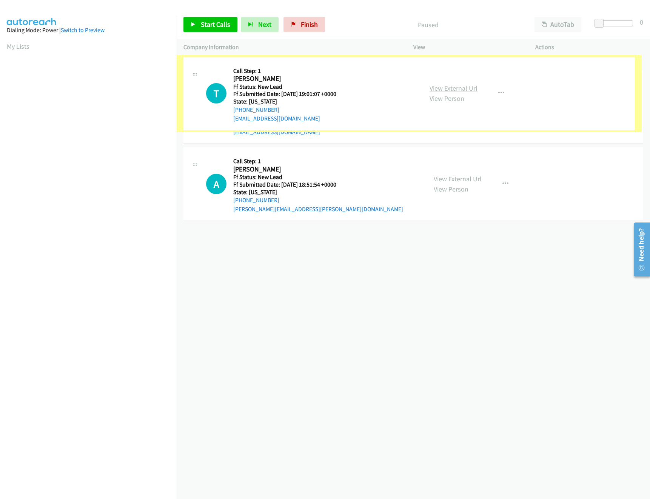
click at [450, 85] on link "View External Url" at bounding box center [454, 88] width 48 height 9
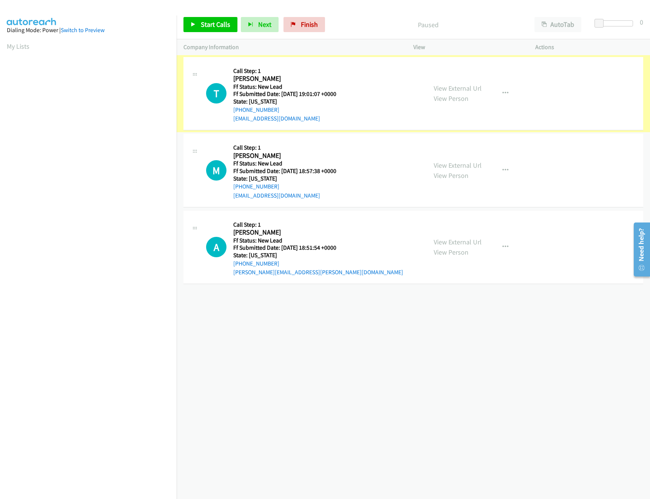
click at [450, 85] on link "View External Url" at bounding box center [458, 88] width 48 height 9
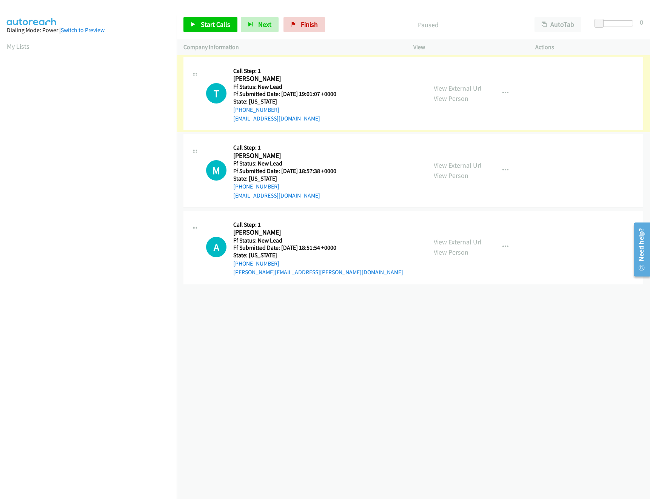
click at [450, 85] on link "View External Url" at bounding box center [458, 88] width 48 height 9
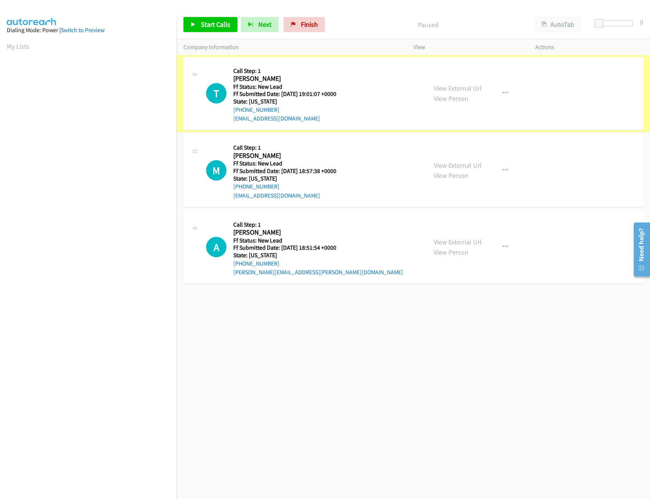
click at [450, 85] on link "View External Url" at bounding box center [458, 88] width 48 height 9
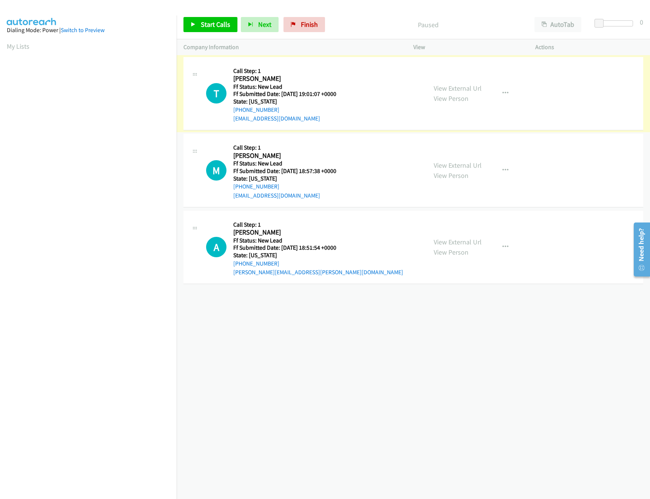
click at [450, 85] on link "View External Url" at bounding box center [458, 88] width 48 height 9
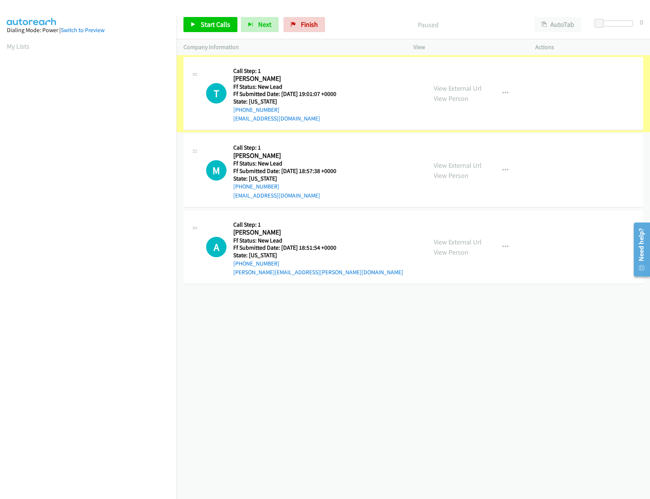
click at [450, 85] on link "View External Url" at bounding box center [458, 88] width 48 height 9
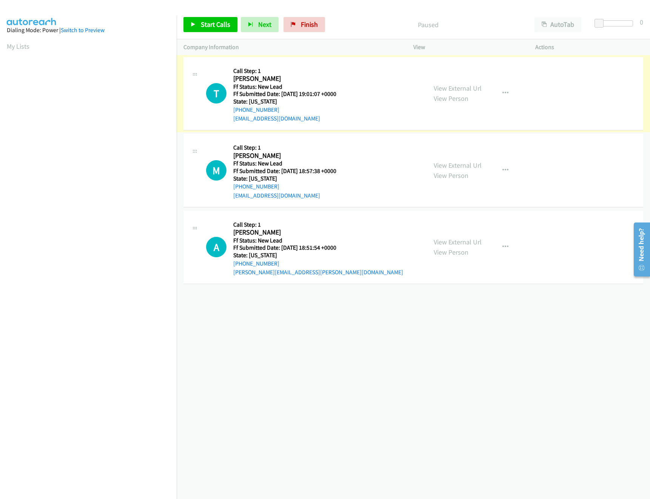
click at [450, 85] on link "View External Url" at bounding box center [458, 88] width 48 height 9
drag, startPoint x: 450, startPoint y: 85, endPoint x: 448, endPoint y: 101, distance: 16.3
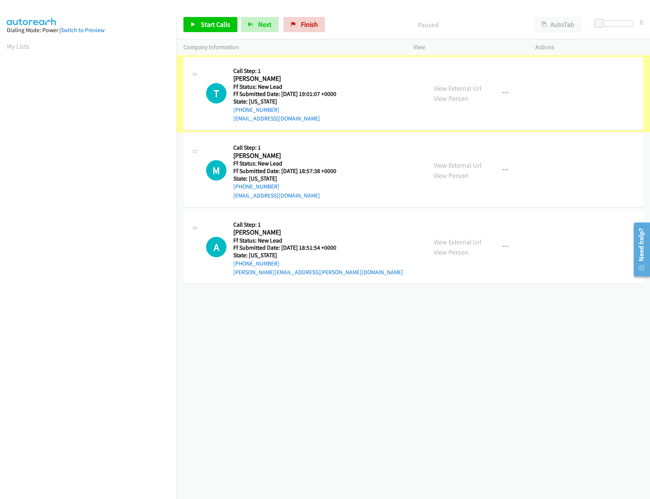
click at [448, 101] on link "View Person" at bounding box center [451, 98] width 35 height 9
click at [454, 97] on link "View Person" at bounding box center [451, 98] width 35 height 9
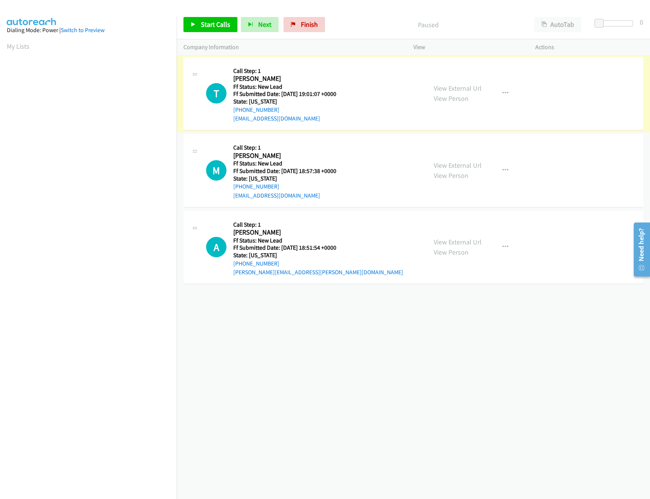
click at [453, 98] on link "View Person" at bounding box center [451, 98] width 35 height 9
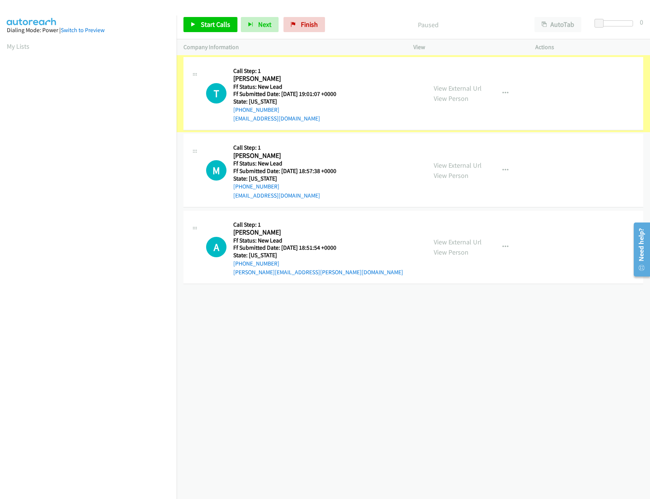
click at [453, 98] on link "View Person" at bounding box center [451, 98] width 35 height 9
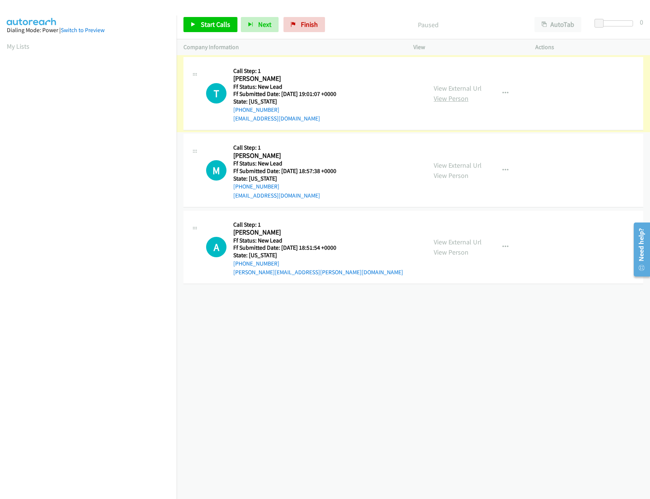
click at [453, 98] on link "View Person" at bounding box center [451, 98] width 35 height 9
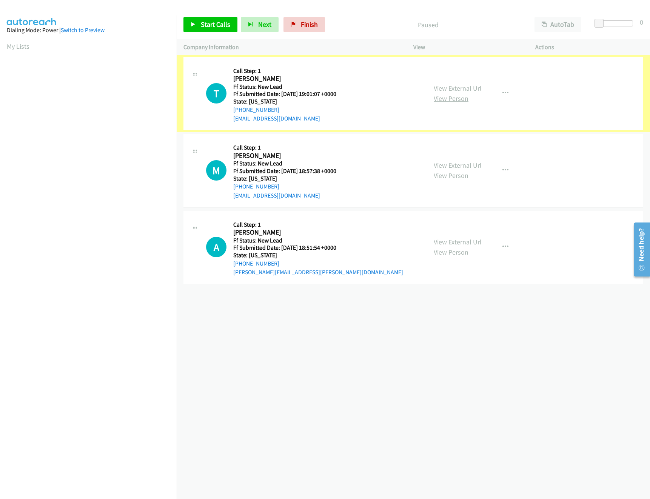
click at [453, 98] on link "View Person" at bounding box center [451, 98] width 35 height 9
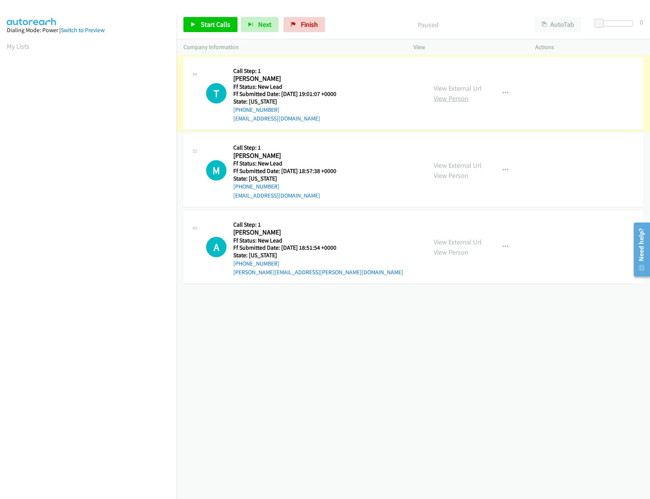
click at [453, 98] on link "View Person" at bounding box center [451, 98] width 35 height 9
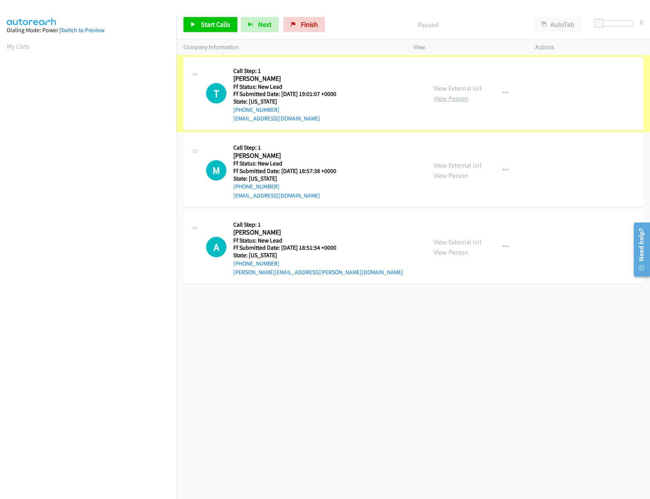
click at [453, 98] on link "View Person" at bounding box center [451, 98] width 35 height 9
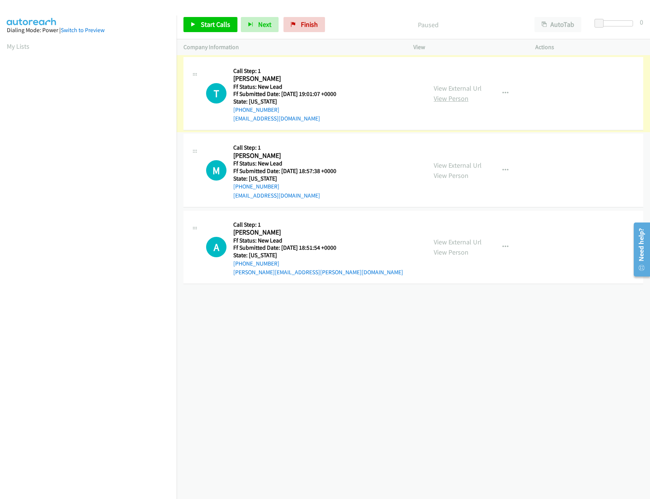
click at [453, 98] on link "View Person" at bounding box center [451, 98] width 35 height 9
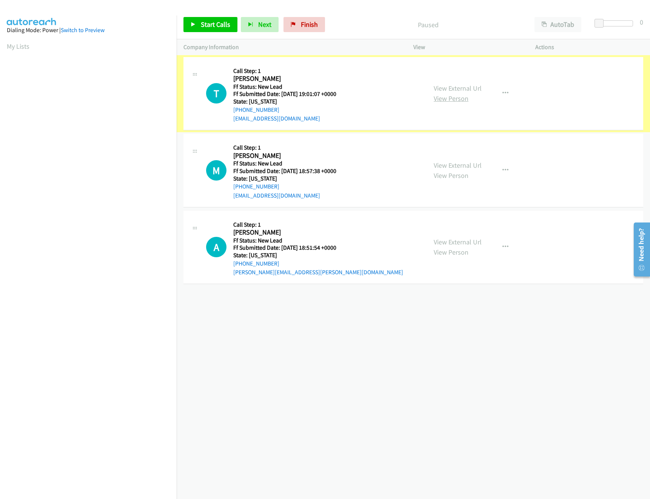
click at [453, 98] on link "View Person" at bounding box center [451, 98] width 35 height 9
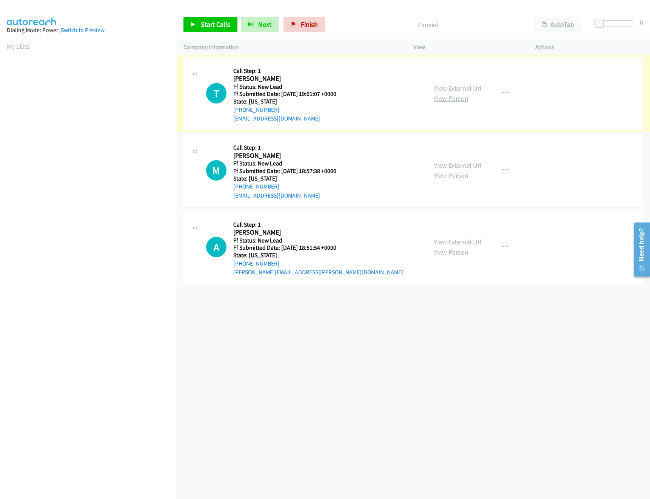
click at [453, 98] on link "View Person" at bounding box center [451, 98] width 35 height 9
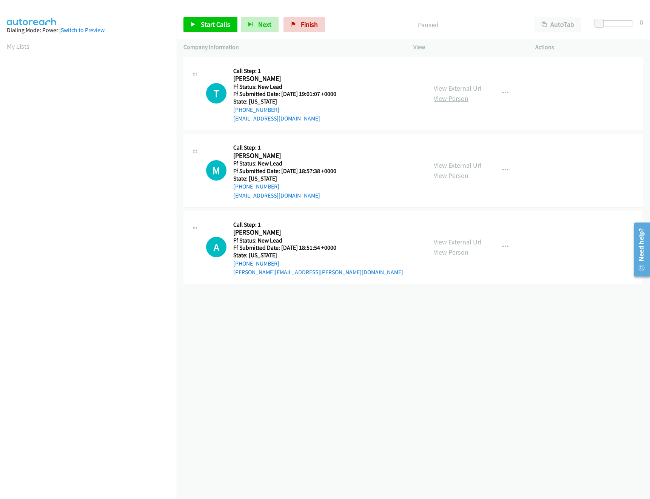
click at [453, 98] on link "View Person" at bounding box center [451, 98] width 35 height 9
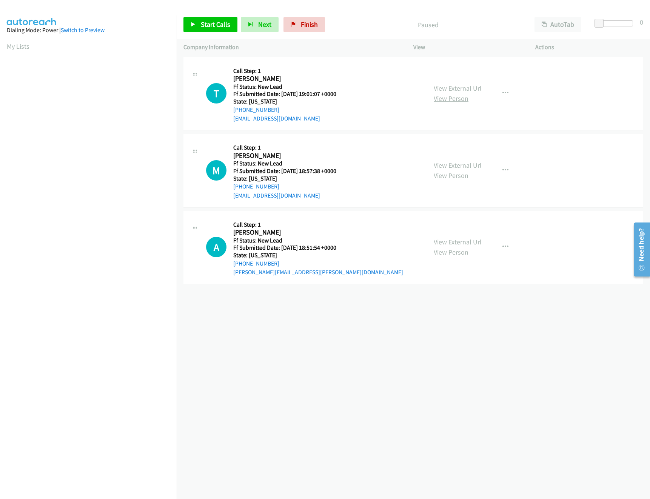
click at [453, 98] on link "View Person" at bounding box center [451, 98] width 35 height 9
click at [333, 27] on div "Paused" at bounding box center [427, 24] width 199 height 15
click at [316, 26] on span "Finish" at bounding box center [309, 24] width 17 height 9
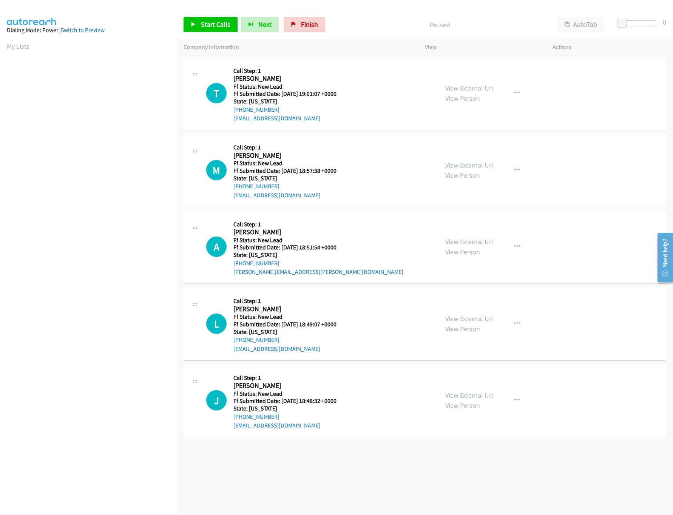
click at [452, 165] on link "View External Url" at bounding box center [469, 165] width 48 height 9
click at [472, 89] on link "View External Url" at bounding box center [469, 88] width 48 height 9
click at [203, 21] on span "Start Calls" at bounding box center [215, 24] width 29 height 9
click at [460, 248] on link "View Person" at bounding box center [462, 252] width 35 height 9
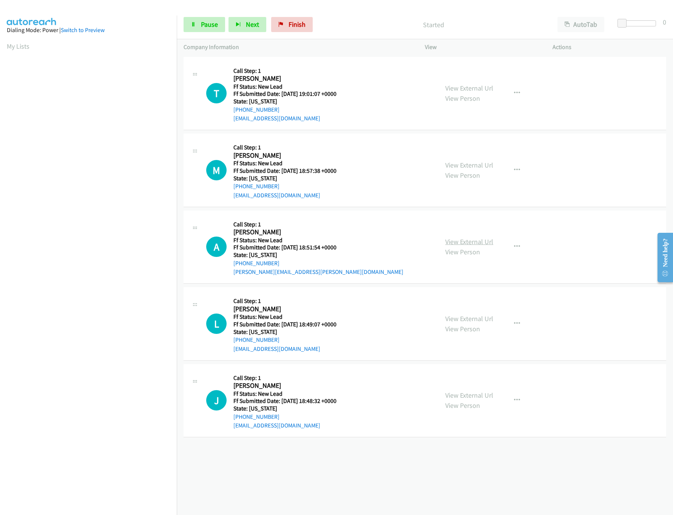
click at [461, 243] on link "View External Url" at bounding box center [469, 241] width 48 height 9
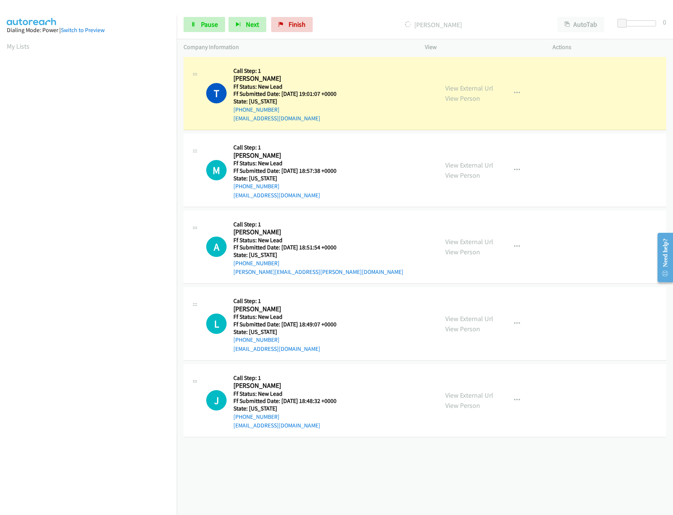
click at [363, 479] on div "+1 415-964-1034 Call failed - Please reload the list and try again The Callbar …" at bounding box center [425, 285] width 496 height 460
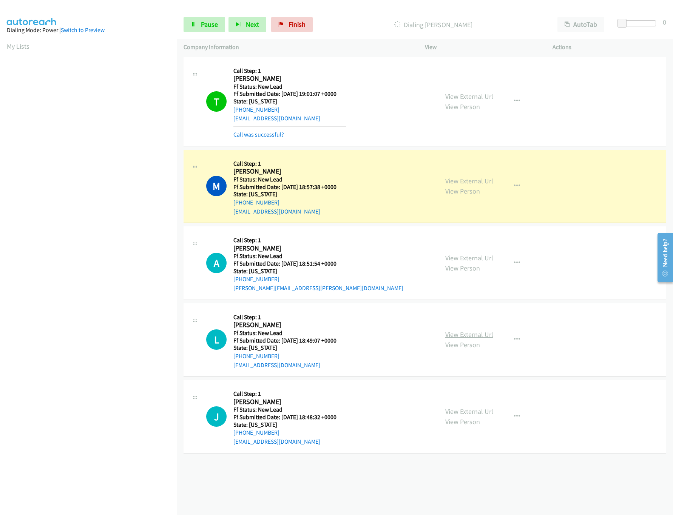
click at [468, 337] on link "View External Url" at bounding box center [469, 334] width 48 height 9
click at [470, 413] on link "View External Url" at bounding box center [469, 411] width 48 height 9
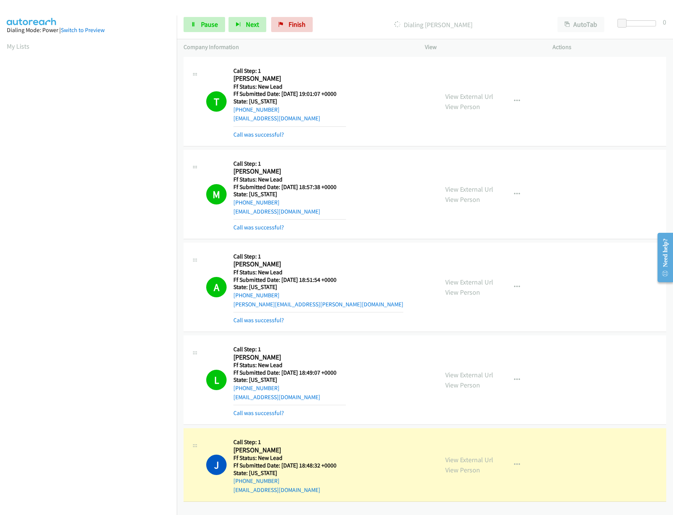
scroll to position [2, 0]
click at [214, 30] on link "Pause" at bounding box center [204, 24] width 42 height 15
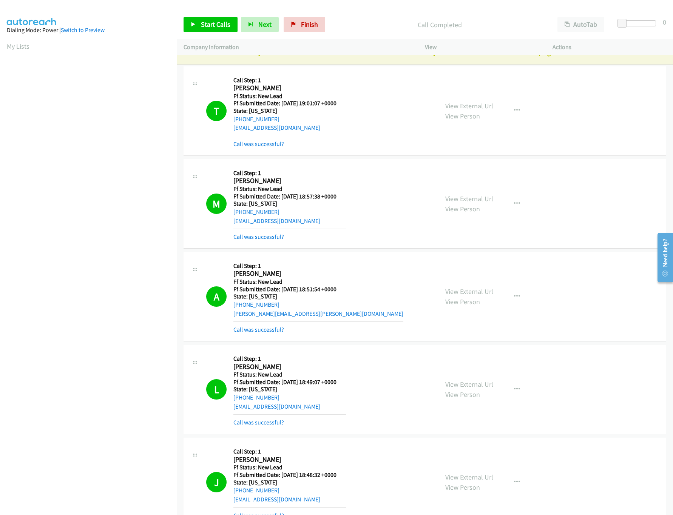
scroll to position [0, 0]
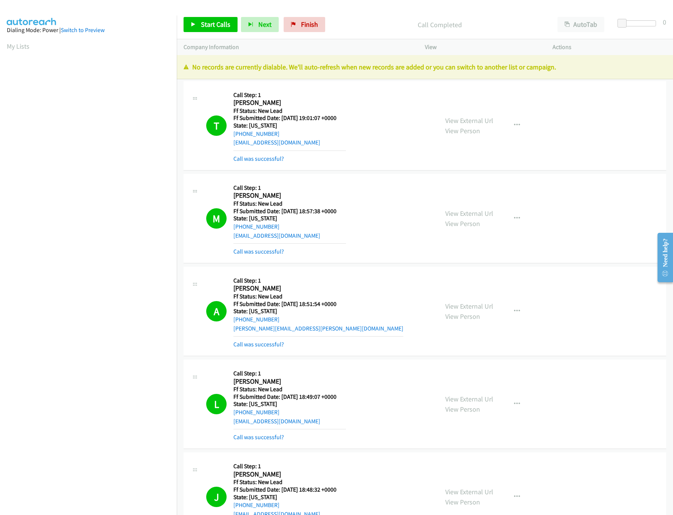
click at [332, 19] on div "Call Completed" at bounding box center [439, 24] width 222 height 15
click at [308, 26] on span "Finish" at bounding box center [309, 24] width 17 height 9
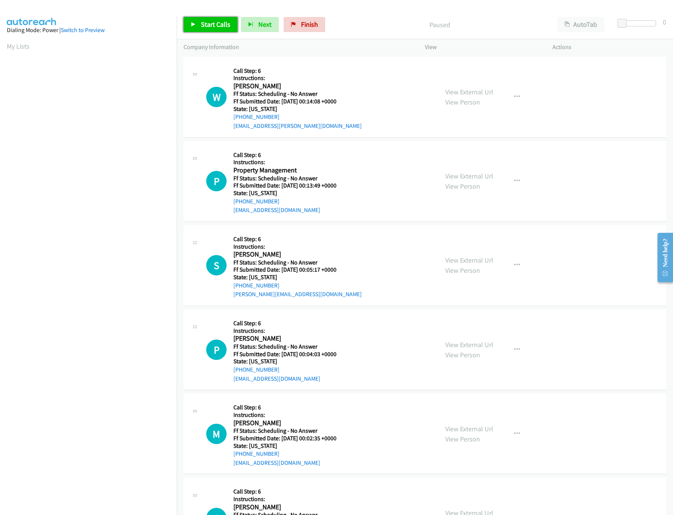
click at [211, 22] on span "Start Calls" at bounding box center [215, 24] width 29 height 9
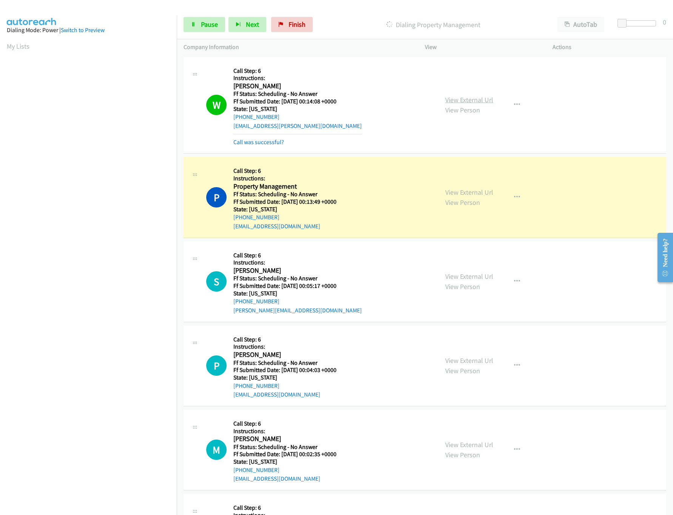
click at [469, 101] on link "View External Url" at bounding box center [469, 100] width 48 height 9
click at [465, 189] on link "View External Url" at bounding box center [469, 192] width 48 height 9
click at [451, 281] on link "View External Url" at bounding box center [469, 276] width 48 height 9
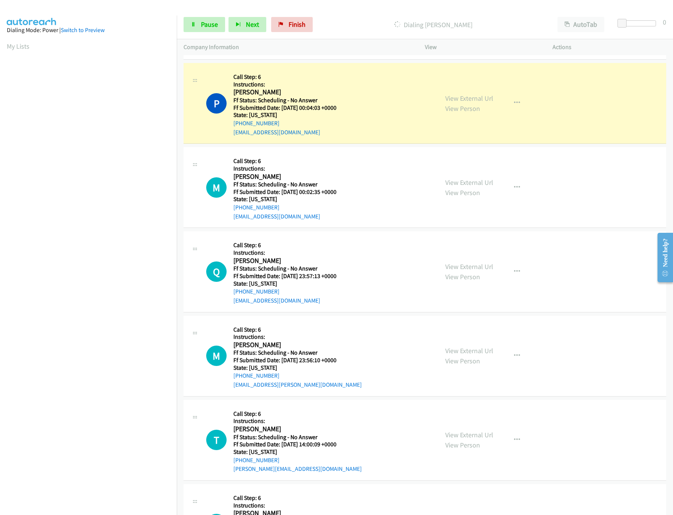
scroll to position [302, 0]
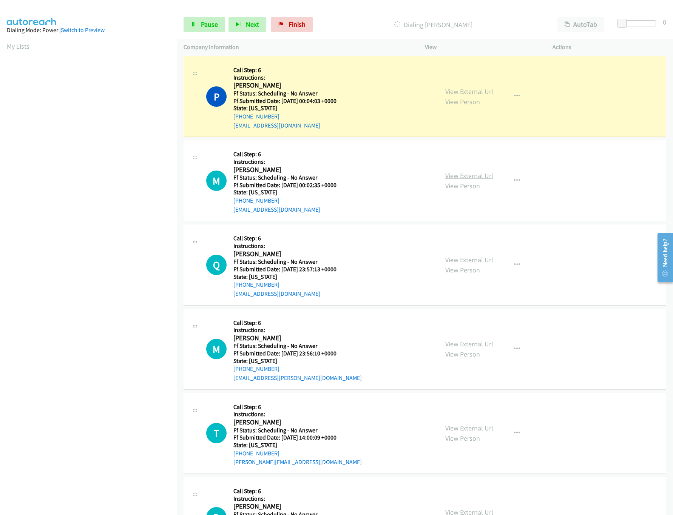
click at [470, 173] on link "View External Url" at bounding box center [469, 175] width 48 height 9
click at [470, 92] on link "View External Url" at bounding box center [469, 91] width 48 height 9
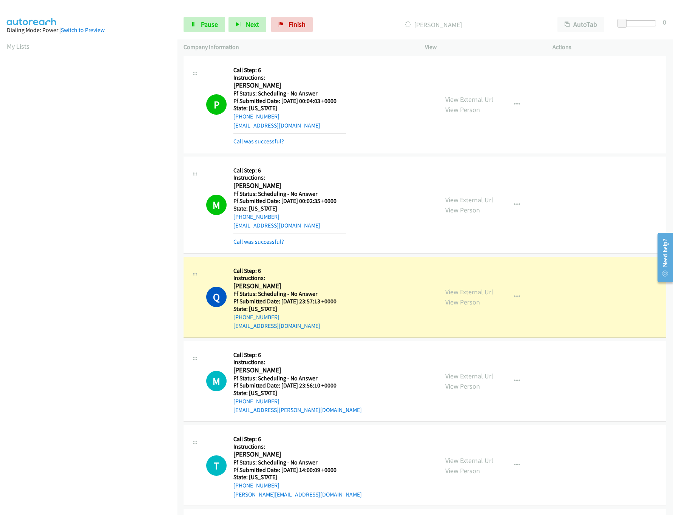
scroll to position [453, 0]
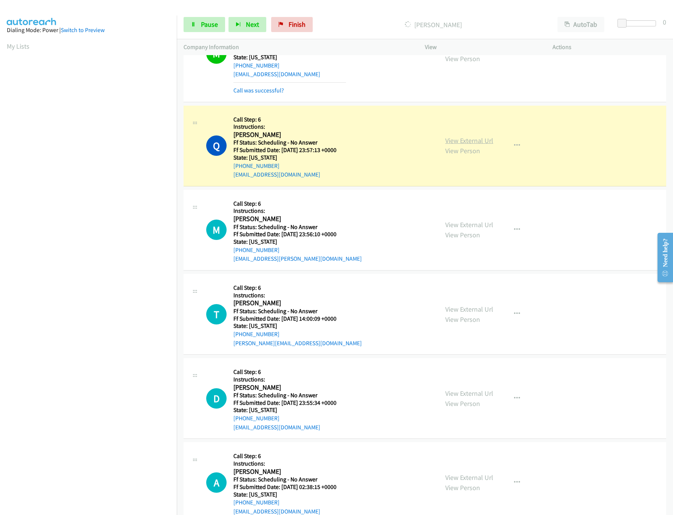
click at [474, 140] on link "View External Url" at bounding box center [469, 140] width 48 height 9
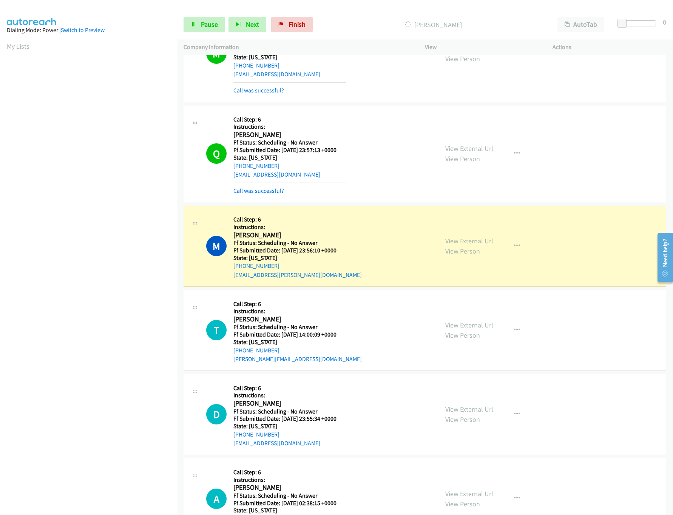
click at [476, 245] on link "View External Url" at bounding box center [469, 241] width 48 height 9
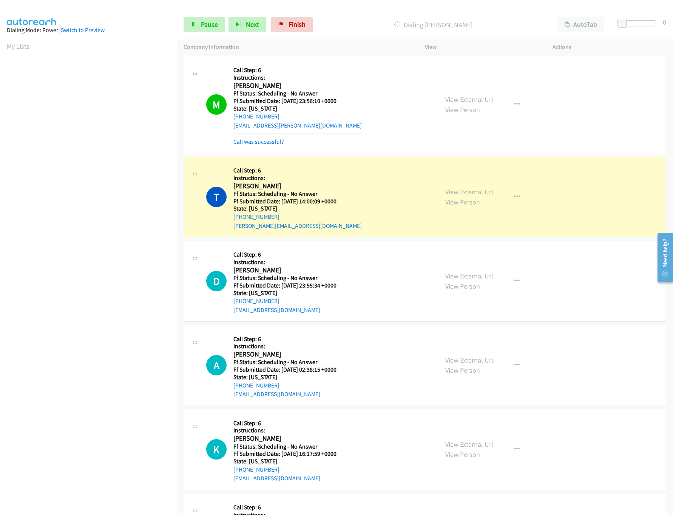
scroll to position [604, 0]
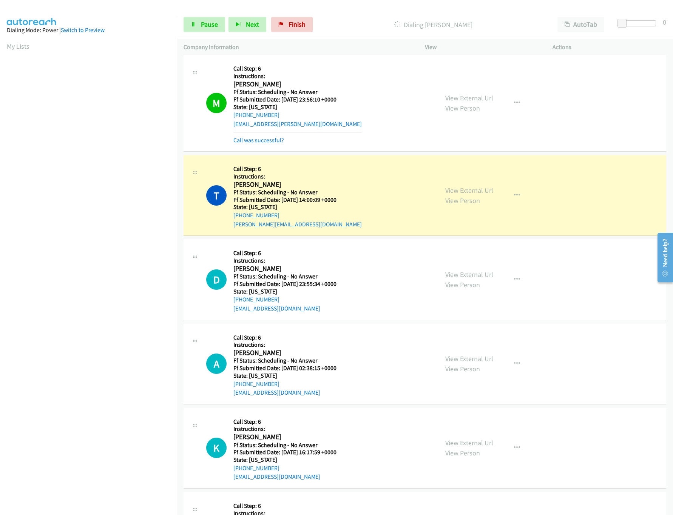
click at [259, 137] on div "Call was successful?" at bounding box center [297, 140] width 128 height 9
click at [465, 192] on link "View External Url" at bounding box center [469, 190] width 48 height 9
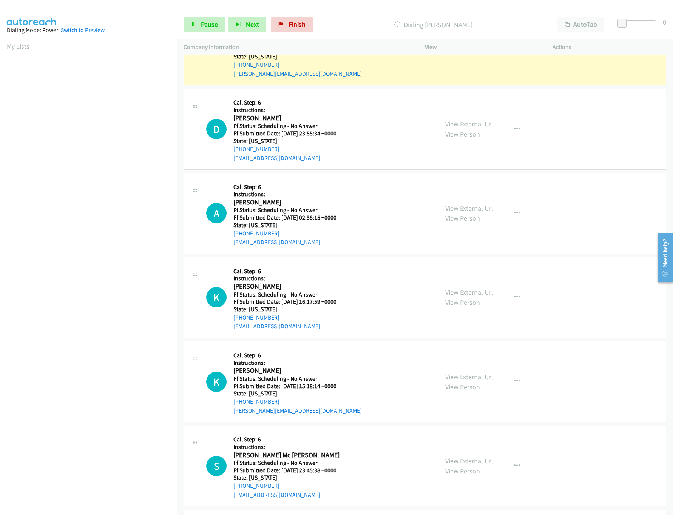
scroll to position [680, 0]
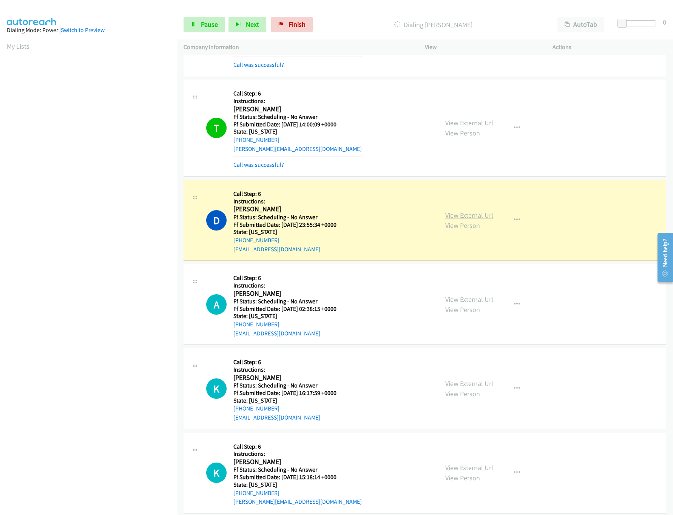
click at [485, 217] on link "View External Url" at bounding box center [469, 215] width 48 height 9
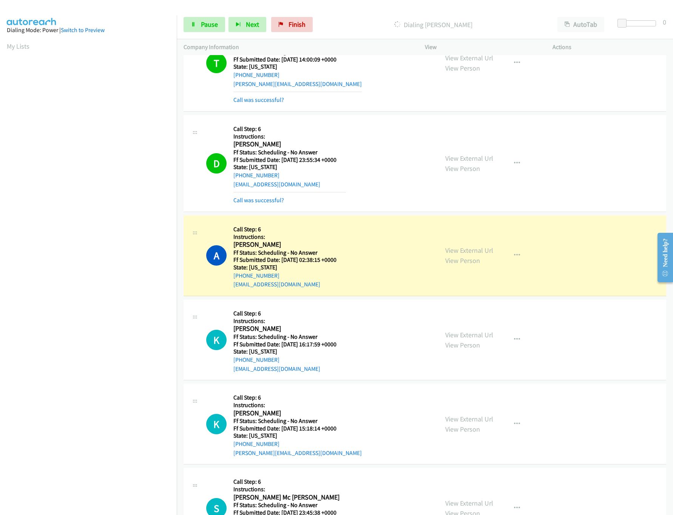
scroll to position [831, 0]
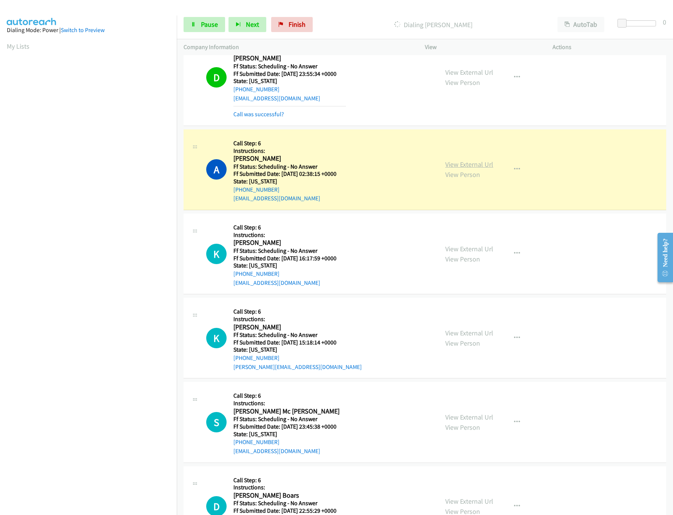
click at [456, 168] on link "View External Url" at bounding box center [469, 164] width 48 height 9
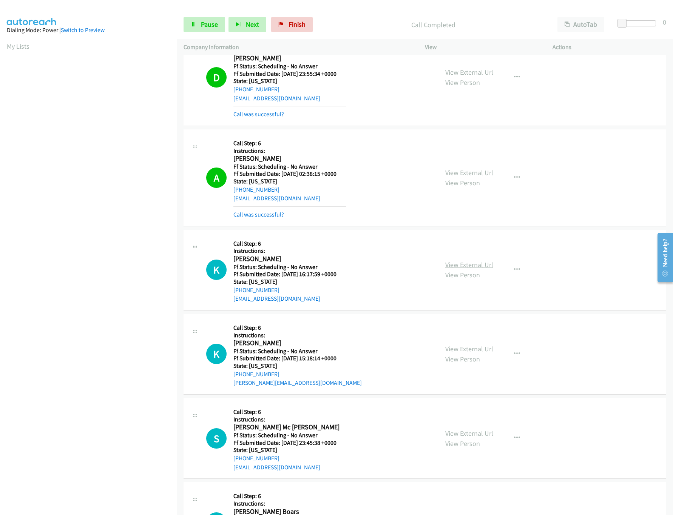
click at [459, 268] on link "View External Url" at bounding box center [469, 264] width 48 height 9
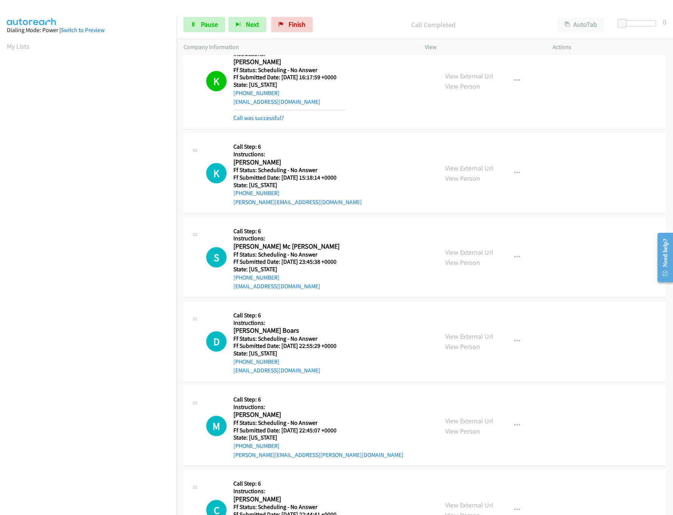
scroll to position [1057, 0]
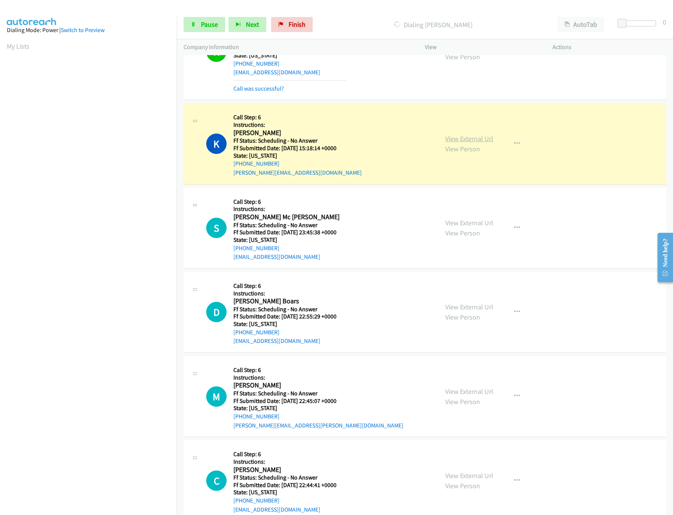
click at [471, 139] on link "View External Url" at bounding box center [469, 138] width 48 height 9
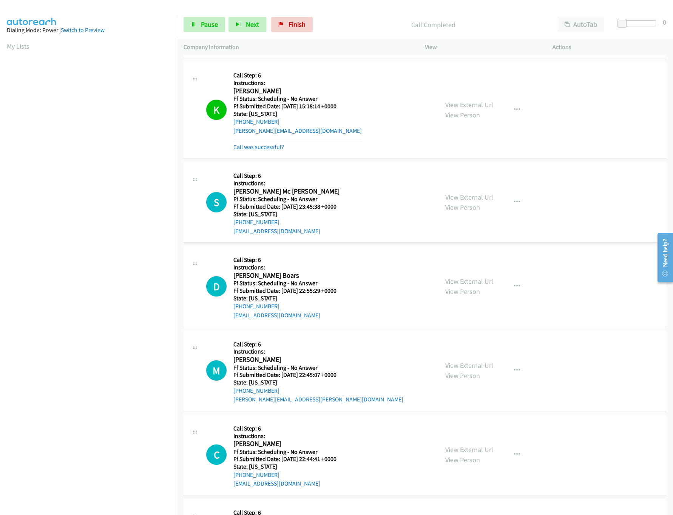
scroll to position [1133, 0]
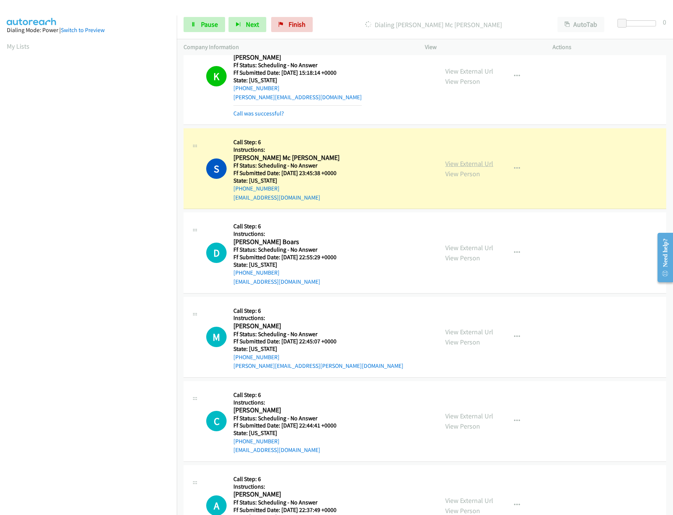
click at [484, 168] on link "View External Url" at bounding box center [469, 163] width 48 height 9
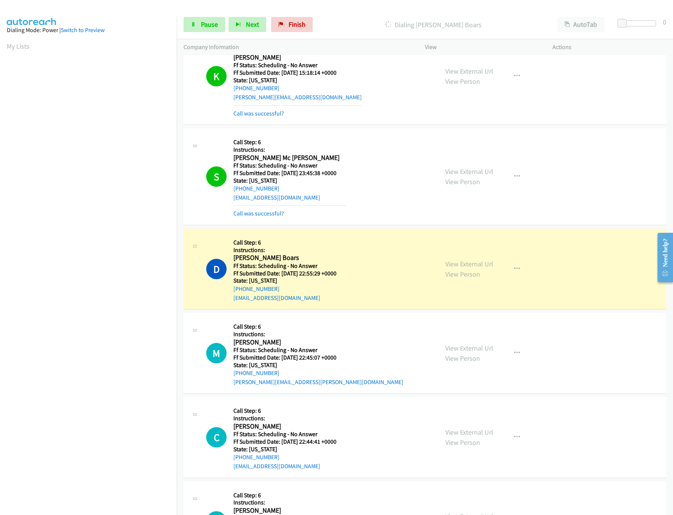
scroll to position [1284, 0]
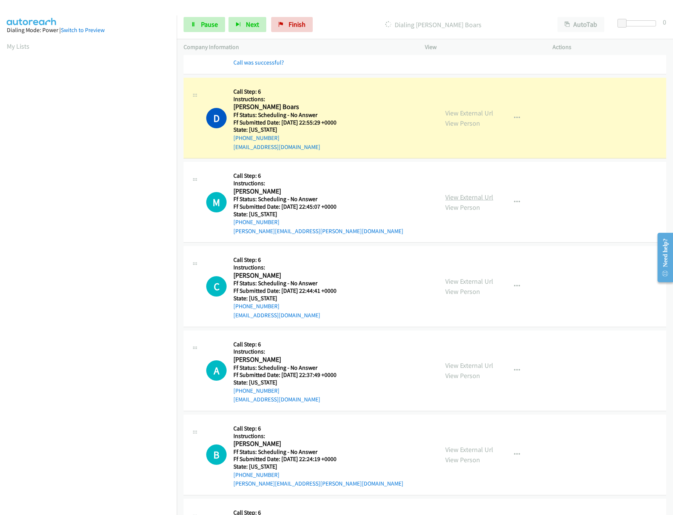
click at [469, 201] on link "View External Url" at bounding box center [469, 197] width 48 height 9
click at [473, 111] on div "View External Url View Person View External Url Email Schedule/Manage Callback …" at bounding box center [505, 118] width 134 height 67
click at [476, 117] on link "View External Url" at bounding box center [469, 113] width 48 height 9
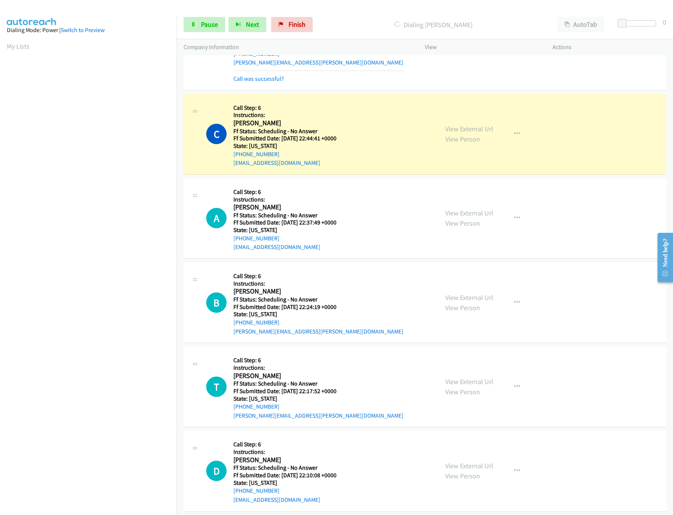
scroll to position [1510, 0]
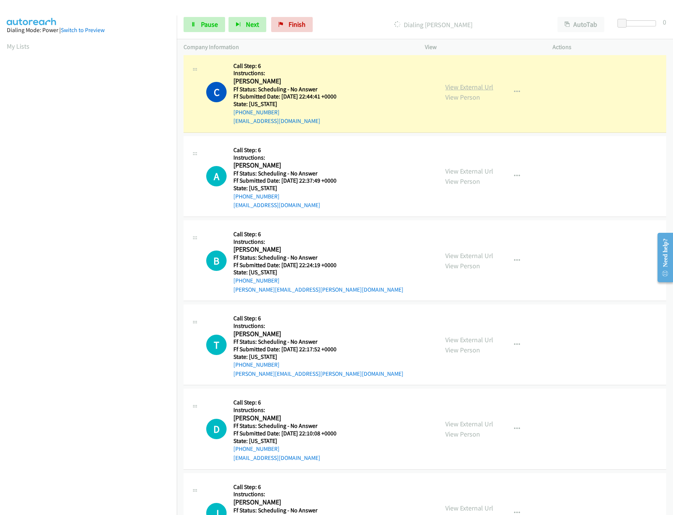
click at [472, 90] on link "View External Url" at bounding box center [469, 87] width 48 height 9
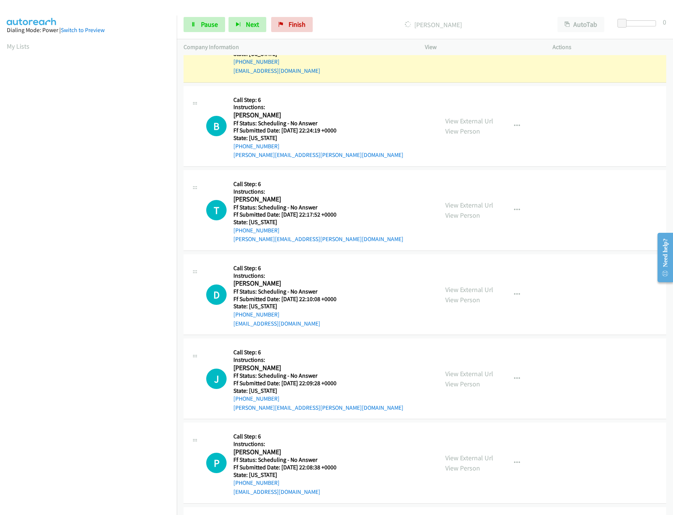
scroll to position [1586, 0]
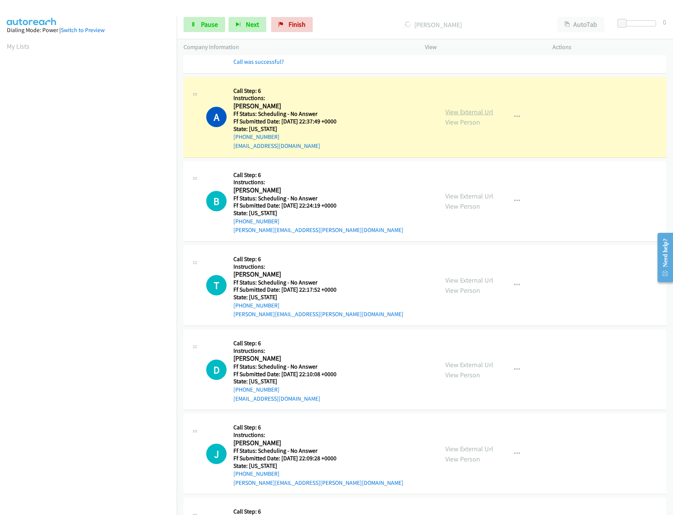
click at [454, 116] on link "View External Url" at bounding box center [469, 112] width 48 height 9
click at [457, 200] on link "View External Url" at bounding box center [469, 196] width 48 height 9
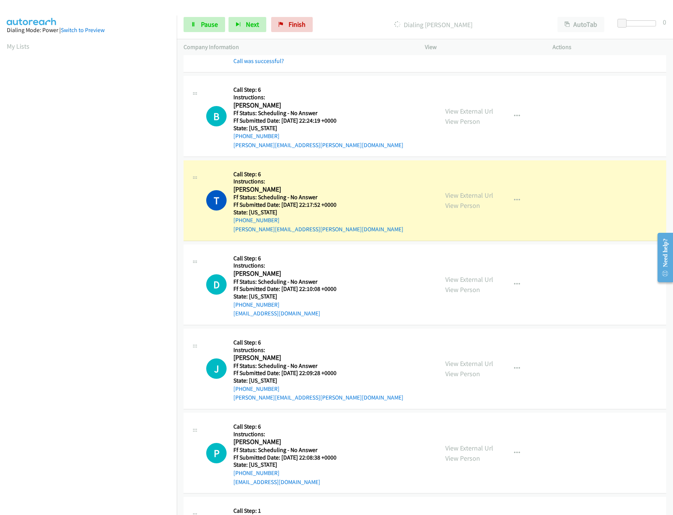
scroll to position [1661, 0]
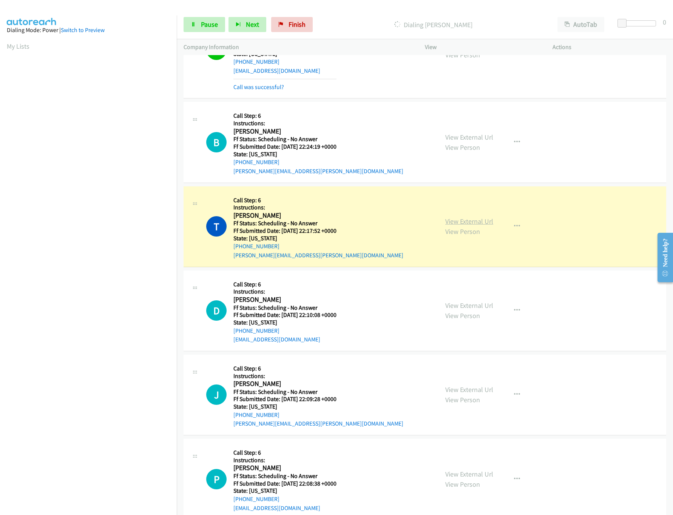
click at [465, 226] on link "View External Url" at bounding box center [469, 221] width 48 height 9
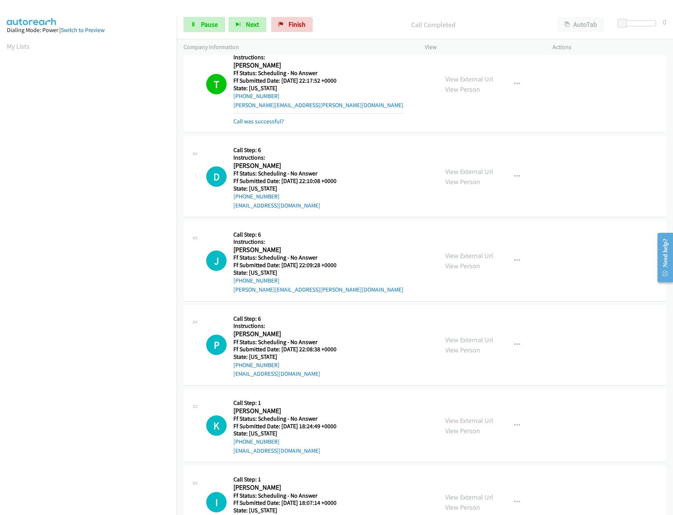
scroll to position [1812, 0]
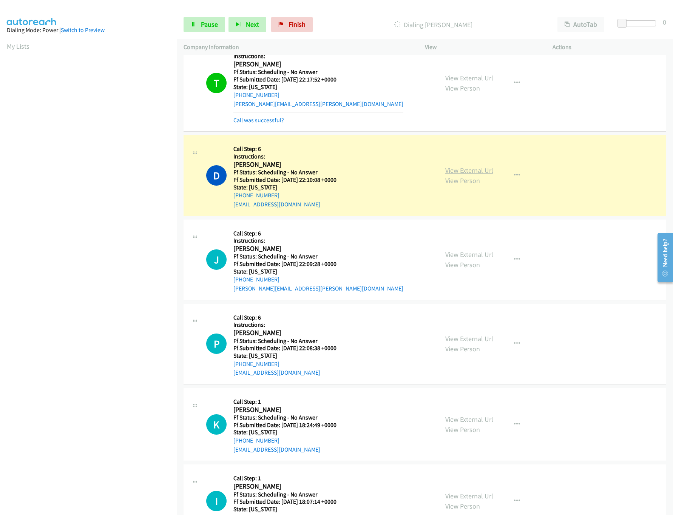
click at [479, 174] on link "View External Url" at bounding box center [469, 170] width 48 height 9
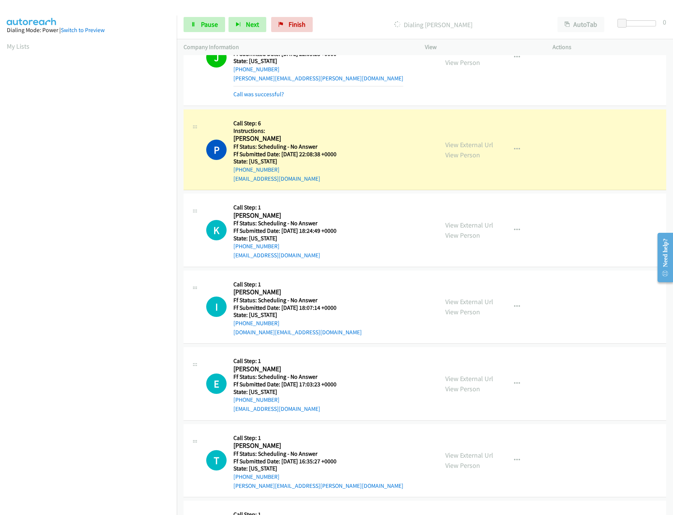
scroll to position [1887, 0]
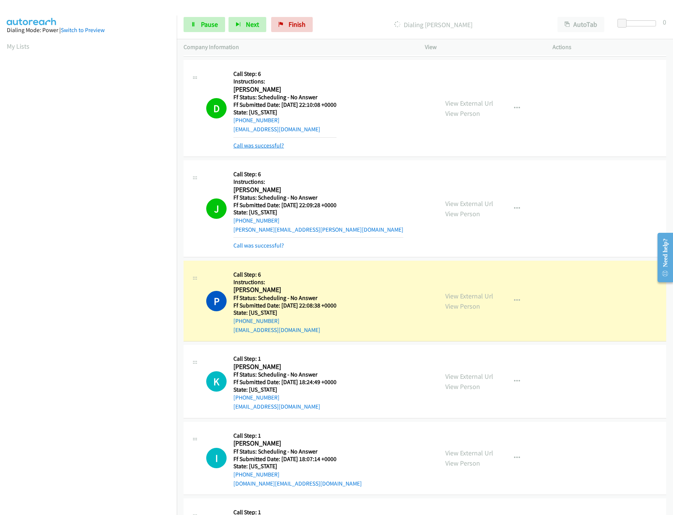
click at [269, 149] on link "Call was successful?" at bounding box center [258, 145] width 51 height 7
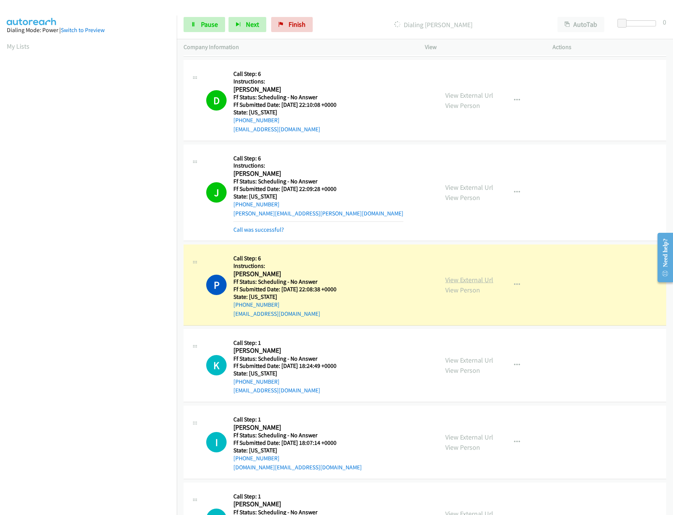
click at [453, 284] on link "View External Url" at bounding box center [469, 280] width 48 height 9
click at [469, 192] on link "View External Url" at bounding box center [469, 187] width 48 height 9
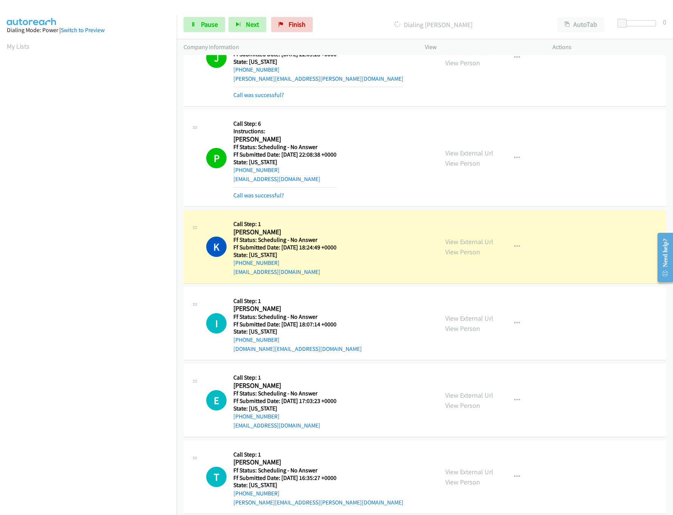
scroll to position [2039, 0]
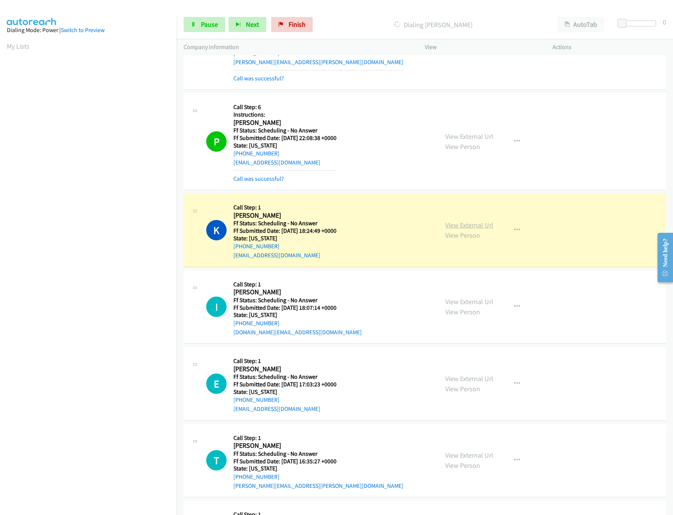
click at [467, 230] on link "View External Url" at bounding box center [469, 225] width 48 height 9
click at [194, 30] on link "Pause" at bounding box center [204, 24] width 42 height 15
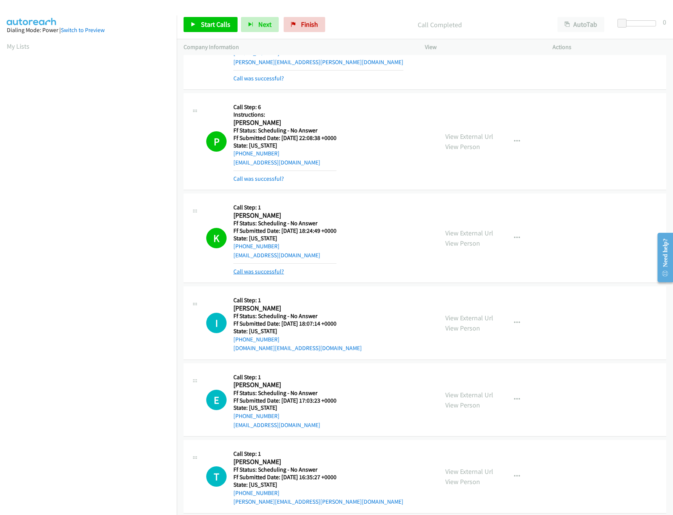
click at [244, 275] on link "Call was successful?" at bounding box center [258, 271] width 51 height 7
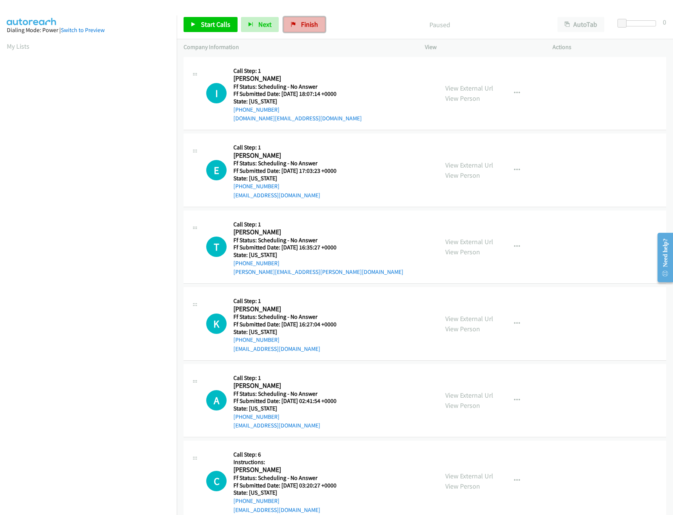
click at [310, 28] on span "Finish" at bounding box center [309, 24] width 17 height 9
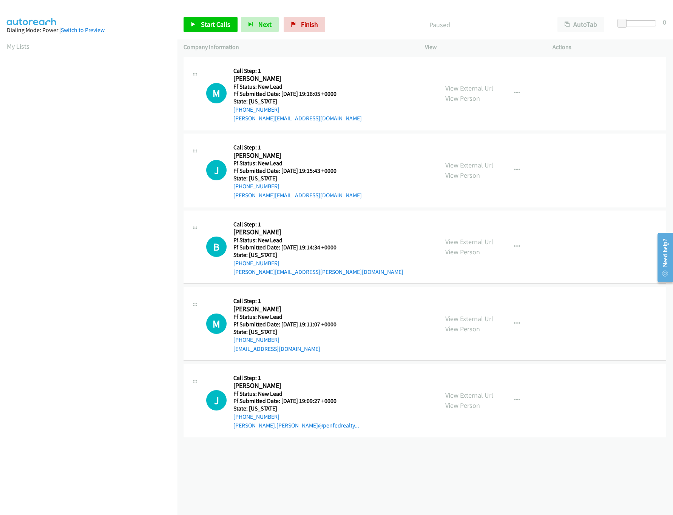
click at [455, 168] on link "View External Url" at bounding box center [469, 165] width 48 height 9
click at [465, 87] on link "View External Url" at bounding box center [469, 88] width 48 height 9
click at [201, 31] on link "Start Calls" at bounding box center [210, 24] width 54 height 15
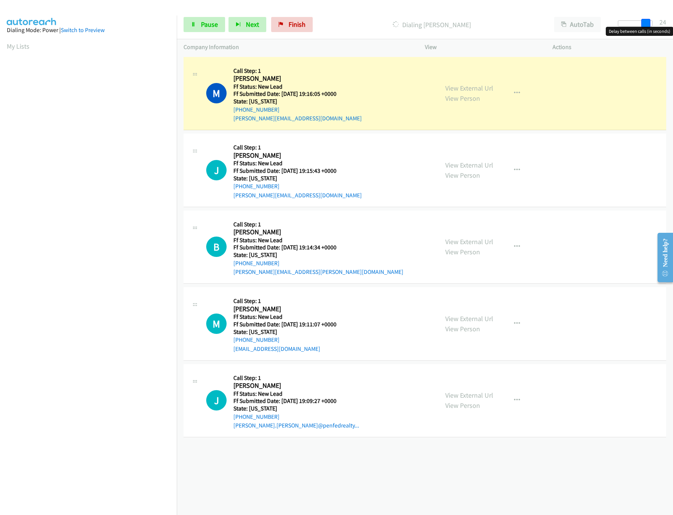
drag, startPoint x: 622, startPoint y: 24, endPoint x: 649, endPoint y: 24, distance: 27.2
click at [649, 24] on span at bounding box center [645, 23] width 9 height 9
click at [456, 241] on link "View External Url" at bounding box center [469, 241] width 48 height 9
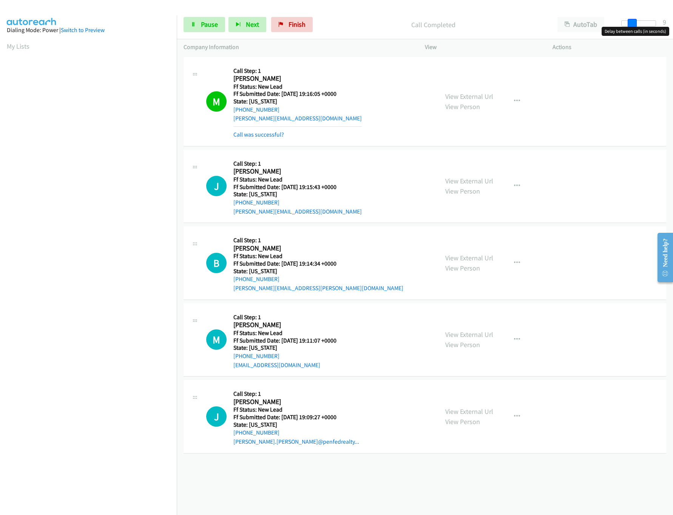
drag, startPoint x: 649, startPoint y: 24, endPoint x: 631, endPoint y: 25, distance: 17.8
click at [631, 25] on span at bounding box center [631, 23] width 9 height 9
click at [452, 332] on link "View External Url" at bounding box center [469, 334] width 48 height 9
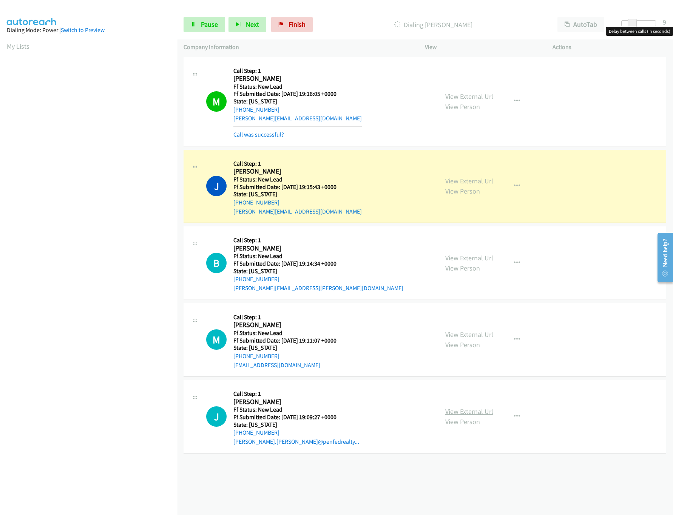
click at [479, 409] on link "View External Url" at bounding box center [469, 411] width 48 height 9
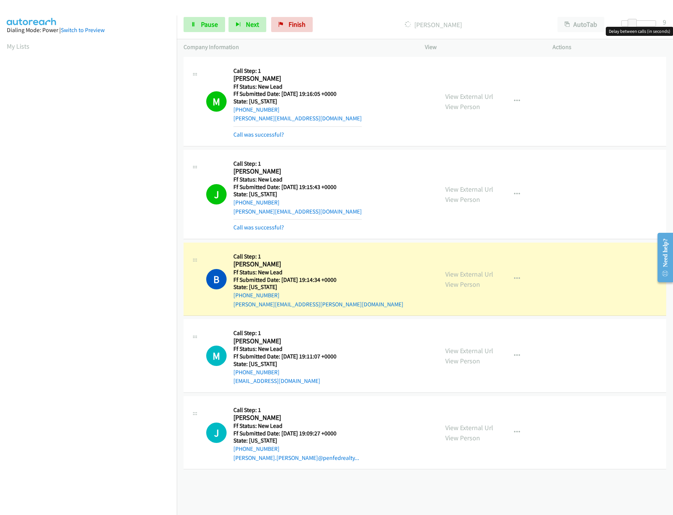
click at [643, 25] on div at bounding box center [638, 23] width 35 height 6
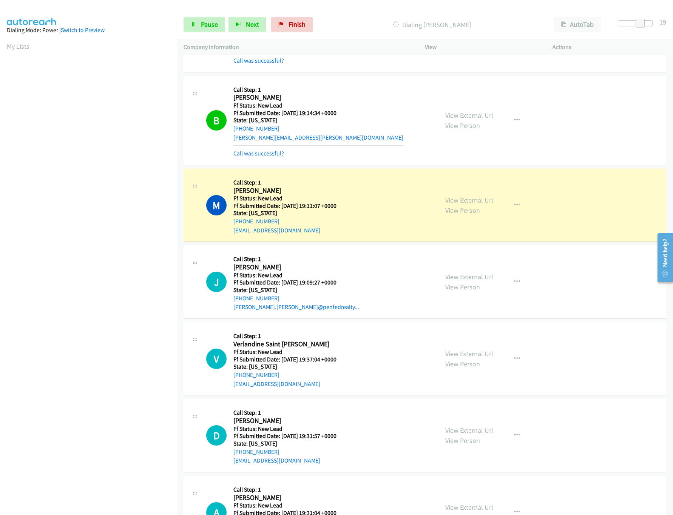
scroll to position [217, 0]
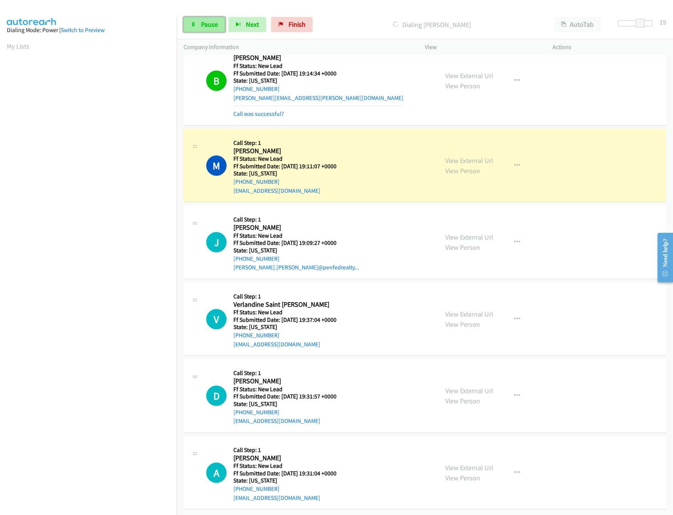
click at [199, 25] on link "Pause" at bounding box center [204, 24] width 42 height 15
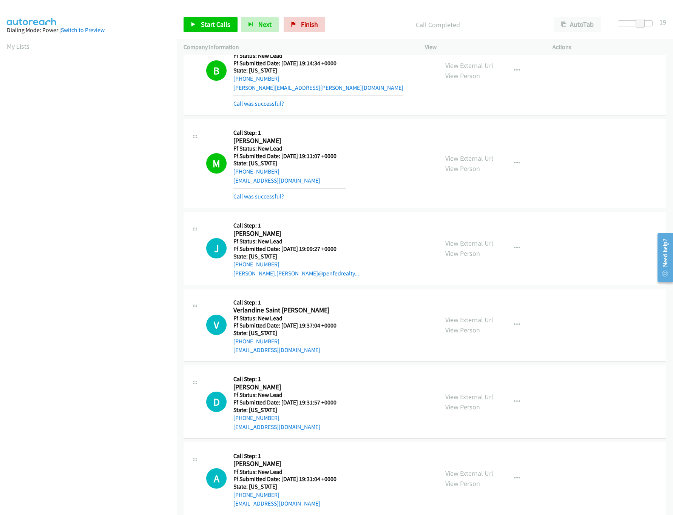
click at [265, 195] on link "Call was successful?" at bounding box center [258, 196] width 51 height 7
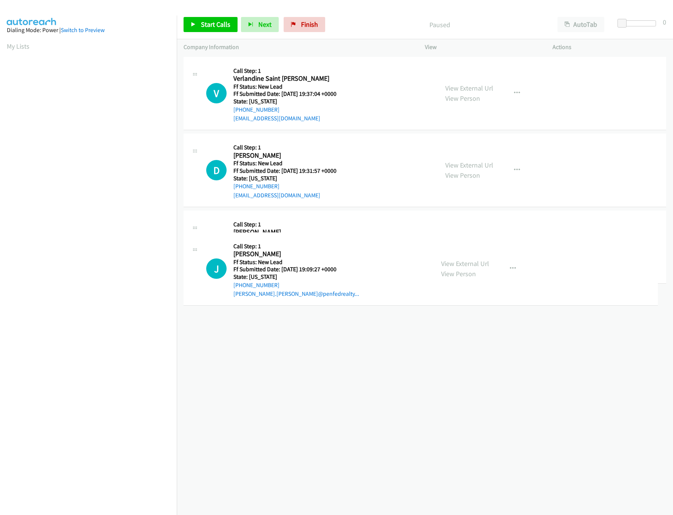
drag, startPoint x: 306, startPoint y: 328, endPoint x: 294, endPoint y: 66, distance: 262.6
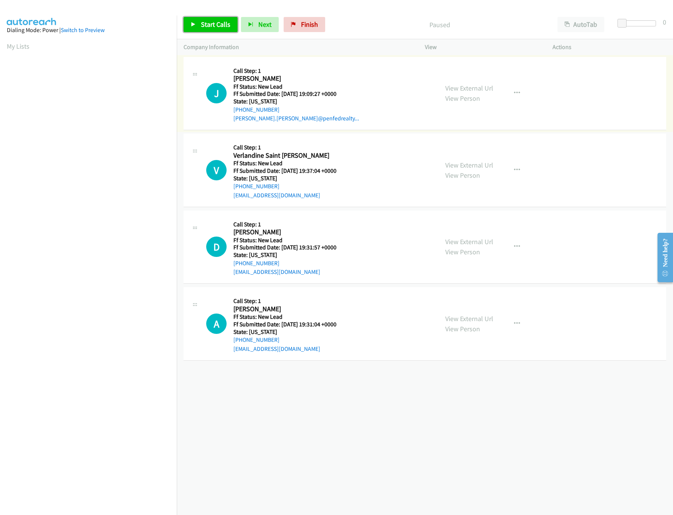
click at [205, 26] on span "Start Calls" at bounding box center [215, 24] width 29 height 9
click at [459, 244] on link "View External Url" at bounding box center [469, 241] width 48 height 9
click at [473, 165] on link "View External Url" at bounding box center [469, 165] width 48 height 9
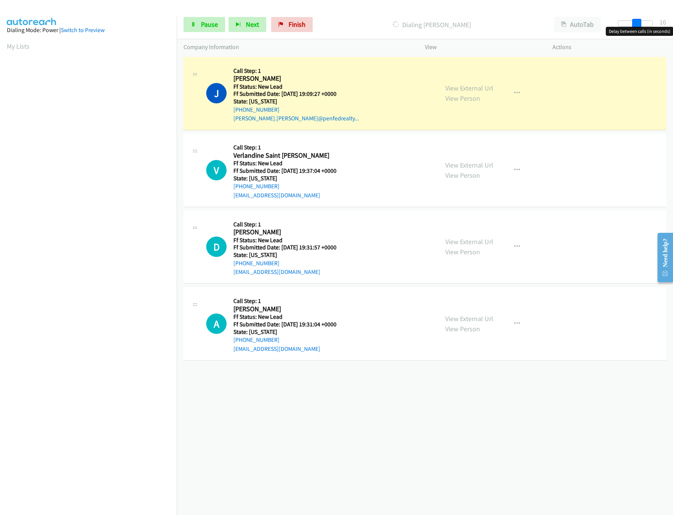
click at [641, 20] on div at bounding box center [635, 23] width 35 height 6
drag, startPoint x: 641, startPoint y: 19, endPoint x: 638, endPoint y: 22, distance: 4.6
click at [638, 22] on span at bounding box center [635, 23] width 9 height 9
click at [328, 389] on div "[PHONE_NUMBER] Call failed - Please reload the list and try again The Callbar F…" at bounding box center [425, 285] width 496 height 460
click at [203, 26] on span "Pause" at bounding box center [209, 24] width 17 height 9
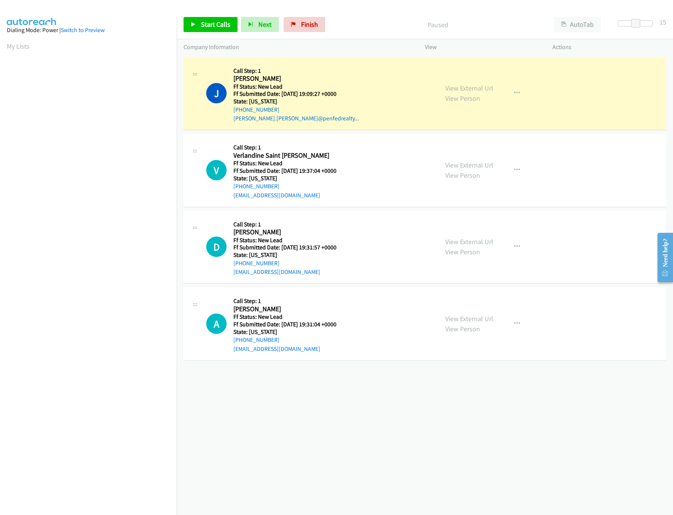
drag, startPoint x: 281, startPoint y: 444, endPoint x: 283, endPoint y: 425, distance: 19.4
click at [281, 444] on div "[PHONE_NUMBER] Call failed - Please reload the list and try again The Callbar F…" at bounding box center [425, 285] width 496 height 460
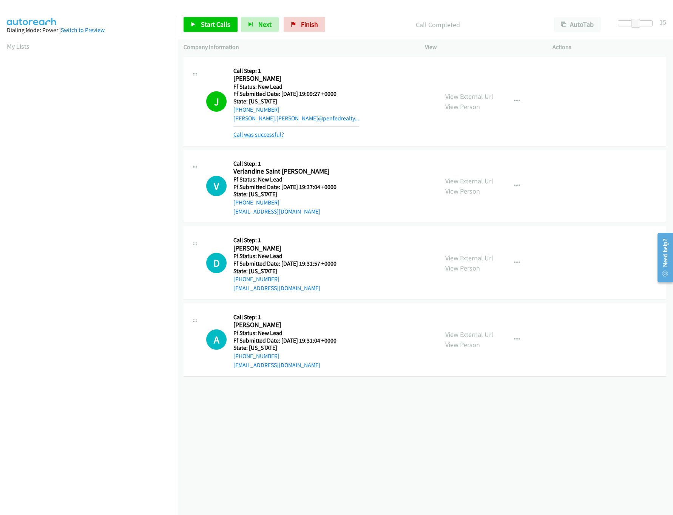
click at [253, 134] on link "Call was successful?" at bounding box center [258, 134] width 51 height 7
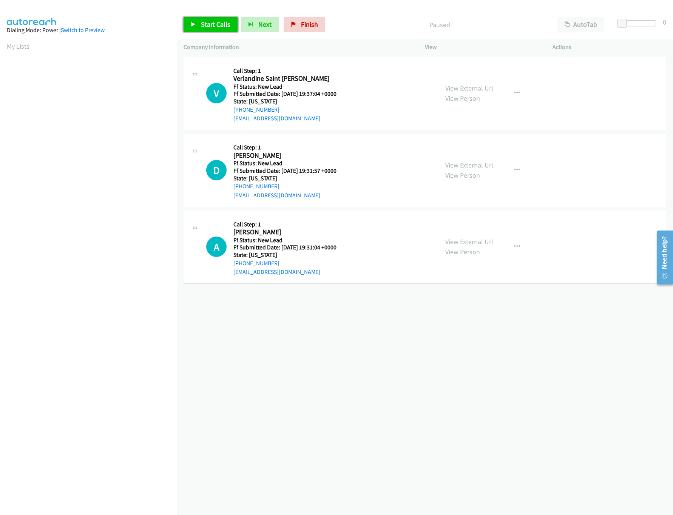
click at [210, 24] on span "Start Calls" at bounding box center [215, 24] width 29 height 9
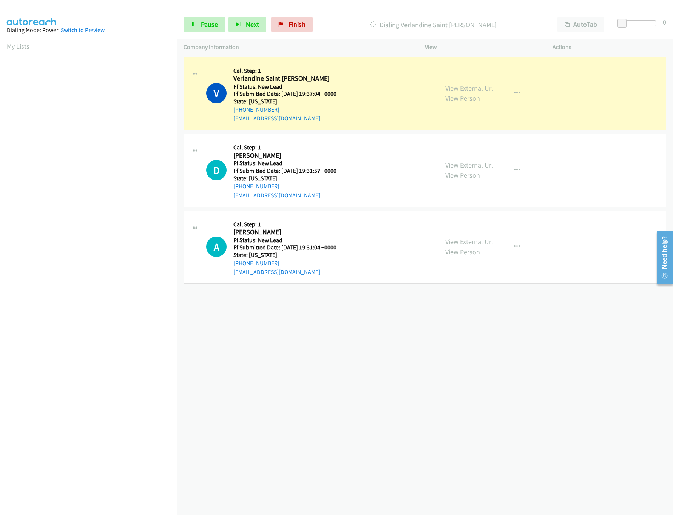
click at [374, 376] on div "[PHONE_NUMBER] Call failed - Please reload the list and try again The Callbar F…" at bounding box center [425, 285] width 496 height 460
click at [641, 22] on div at bounding box center [638, 23] width 35 height 6
click at [462, 245] on link "View External Url" at bounding box center [469, 241] width 48 height 9
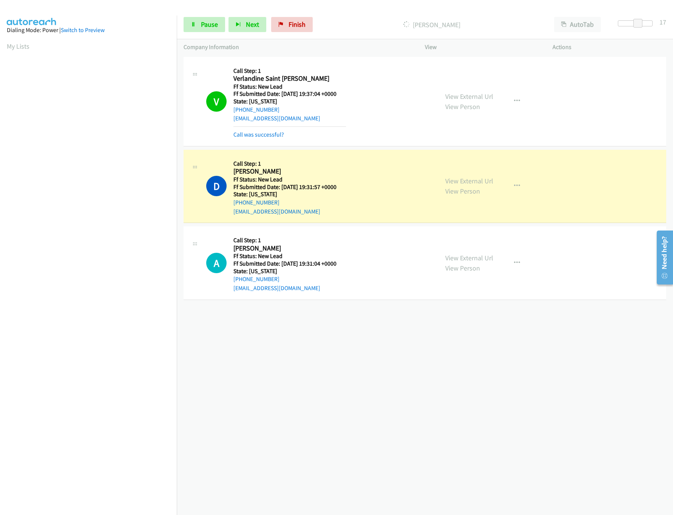
click at [379, 321] on div "+1 415-964-1034 Call failed - Please reload the list and try again The Callbar …" at bounding box center [425, 285] width 496 height 460
click at [338, 331] on div "+1 415-964-1034 Call failed - Please reload the list and try again The Callbar …" at bounding box center [425, 285] width 496 height 460
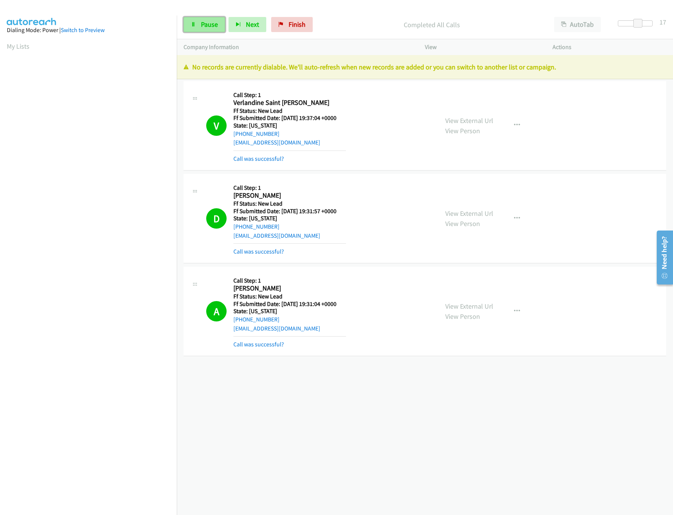
click at [203, 22] on span "Pause" at bounding box center [209, 24] width 17 height 9
click at [297, 24] on link "Finish" at bounding box center [305, 24] width 42 height 15
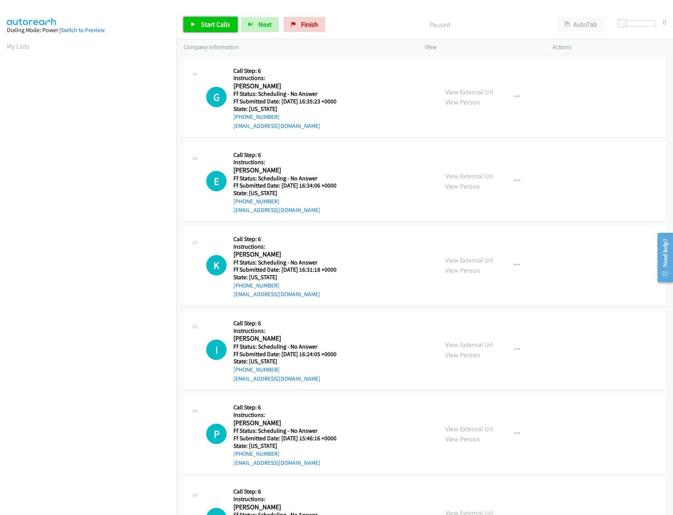
click at [213, 26] on span "Start Calls" at bounding box center [215, 24] width 29 height 9
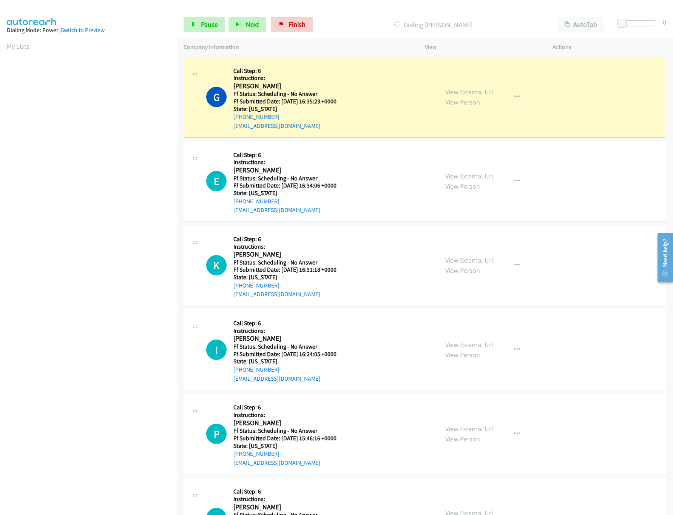
click at [468, 92] on link "View External Url" at bounding box center [469, 92] width 48 height 9
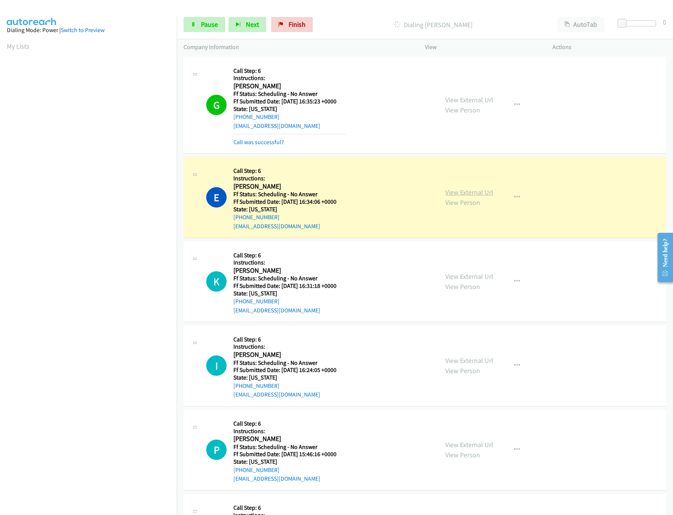
click at [462, 190] on link "View External Url" at bounding box center [469, 192] width 48 height 9
click at [462, 273] on link "View External Url" at bounding box center [469, 276] width 48 height 9
click at [198, 28] on link "Pause" at bounding box center [204, 24] width 42 height 15
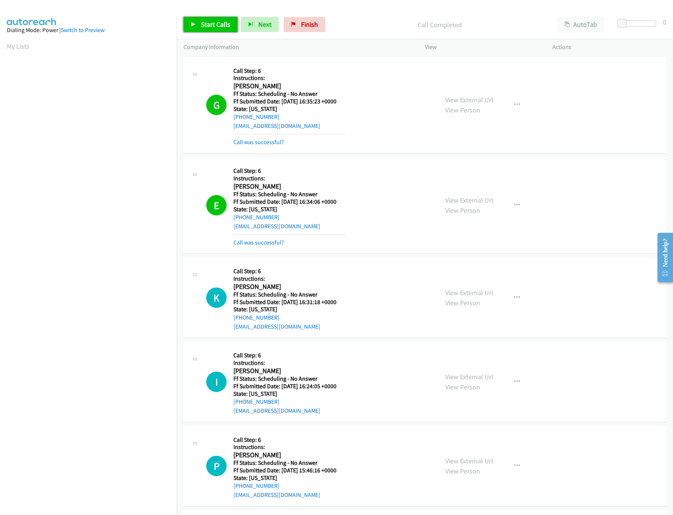
click at [204, 25] on span "Start Calls" at bounding box center [215, 24] width 29 height 9
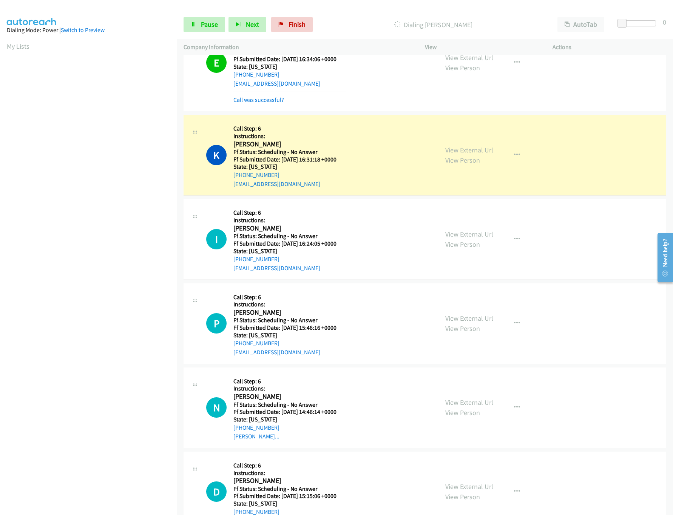
scroll to position [151, 0]
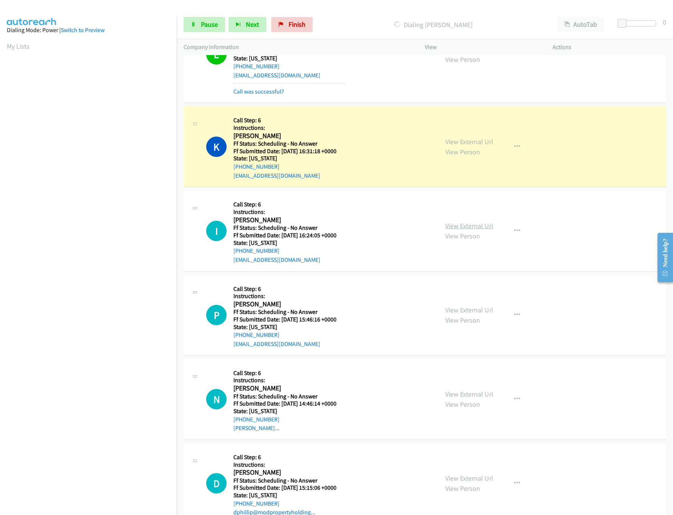
click at [479, 228] on link "View External Url" at bounding box center [469, 226] width 48 height 9
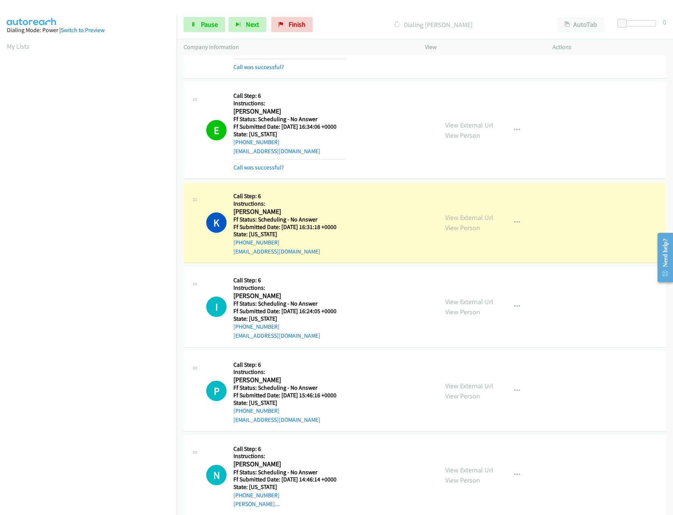
click at [464, 130] on div "View External Url View Person" at bounding box center [469, 130] width 48 height 20
click at [464, 128] on link "View External Url" at bounding box center [469, 125] width 48 height 9
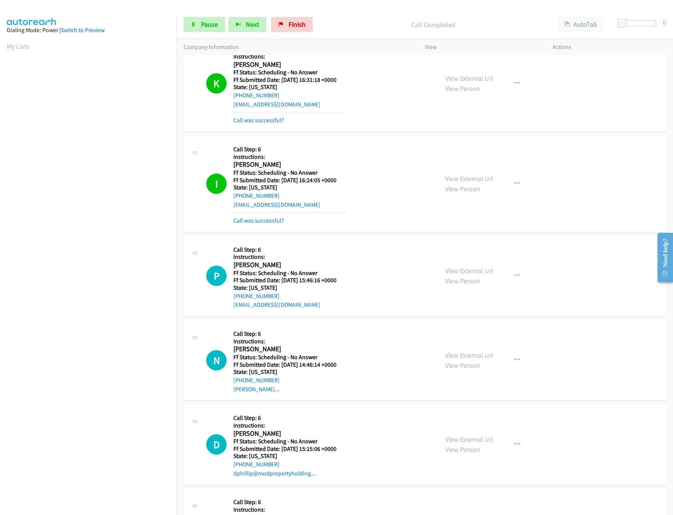
scroll to position [302, 0]
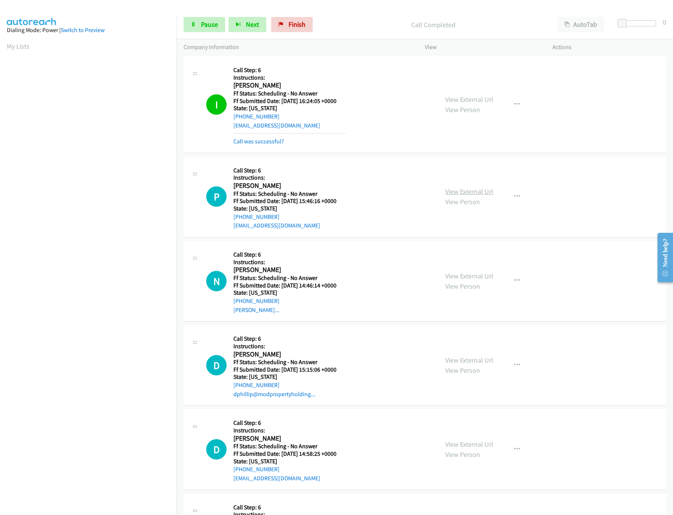
click at [455, 191] on link "View External Url" at bounding box center [469, 191] width 48 height 9
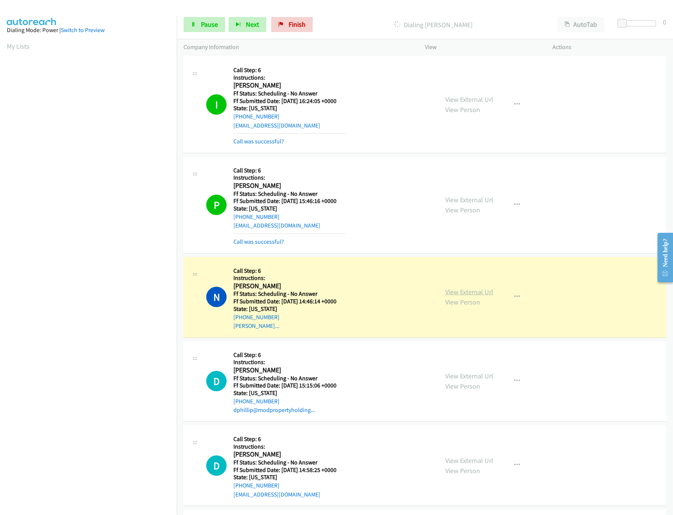
click at [460, 293] on link "View External Url" at bounding box center [469, 292] width 48 height 9
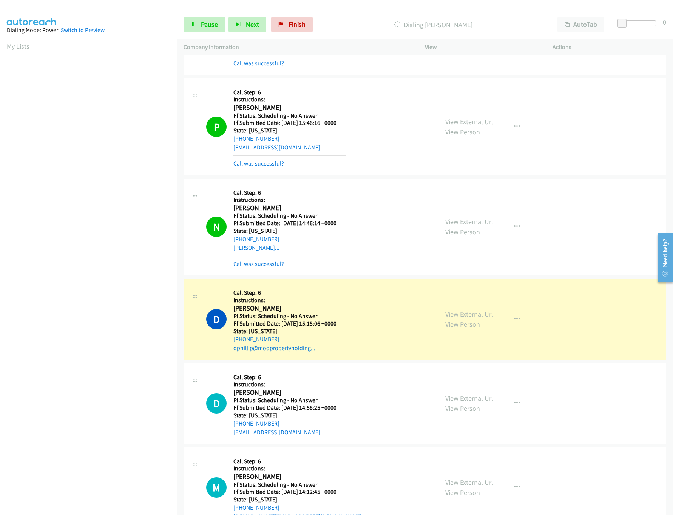
scroll to position [528, 0]
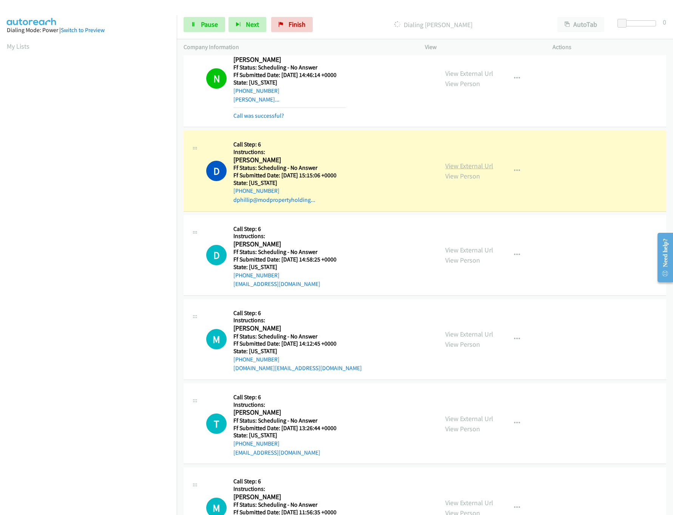
click at [456, 166] on link "View External Url" at bounding box center [469, 166] width 48 height 9
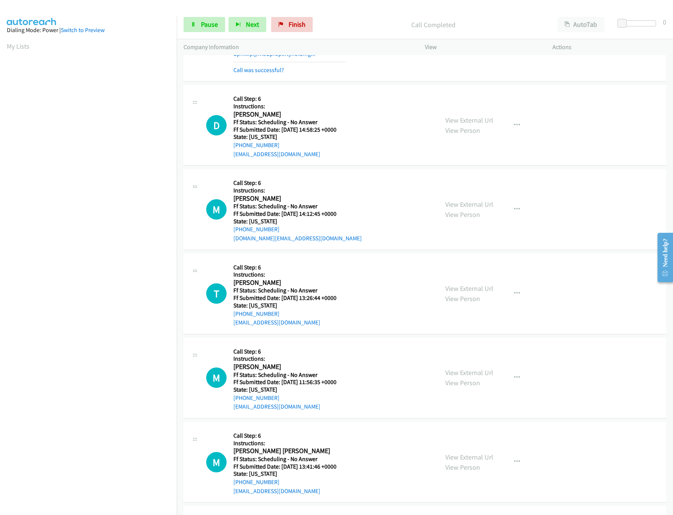
scroll to position [680, 0]
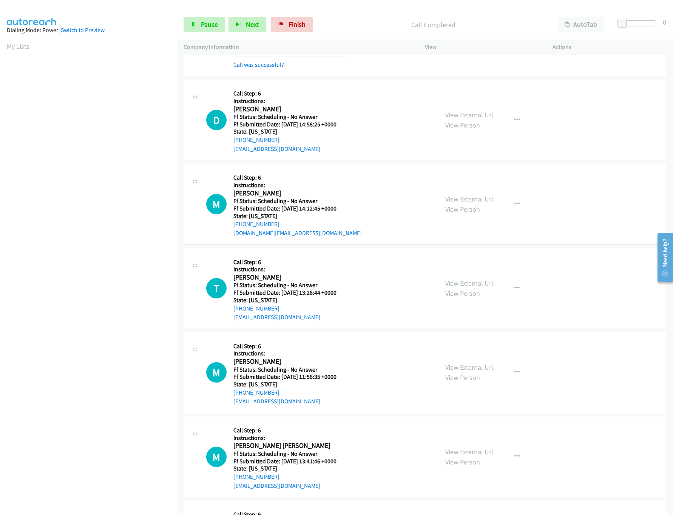
click at [462, 122] on div "View External Url View Person" at bounding box center [469, 120] width 48 height 20
click at [463, 114] on link "View External Url" at bounding box center [469, 115] width 48 height 9
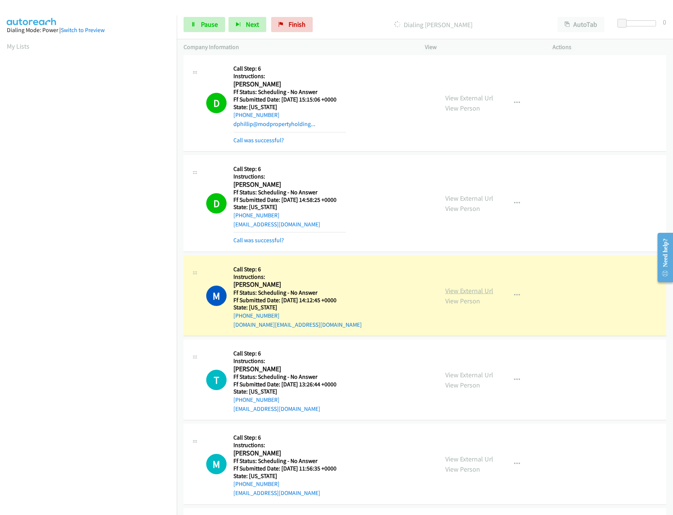
click at [465, 293] on link "View External Url" at bounding box center [469, 291] width 48 height 9
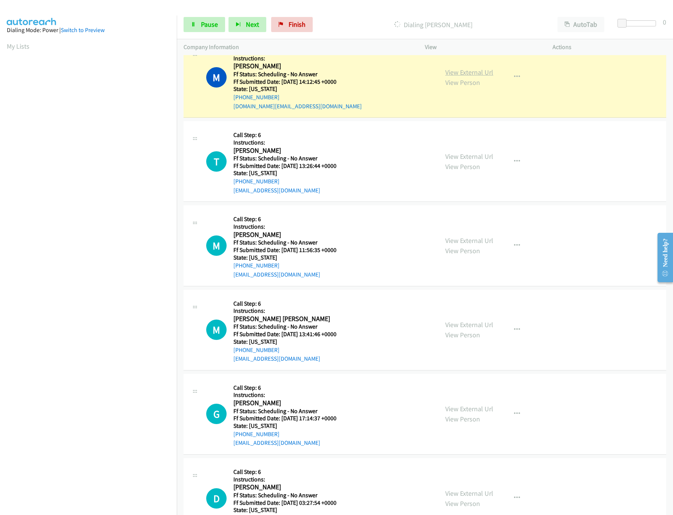
scroll to position [831, 0]
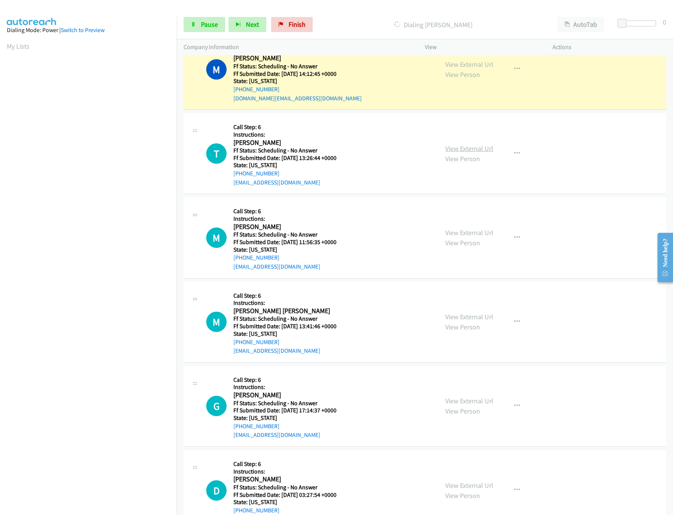
click at [450, 153] on link "View External Url" at bounding box center [469, 148] width 48 height 9
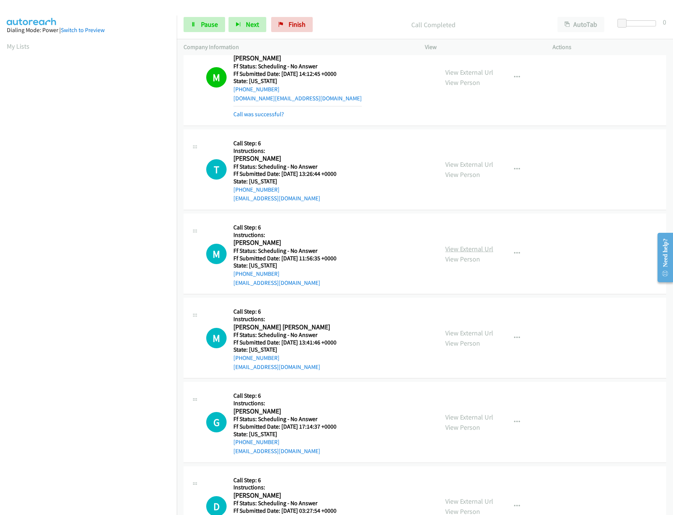
click at [468, 253] on link "View External Url" at bounding box center [469, 249] width 48 height 9
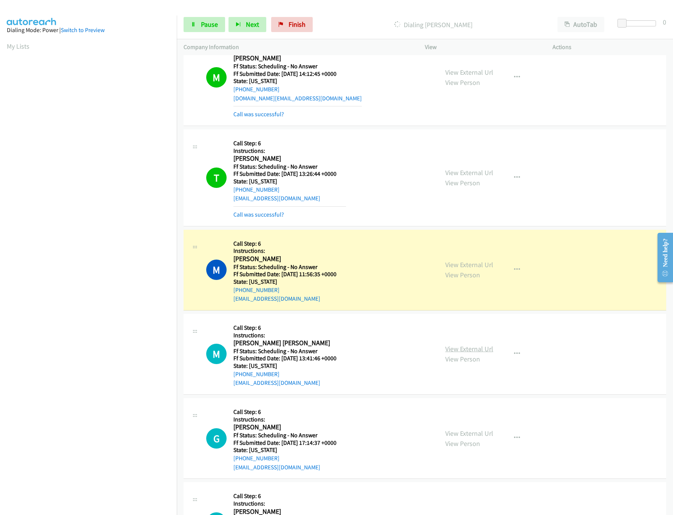
click at [478, 350] on link "View External Url" at bounding box center [469, 349] width 48 height 9
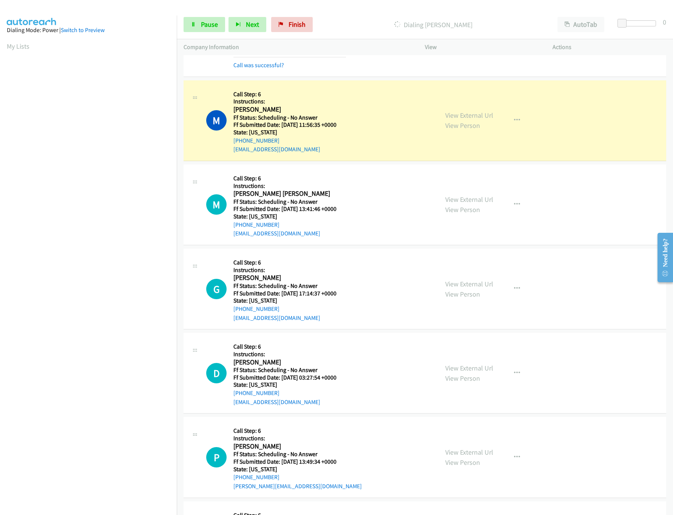
scroll to position [981, 0]
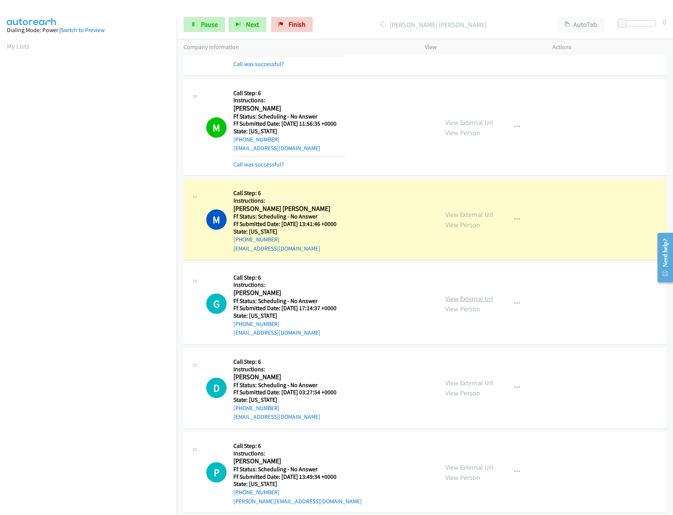
click at [460, 303] on link "View External Url" at bounding box center [469, 298] width 48 height 9
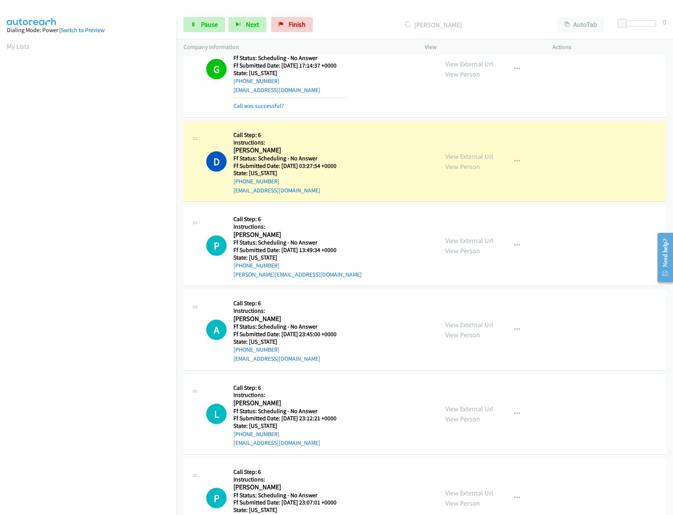
scroll to position [1284, 0]
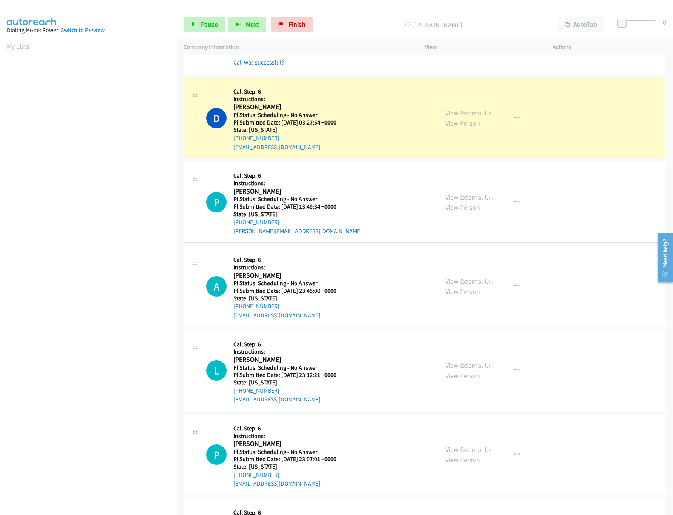
click at [475, 113] on link "View External Url" at bounding box center [469, 113] width 48 height 9
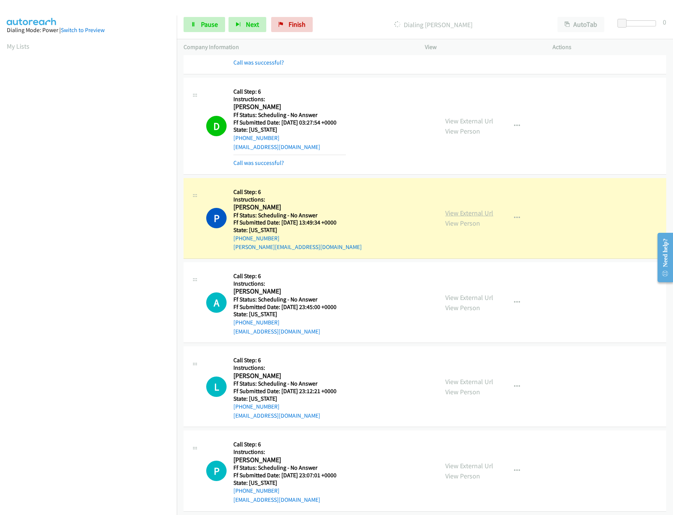
click at [478, 217] on link "View External Url" at bounding box center [469, 213] width 48 height 9
click at [459, 302] on link "View External Url" at bounding box center [469, 297] width 48 height 9
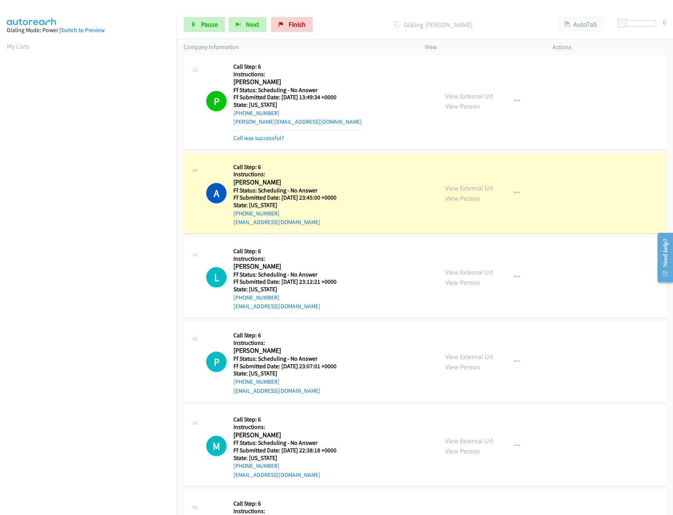
scroll to position [1434, 0]
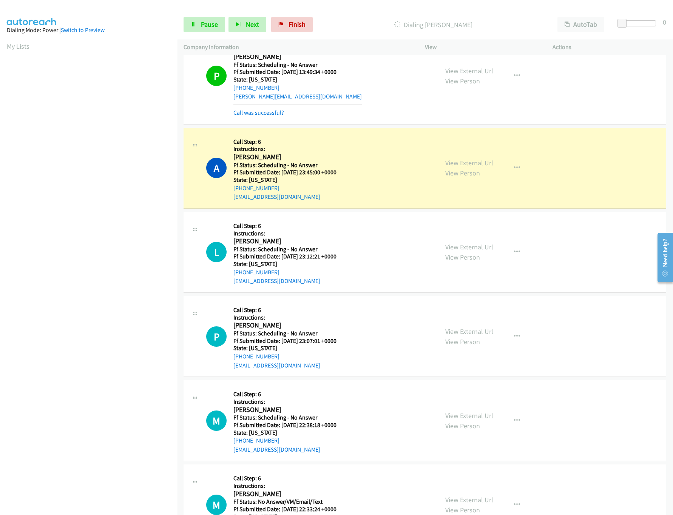
click at [460, 251] on link "View External Url" at bounding box center [469, 247] width 48 height 9
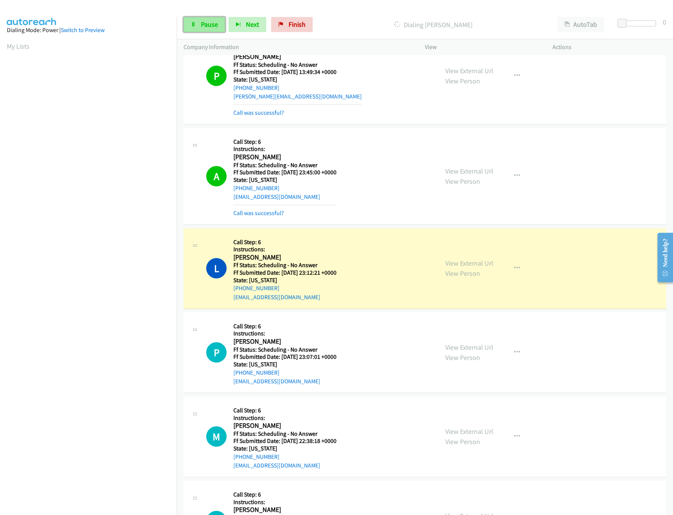
click at [209, 27] on span "Pause" at bounding box center [209, 24] width 17 height 9
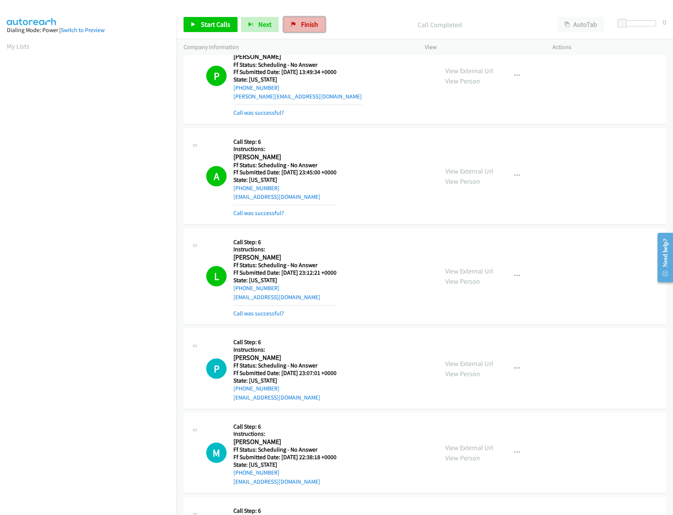
click at [314, 22] on span "Finish" at bounding box center [309, 24] width 17 height 9
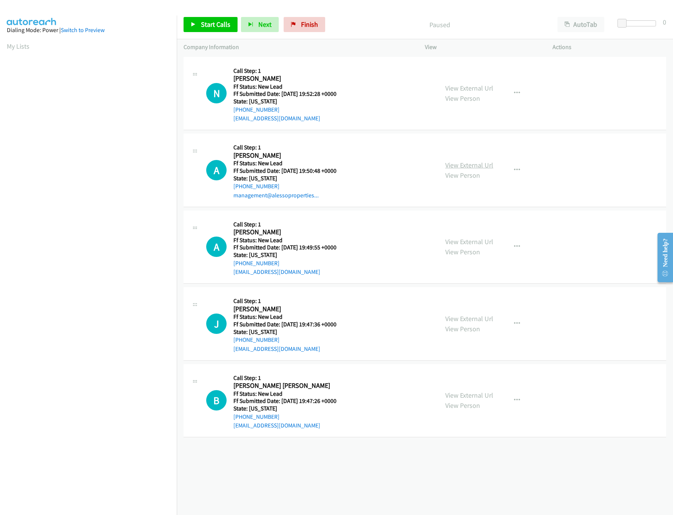
click at [462, 165] on link "View External Url" at bounding box center [469, 165] width 48 height 9
click at [472, 91] on link "View External Url" at bounding box center [469, 88] width 48 height 9
click at [514, 90] on icon "button" at bounding box center [517, 93] width 6 height 6
click at [456, 142] on link "Skip Call" at bounding box center [476, 142] width 100 height 15
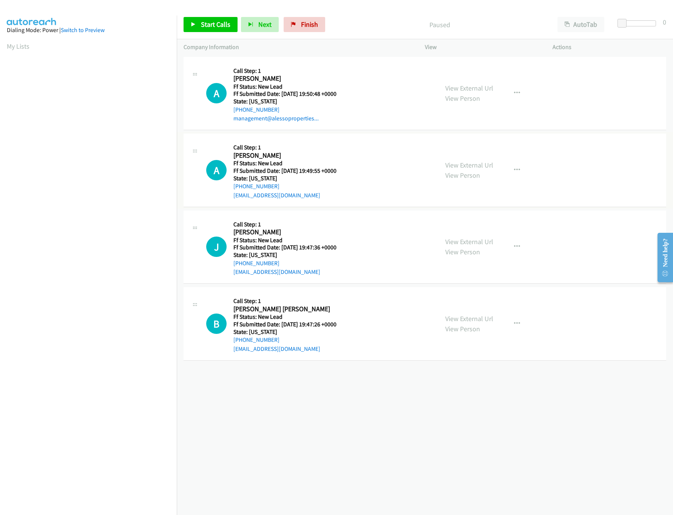
click at [477, 170] on div "View External Url View Person" at bounding box center [469, 170] width 48 height 20
click at [445, 164] on link "View External Url" at bounding box center [469, 165] width 48 height 9
click at [192, 22] on icon at bounding box center [193, 24] width 5 height 5
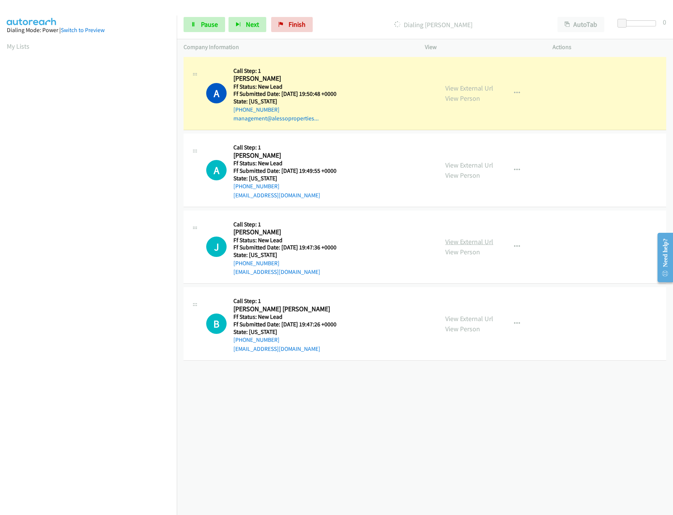
click at [468, 244] on link "View External Url" at bounding box center [469, 241] width 48 height 9
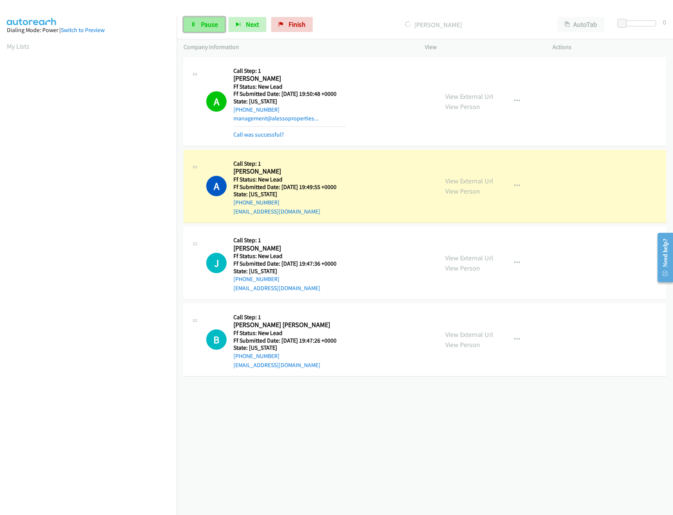
click at [201, 24] on span "Pause" at bounding box center [209, 24] width 17 height 9
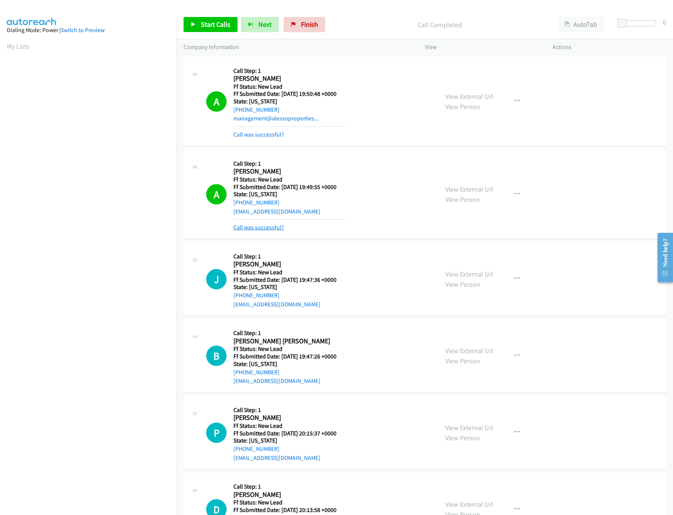
click at [274, 226] on link "Call was successful?" at bounding box center [258, 227] width 51 height 7
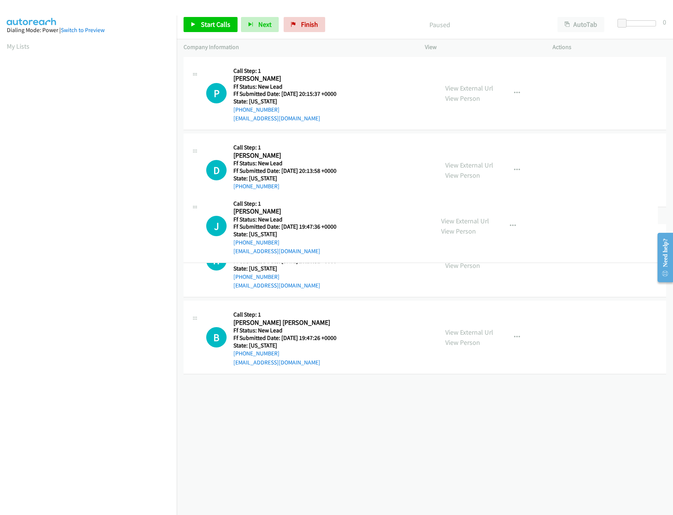
drag, startPoint x: 337, startPoint y: 318, endPoint x: 319, endPoint y: 93, distance: 225.7
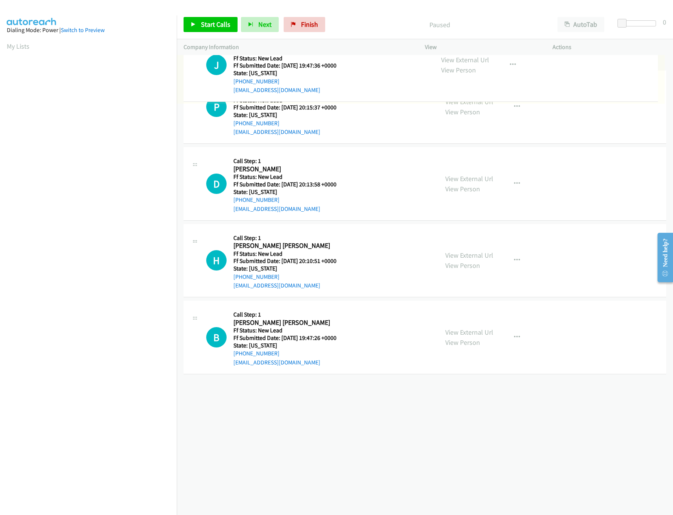
drag, startPoint x: 319, startPoint y: 162, endPoint x: 346, endPoint y: 53, distance: 112.3
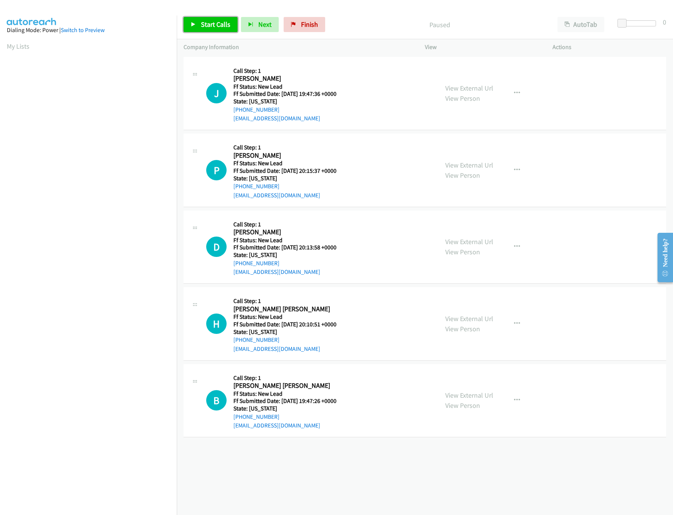
click at [226, 22] on span "Start Calls" at bounding box center [215, 24] width 29 height 9
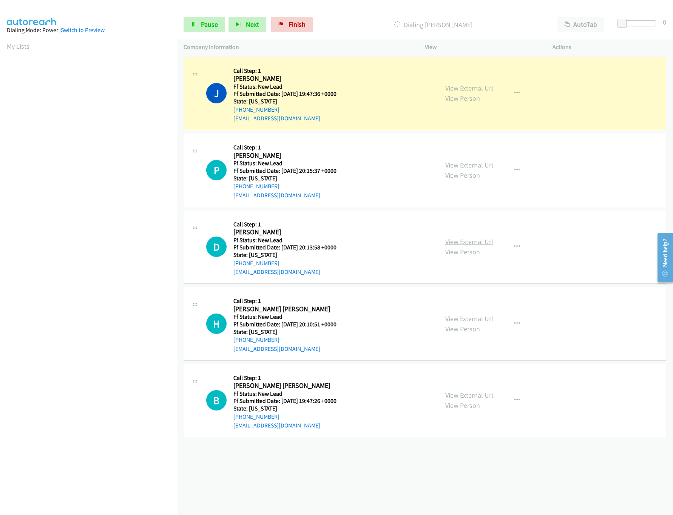
click at [465, 247] on div "View External Url View Person" at bounding box center [469, 247] width 48 height 20
click at [465, 245] on link "View External Url" at bounding box center [469, 241] width 48 height 9
click at [457, 163] on link "View External Url" at bounding box center [469, 165] width 48 height 9
drag, startPoint x: 621, startPoint y: 25, endPoint x: 603, endPoint y: 12, distance: 22.0
click at [629, 25] on span at bounding box center [629, 23] width 9 height 9
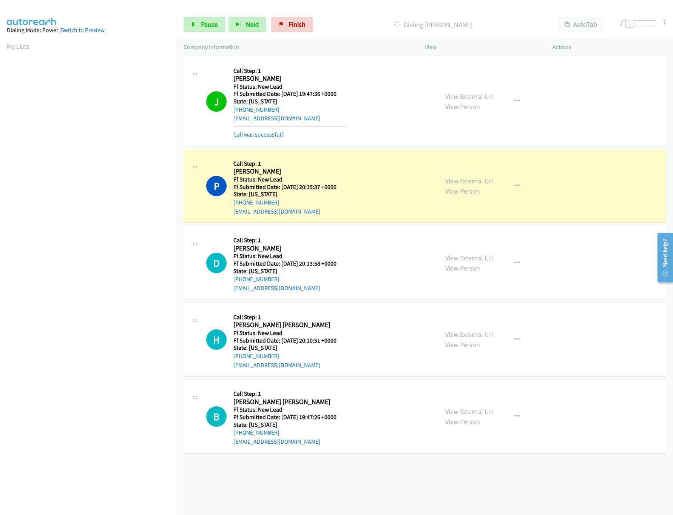
click at [468, 340] on div "View External Url View Person" at bounding box center [469, 340] width 48 height 20
click at [465, 408] on link "View External Url" at bounding box center [469, 411] width 48 height 9
click at [480, 339] on link "View External Url" at bounding box center [469, 334] width 48 height 9
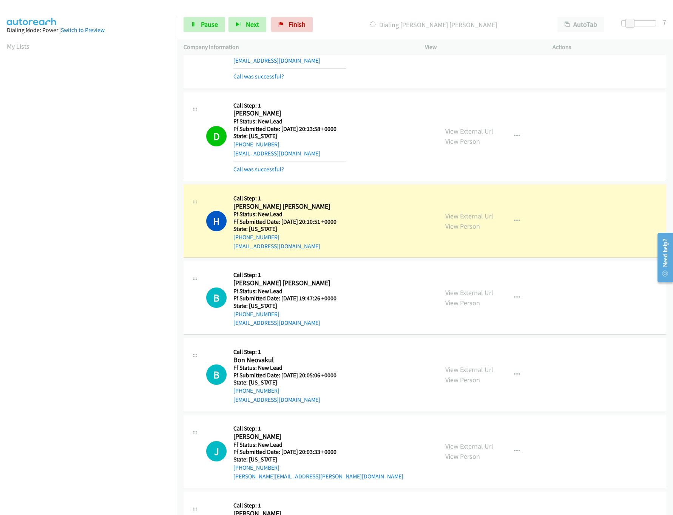
scroll to position [217, 0]
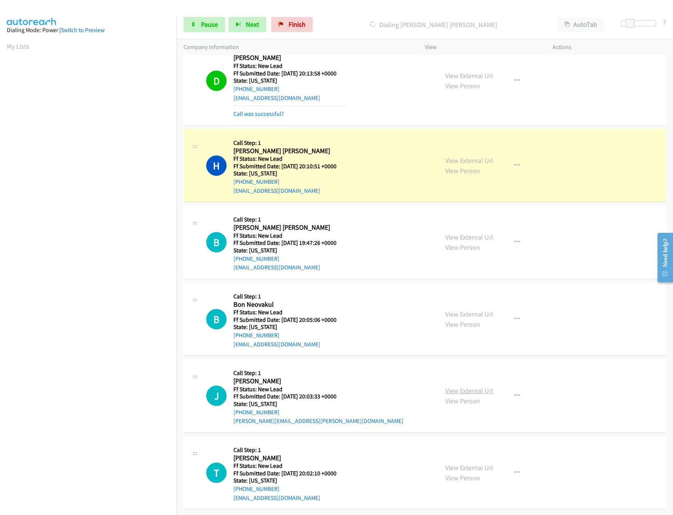
click at [451, 387] on link "View External Url" at bounding box center [469, 391] width 48 height 9
click at [475, 310] on link "View External Url" at bounding box center [469, 314] width 48 height 9
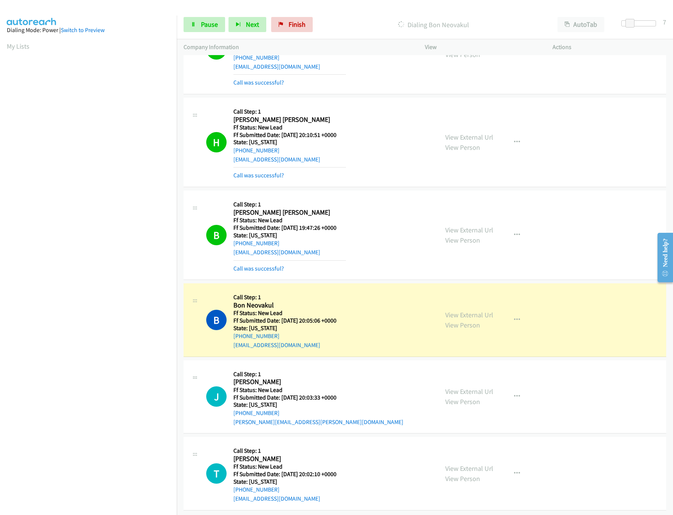
scroll to position [249, 0]
click at [447, 464] on link "View External Url" at bounding box center [469, 468] width 48 height 9
drag, startPoint x: 208, startPoint y: 33, endPoint x: 206, endPoint y: 28, distance: 5.1
click at [208, 33] on div "Start Calls Pause Next Finish Dialing Bon Neovakul AutoTab AutoTab 7" at bounding box center [425, 24] width 496 height 29
click at [205, 24] on span "Pause" at bounding box center [209, 24] width 17 height 9
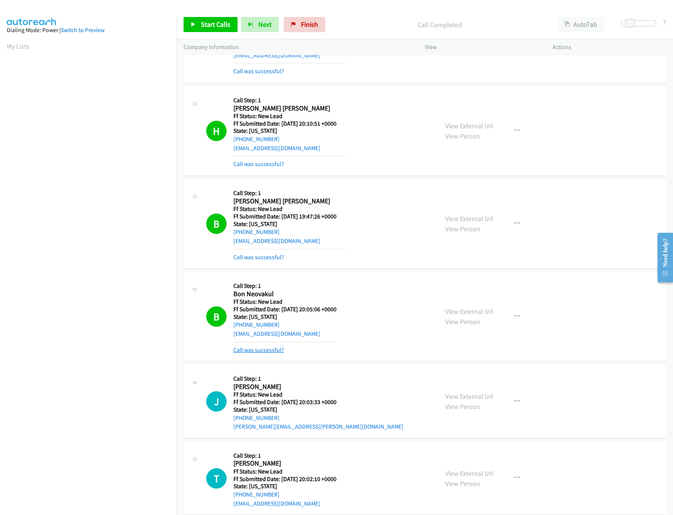
click at [257, 350] on link "Call was successful?" at bounding box center [258, 350] width 51 height 7
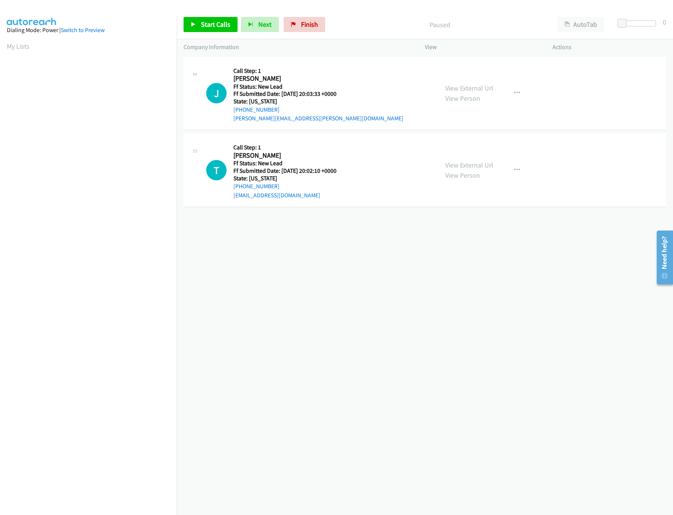
scroll to position [0, 3]
click at [216, 18] on link "Start Calls" at bounding box center [210, 24] width 54 height 15
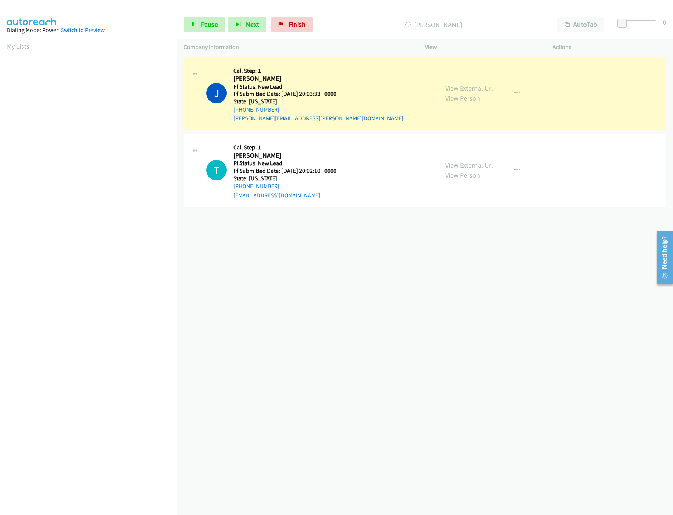
click at [338, 245] on div "+1 415-964-1034 Call failed - Please reload the list and try again The Callbar …" at bounding box center [425, 285] width 496 height 460
click at [421, 282] on div "+1 415-964-1034 Call failed - Please reload the list and try again The Callbar …" at bounding box center [425, 285] width 496 height 460
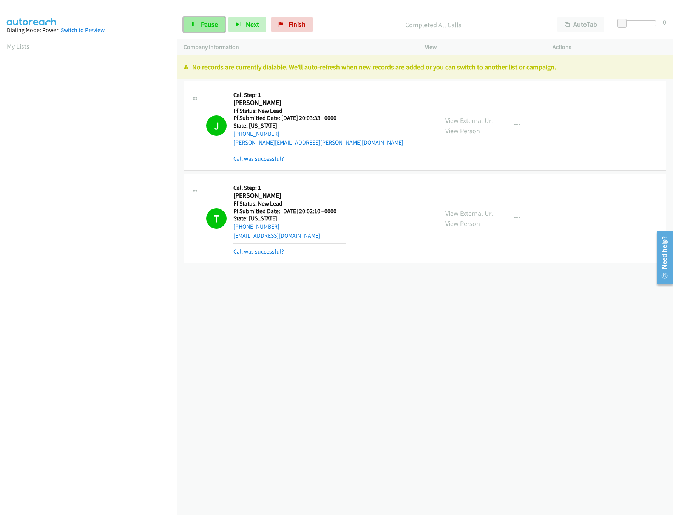
click at [196, 20] on link "Pause" at bounding box center [204, 24] width 42 height 15
click at [312, 14] on div "Start Calls Pause Next Finish Paused AutoTab AutoTab 0" at bounding box center [425, 24] width 496 height 29
click at [312, 22] on span "Finish" at bounding box center [309, 24] width 17 height 9
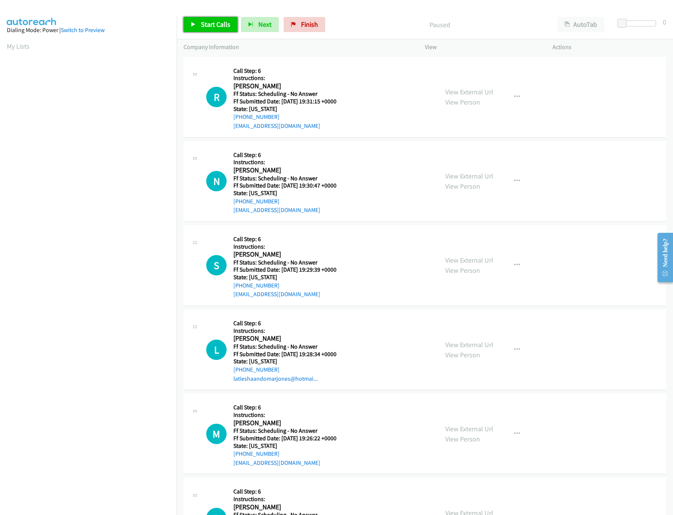
click at [212, 28] on span "Start Calls" at bounding box center [215, 24] width 29 height 9
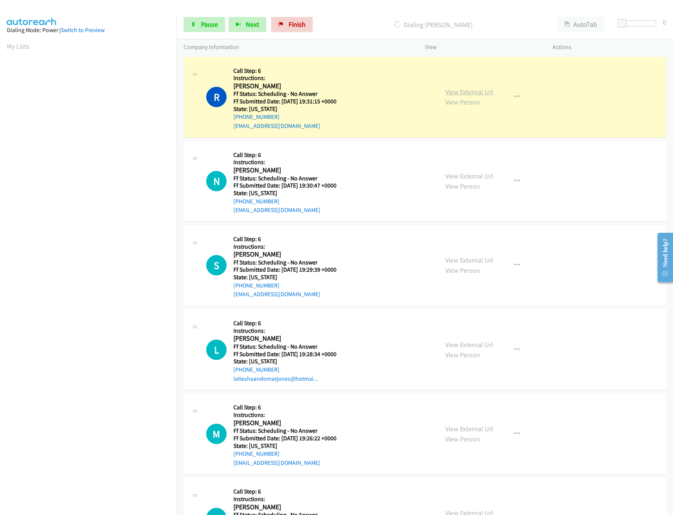
click at [466, 93] on link "View External Url" at bounding box center [469, 92] width 48 height 9
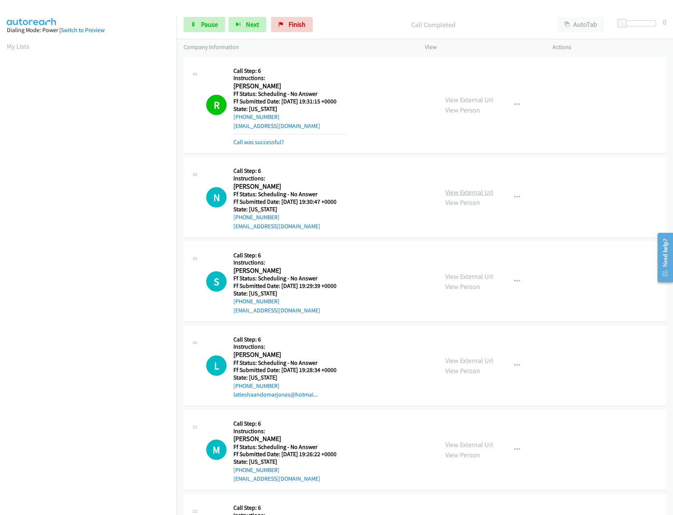
click at [467, 188] on link "View External Url" at bounding box center [469, 192] width 48 height 9
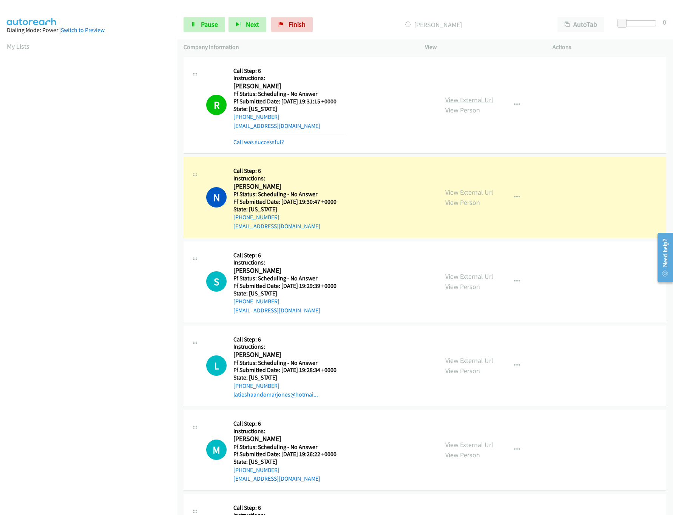
click at [486, 102] on link "View External Url" at bounding box center [469, 100] width 48 height 9
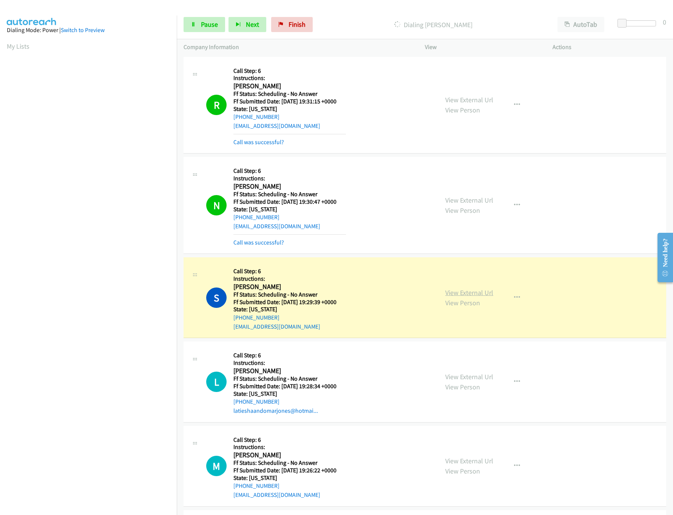
click at [464, 289] on link "View External Url" at bounding box center [469, 292] width 48 height 9
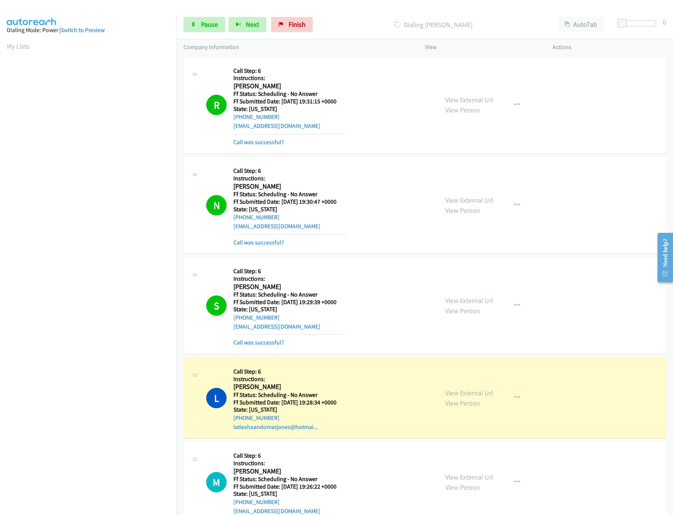
scroll to position [151, 0]
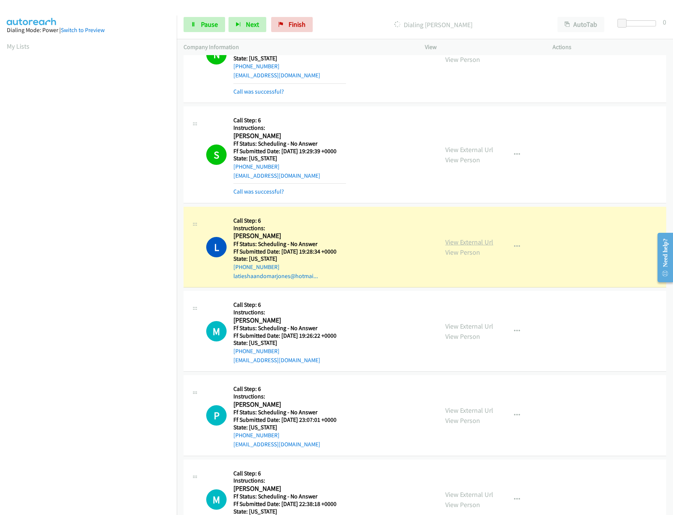
click at [474, 244] on link "View External Url" at bounding box center [469, 242] width 48 height 9
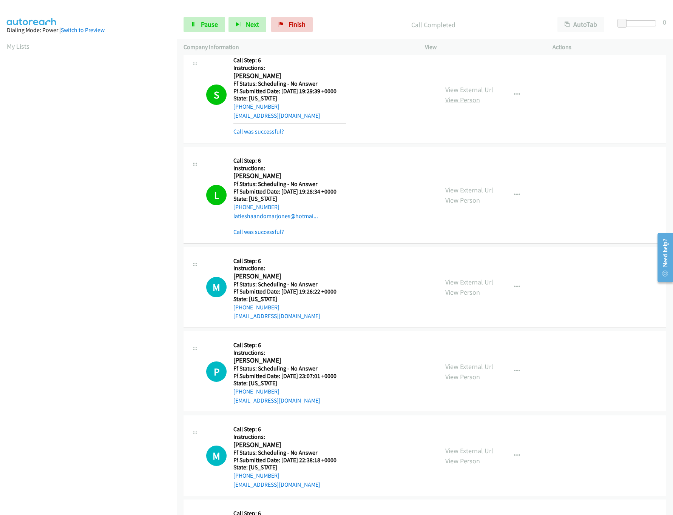
scroll to position [302, 0]
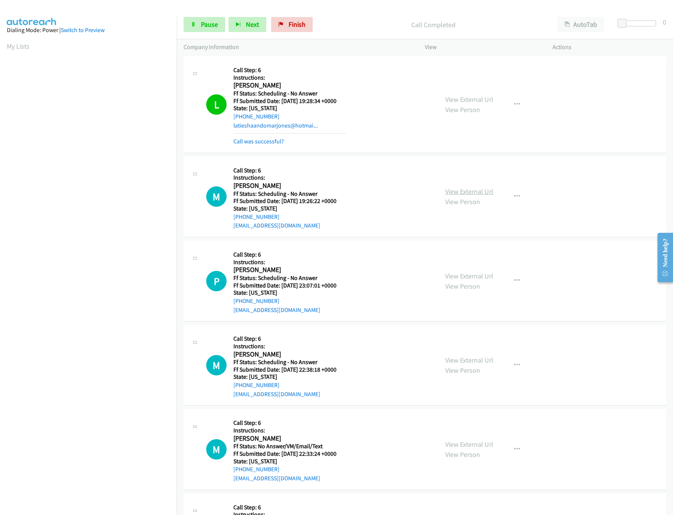
click at [476, 195] on link "View External Url" at bounding box center [469, 191] width 48 height 9
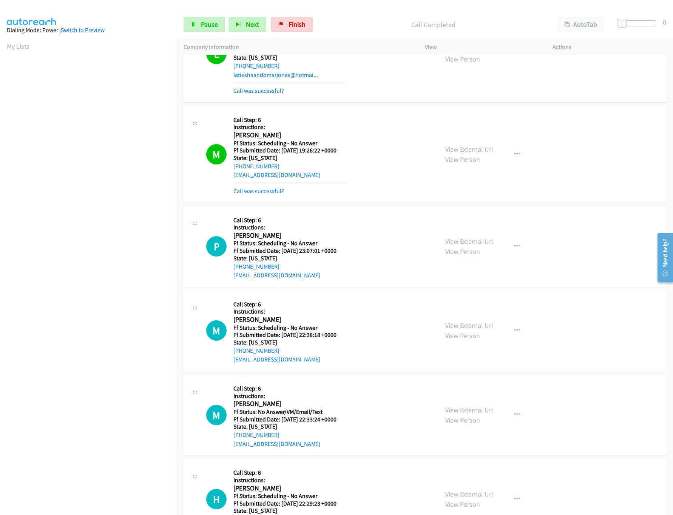
scroll to position [378, 0]
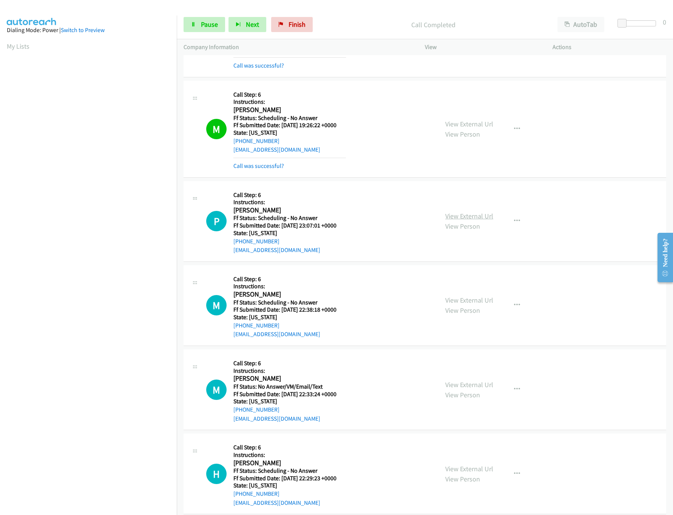
click at [467, 218] on link "View External Url" at bounding box center [469, 216] width 48 height 9
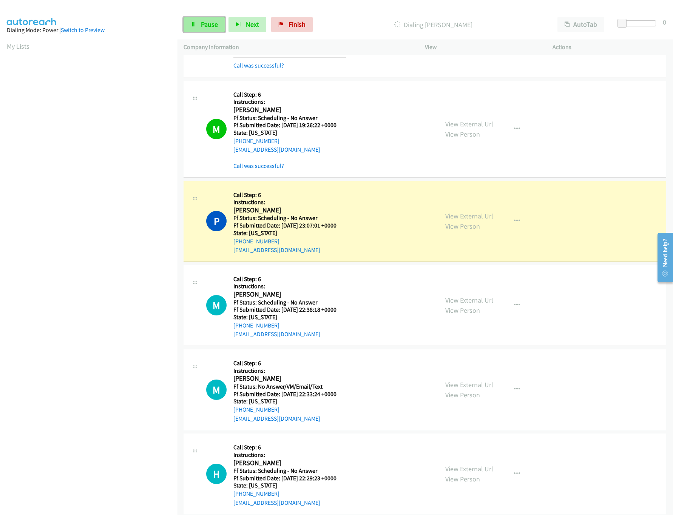
click at [222, 23] on link "Pause" at bounding box center [204, 24] width 42 height 15
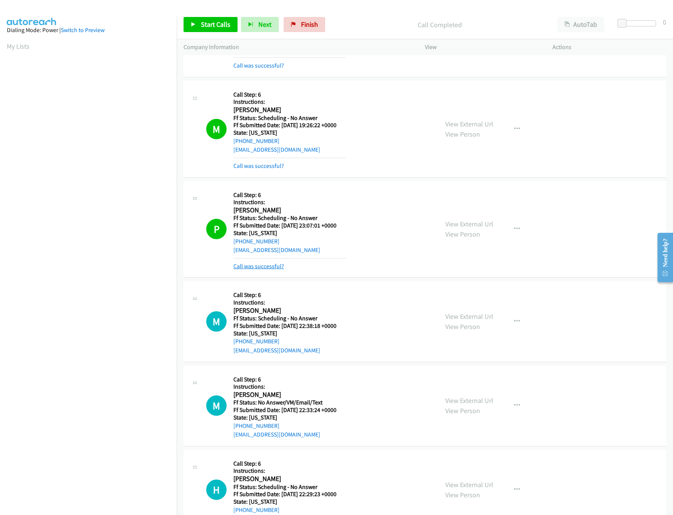
click at [266, 267] on link "Call was successful?" at bounding box center [258, 266] width 51 height 7
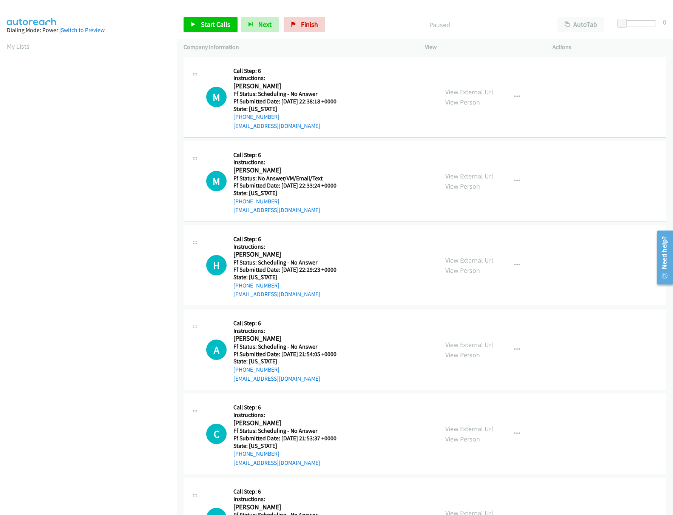
click at [218, 14] on div "Start Calls Pause Next Finish Paused AutoTab AutoTab 0" at bounding box center [425, 24] width 496 height 29
click at [218, 19] on link "Start Calls" at bounding box center [210, 24] width 54 height 15
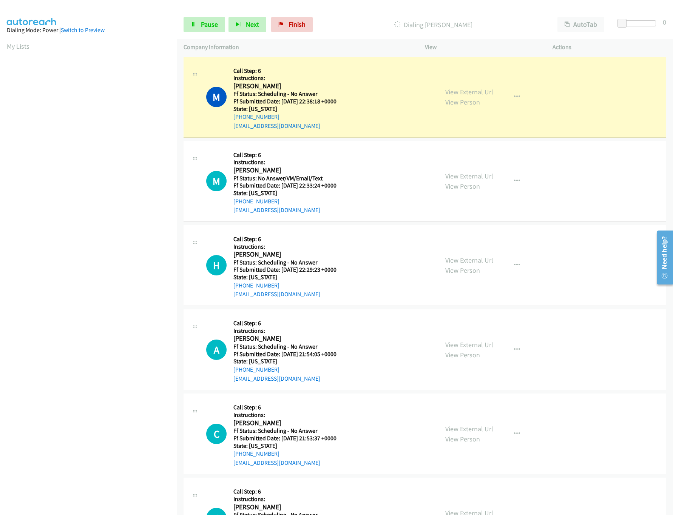
click at [109, 463] on nav "Dialing Mode: Power | Switch to Preview My Lists" at bounding box center [88, 272] width 177 height 515
click at [473, 88] on link "View External Url" at bounding box center [469, 92] width 48 height 9
click at [197, 26] on link "Pause" at bounding box center [204, 24] width 42 height 15
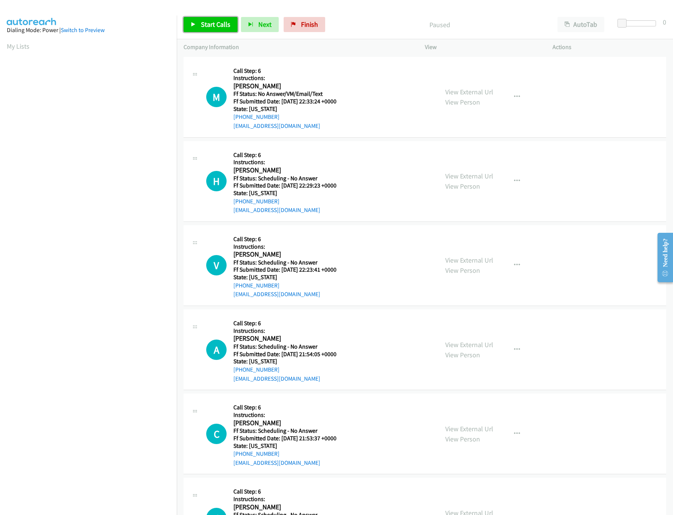
click at [215, 29] on link "Start Calls" at bounding box center [210, 24] width 54 height 15
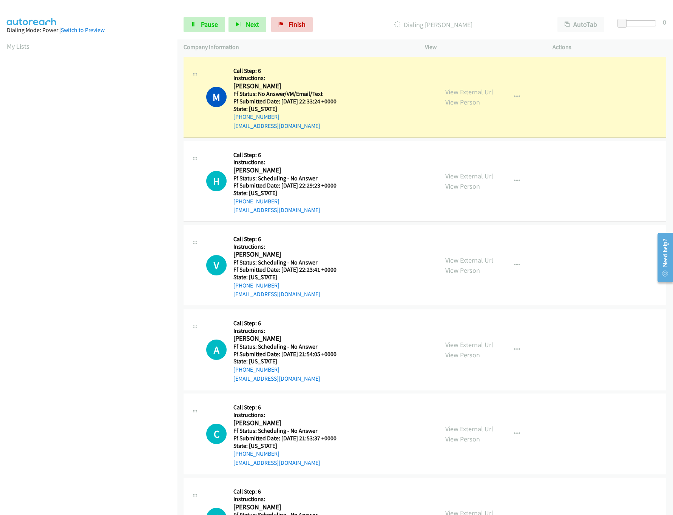
click at [476, 176] on link "View External Url" at bounding box center [469, 176] width 48 height 9
click at [482, 91] on link "View External Url" at bounding box center [469, 92] width 48 height 9
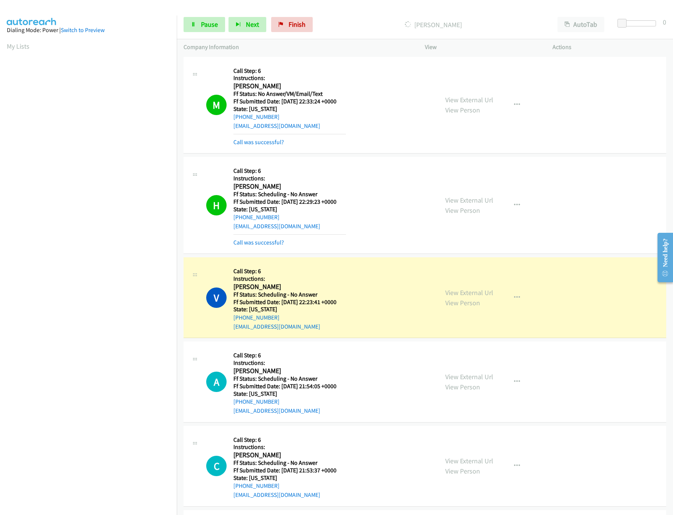
click at [400, 190] on div "H Callback Scheduled Call Step: 6 Instructions: [PERSON_NAME] America/New_York …" at bounding box center [318, 205] width 225 height 83
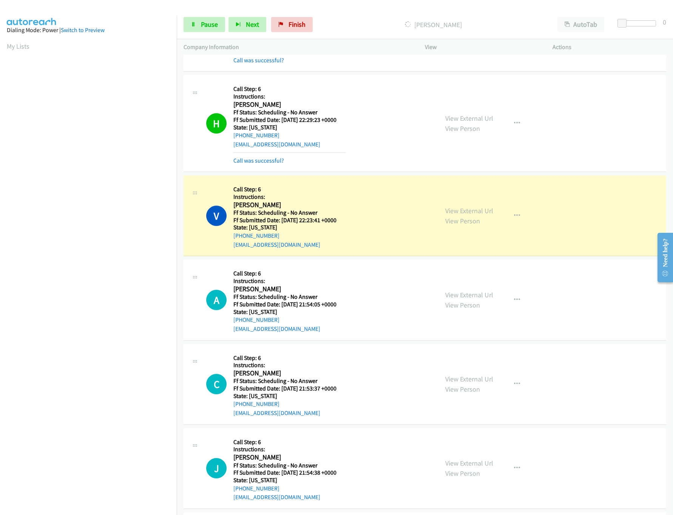
scroll to position [151, 0]
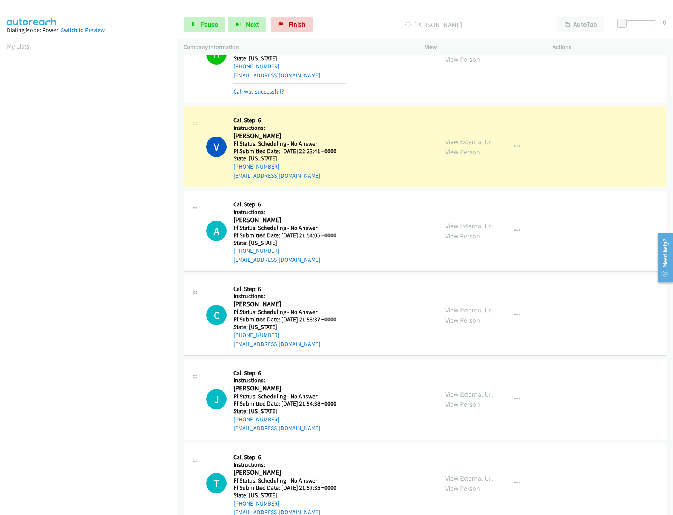
click at [464, 143] on link "View External Url" at bounding box center [469, 141] width 48 height 9
click at [469, 222] on link "View External Url" at bounding box center [469, 226] width 48 height 9
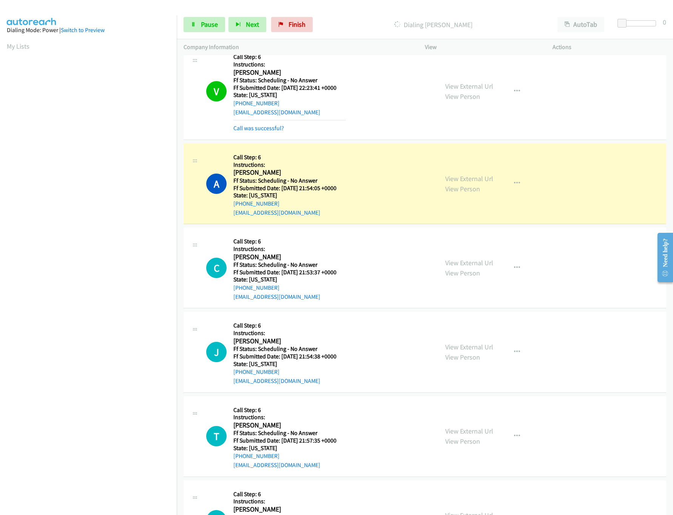
scroll to position [302, 0]
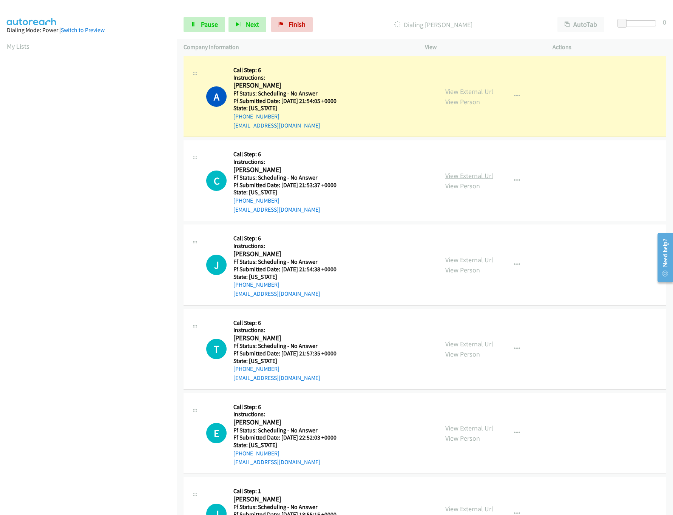
click at [475, 175] on link "View External Url" at bounding box center [469, 175] width 48 height 9
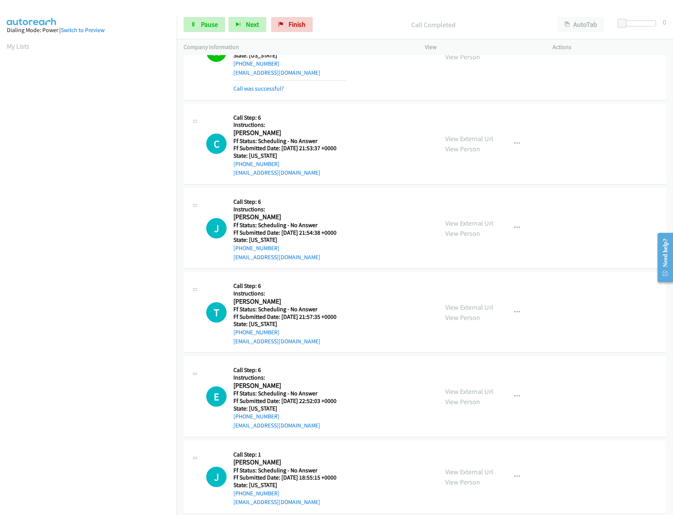
scroll to position [378, 0]
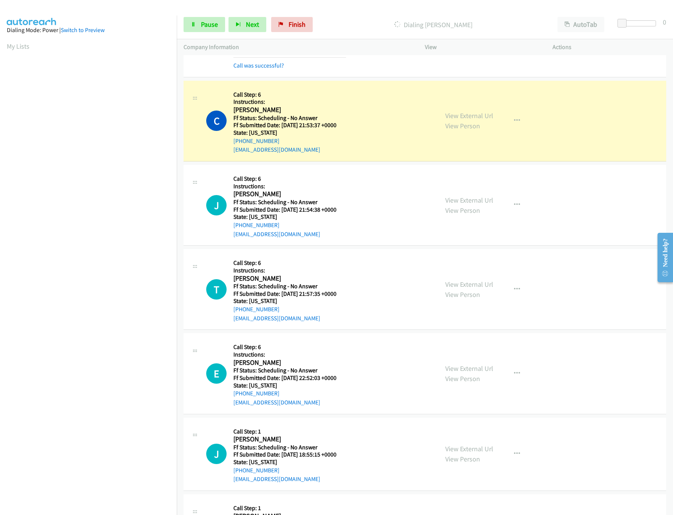
drag, startPoint x: 458, startPoint y: 200, endPoint x: 415, endPoint y: 166, distance: 55.3
click at [458, 200] on link "View External Url" at bounding box center [469, 200] width 48 height 9
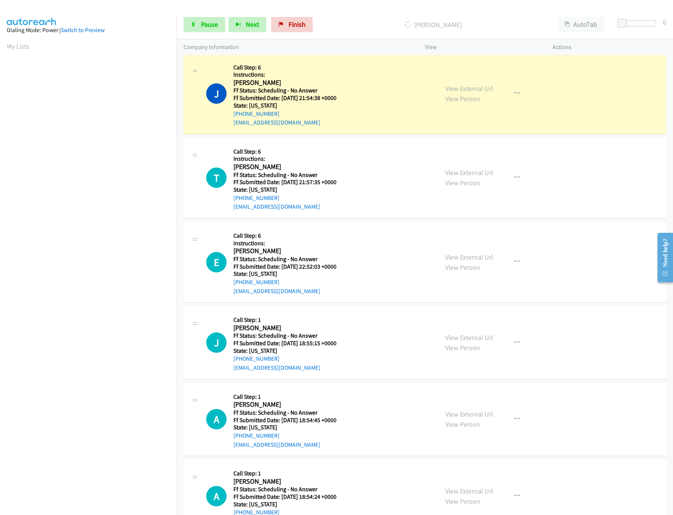
scroll to position [528, 0]
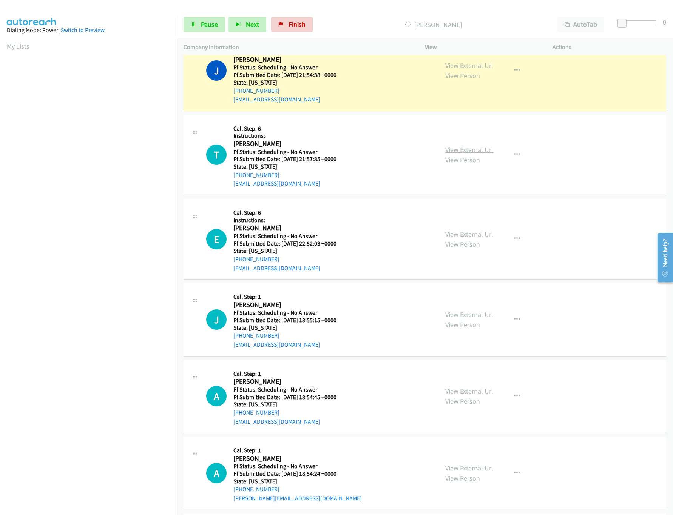
click at [461, 153] on link "View External Url" at bounding box center [469, 149] width 48 height 9
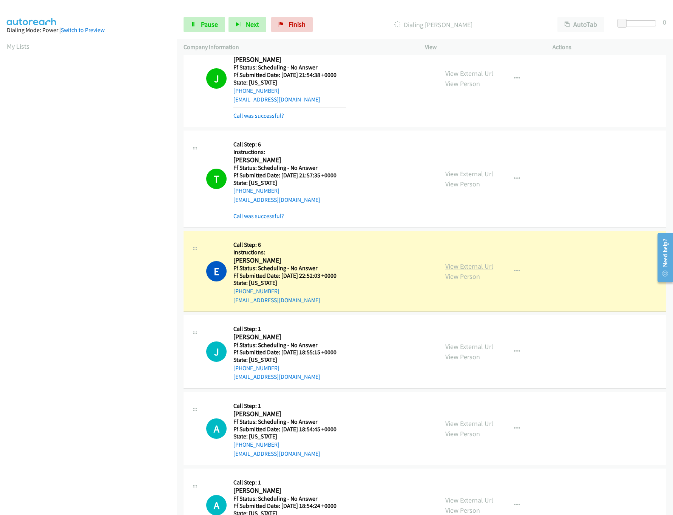
click at [461, 270] on link "View External Url" at bounding box center [469, 266] width 48 height 9
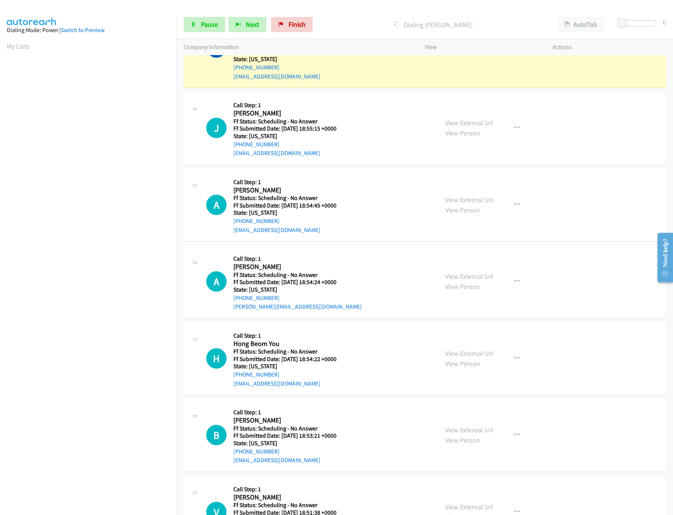
scroll to position [755, 0]
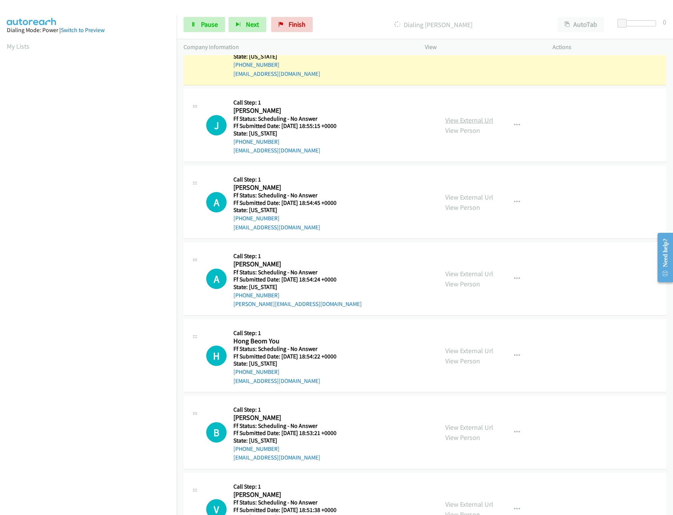
click at [473, 123] on link "View External Url" at bounding box center [469, 120] width 48 height 9
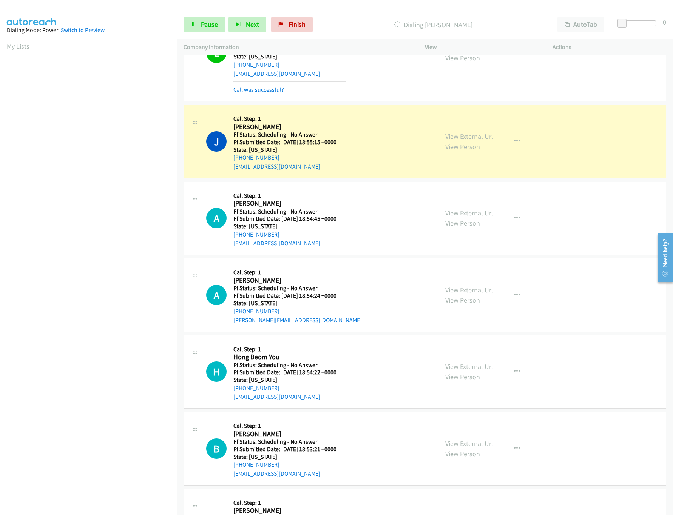
scroll to position [763, 0]
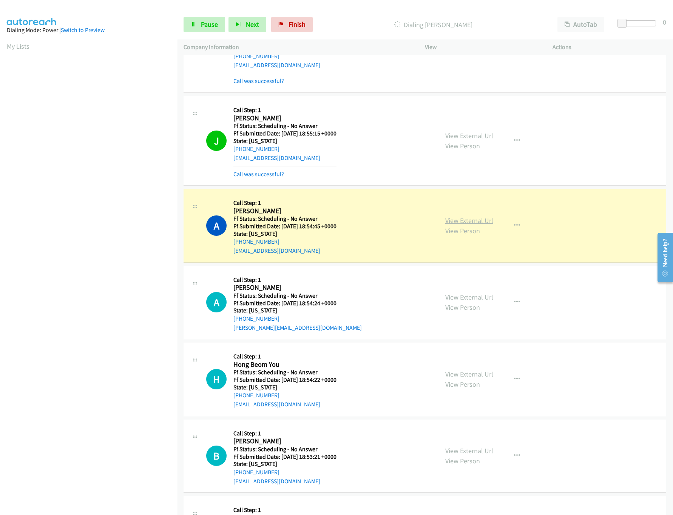
click at [476, 223] on link "View External Url" at bounding box center [469, 220] width 48 height 9
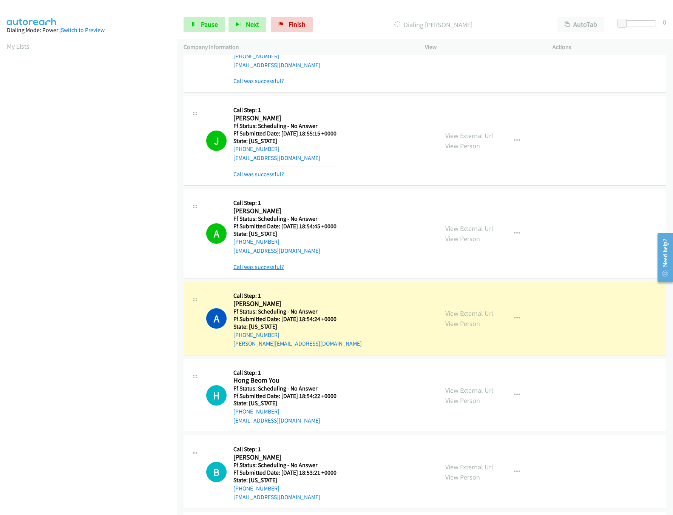
click at [256, 271] on link "Call was successful?" at bounding box center [258, 267] width 51 height 7
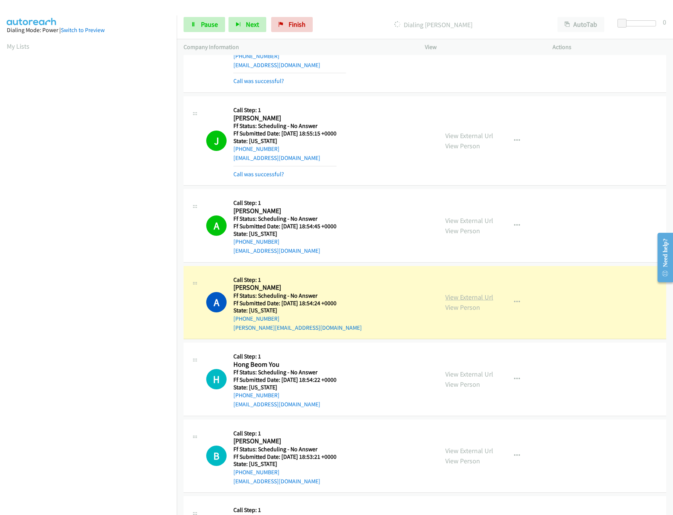
click at [465, 302] on link "View External Url" at bounding box center [469, 297] width 48 height 9
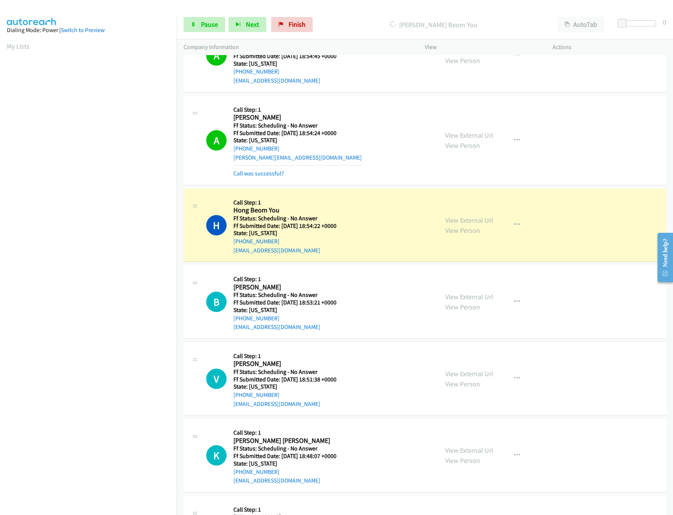
scroll to position [990, 0]
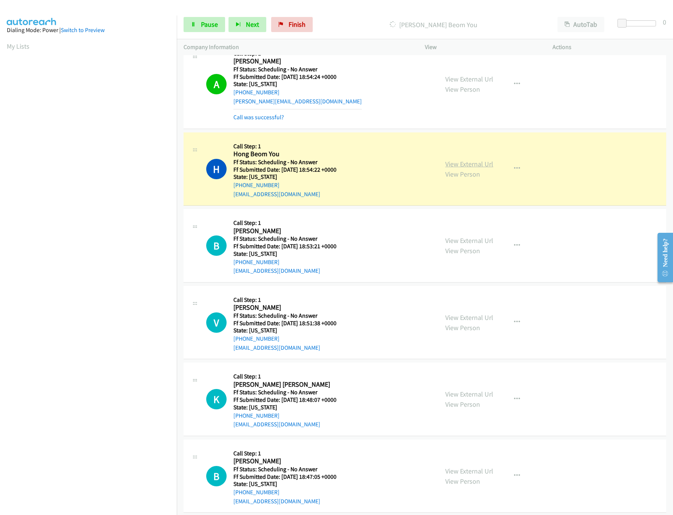
click at [469, 168] on link "View External Url" at bounding box center [469, 164] width 48 height 9
click at [452, 245] on div "View External Url View Person View External Url Email Schedule/Manage Callback …" at bounding box center [505, 246] width 134 height 60
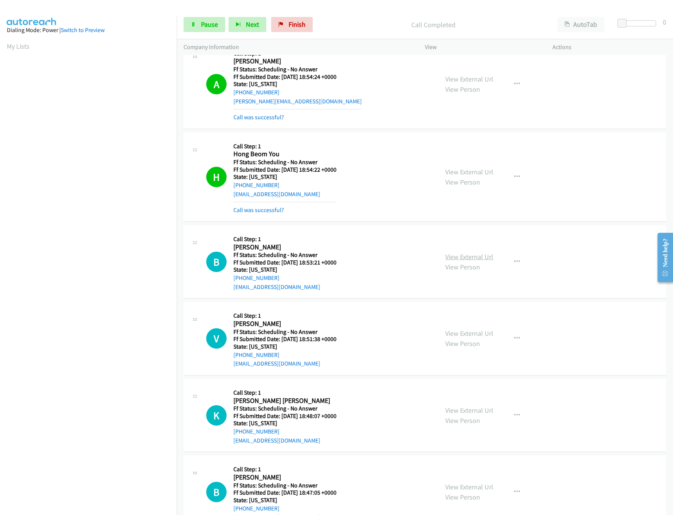
click at [456, 261] on link "View External Url" at bounding box center [469, 257] width 48 height 9
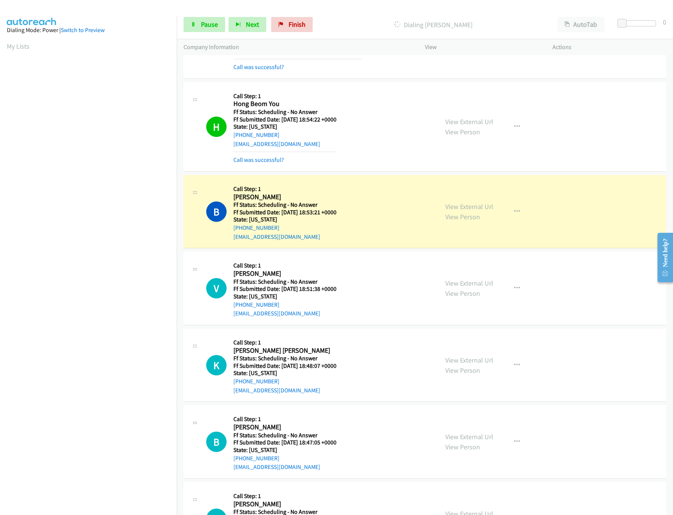
scroll to position [1066, 0]
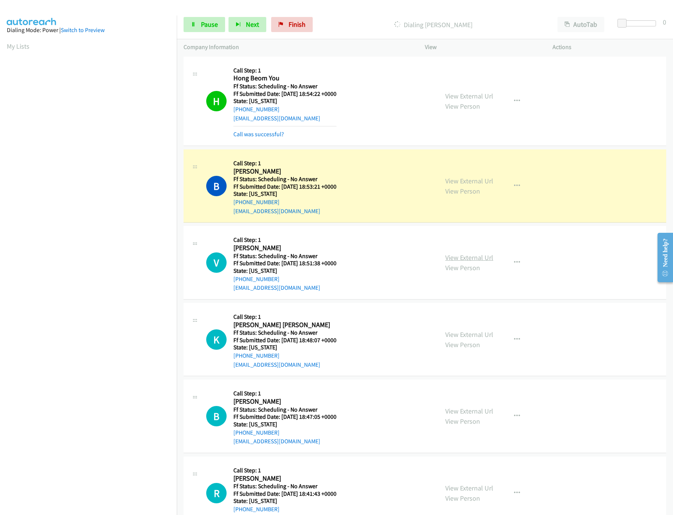
click at [477, 260] on link "View External Url" at bounding box center [469, 257] width 48 height 9
click at [208, 23] on span "Pause" at bounding box center [209, 24] width 17 height 9
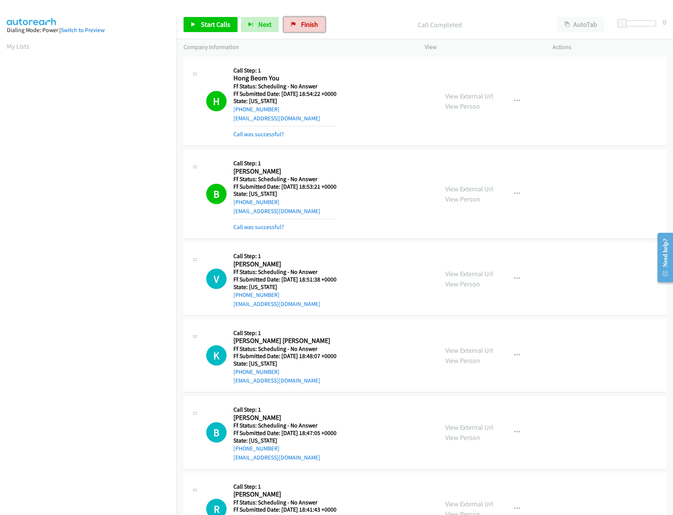
drag, startPoint x: 299, startPoint y: 28, endPoint x: 371, endPoint y: 39, distance: 72.1
click at [301, 27] on span "Finish" at bounding box center [309, 24] width 17 height 9
